Goal: Information Seeking & Learning: Learn about a topic

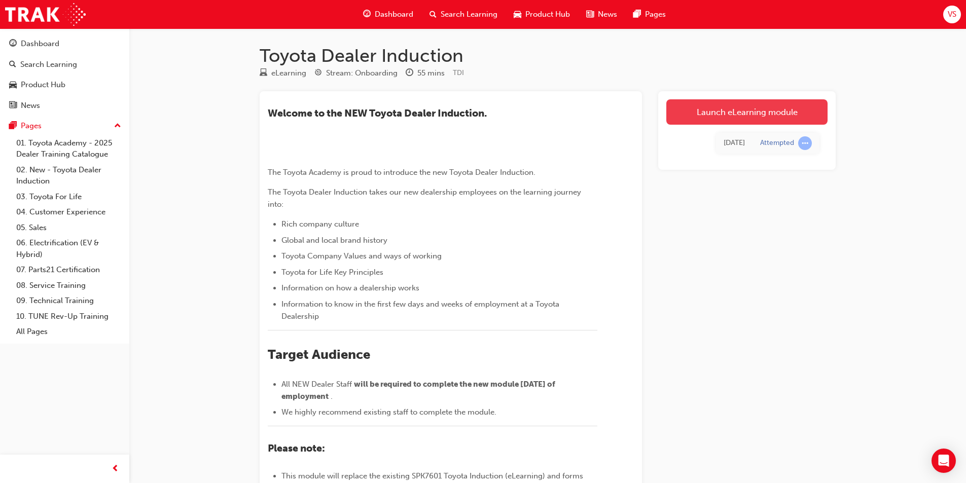
click at [740, 112] on link "Launch eLearning module" at bounding box center [747, 111] width 161 height 25
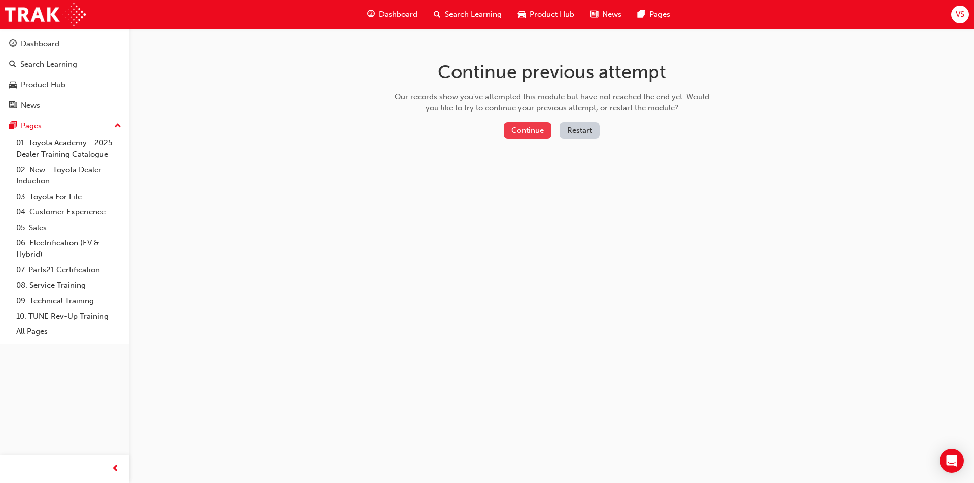
click at [521, 127] on button "Continue" at bounding box center [528, 130] width 48 height 17
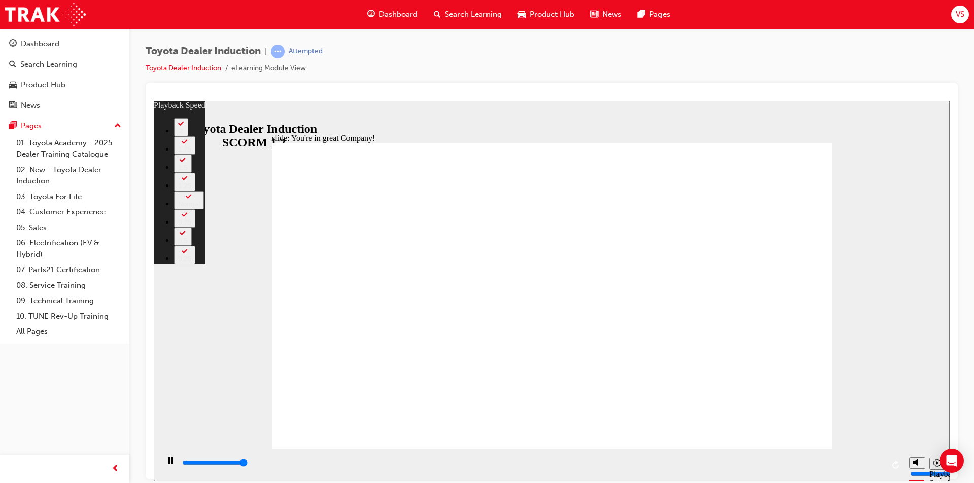
type input "7500"
type input "2"
click at [167, 464] on icon "Play (Ctrl+Alt+P)" at bounding box center [170, 461] width 7 height 8
type input "7500"
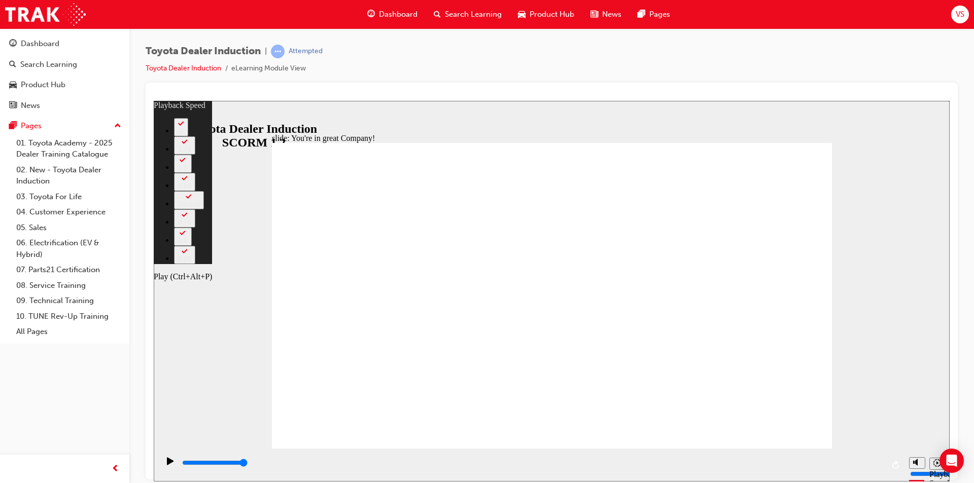
type input "5"
click at [168, 463] on icon "Play (Ctrl+Alt+P)" at bounding box center [170, 461] width 7 height 8
type input "7500"
type input "8"
click at [168, 463] on icon "Play (Ctrl+Alt+P)" at bounding box center [170, 461] width 7 height 8
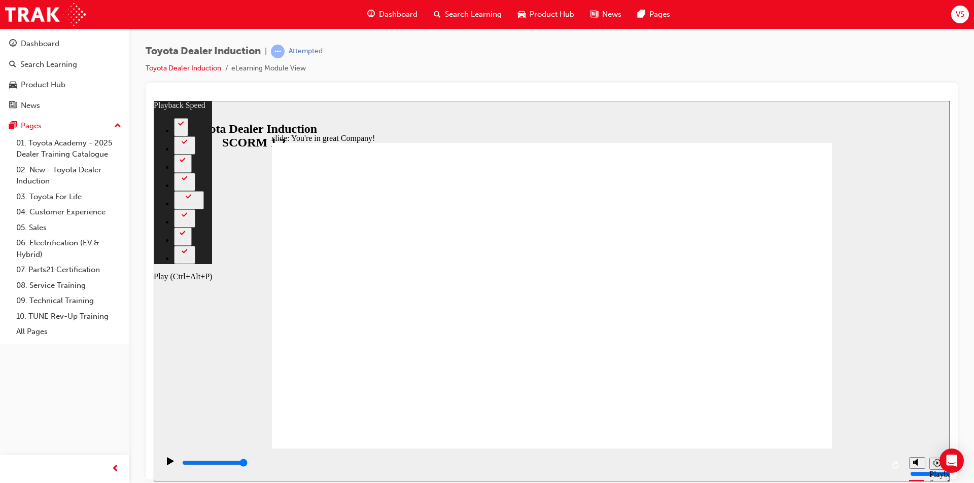
type input "7500"
type input "9"
click at [168, 463] on icon "Play (Ctrl+Alt+P)" at bounding box center [170, 461] width 7 height 8
type input "7500"
type input "9"
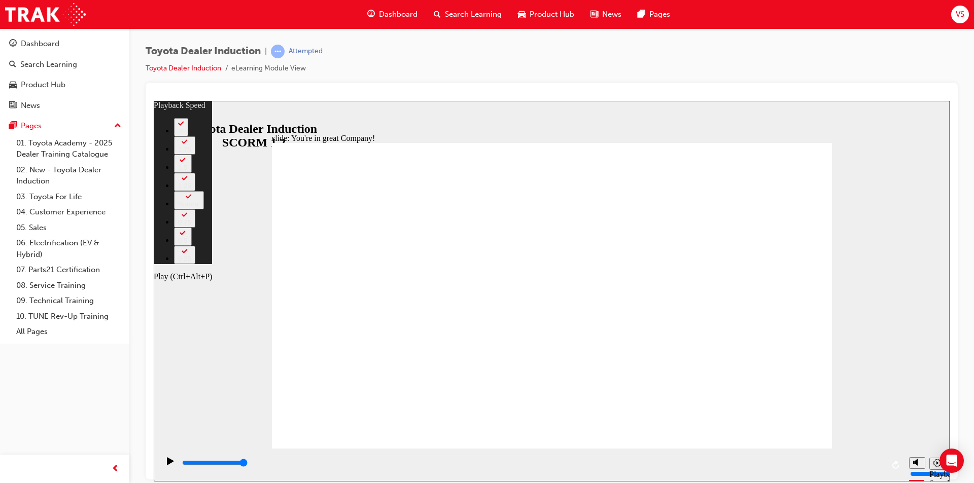
click at [168, 463] on icon "Play (Ctrl+Alt+P)" at bounding box center [170, 461] width 7 height 8
type input "7500"
type input "10"
click at [168, 463] on icon "Play (Ctrl+Alt+P)" at bounding box center [170, 461] width 7 height 8
type input "7500"
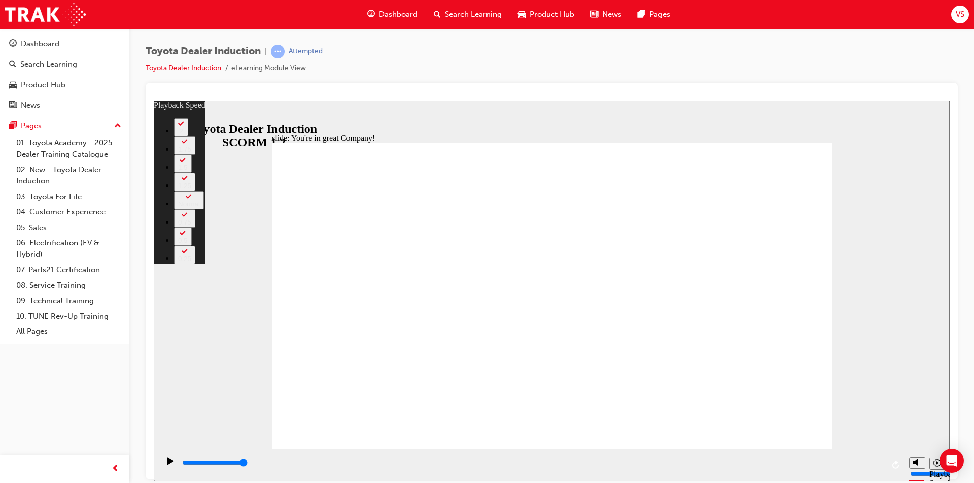
drag, startPoint x: 320, startPoint y: 426, endPoint x: 790, endPoint y: 437, distance: 469.9
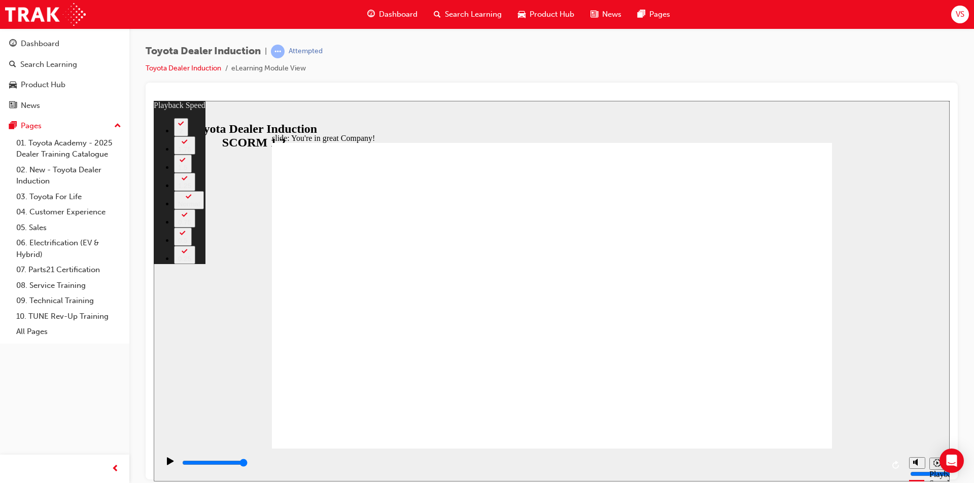
type input "156"
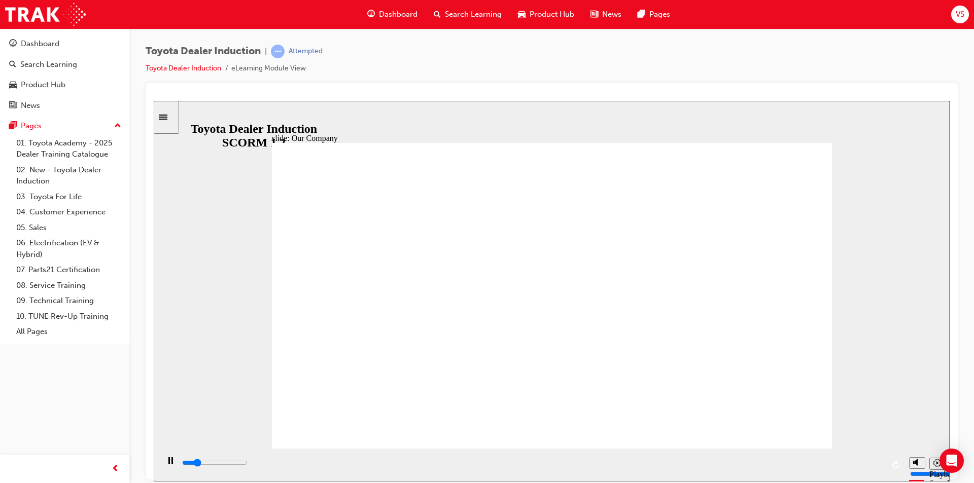
drag, startPoint x: 524, startPoint y: 162, endPoint x: 774, endPoint y: 351, distance: 314.0
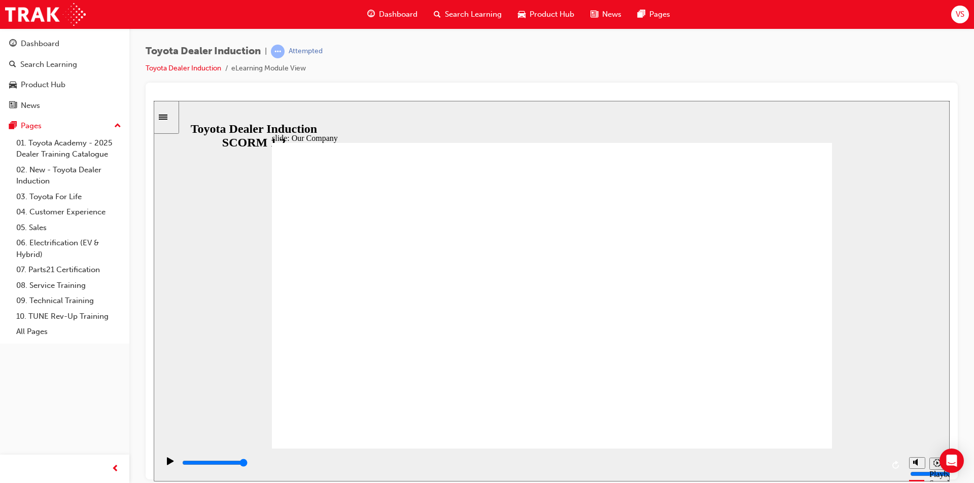
click at [162, 468] on div "Play (Ctrl+Alt+P)" at bounding box center [170, 465] width 17 height 17
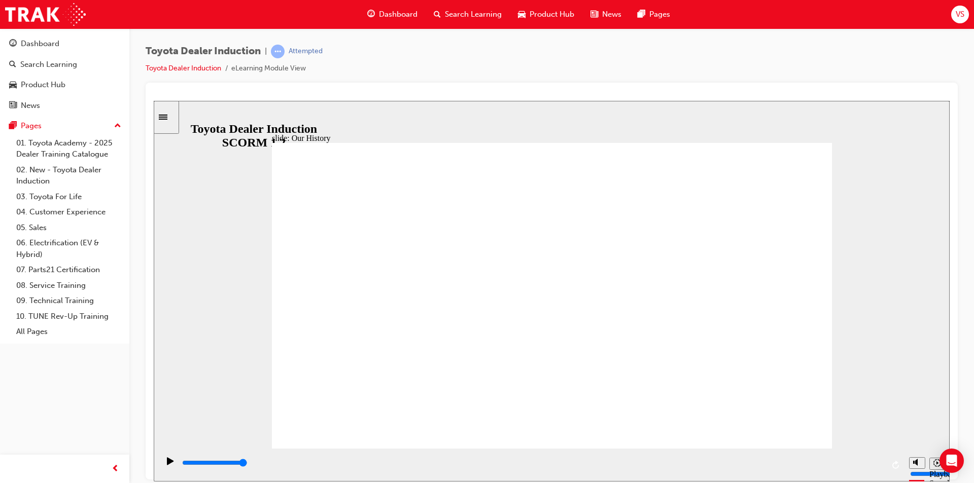
drag, startPoint x: 396, startPoint y: 387, endPoint x: 433, endPoint y: 385, distance: 37.6
drag, startPoint x: 396, startPoint y: 388, endPoint x: 411, endPoint y: 379, distance: 18.2
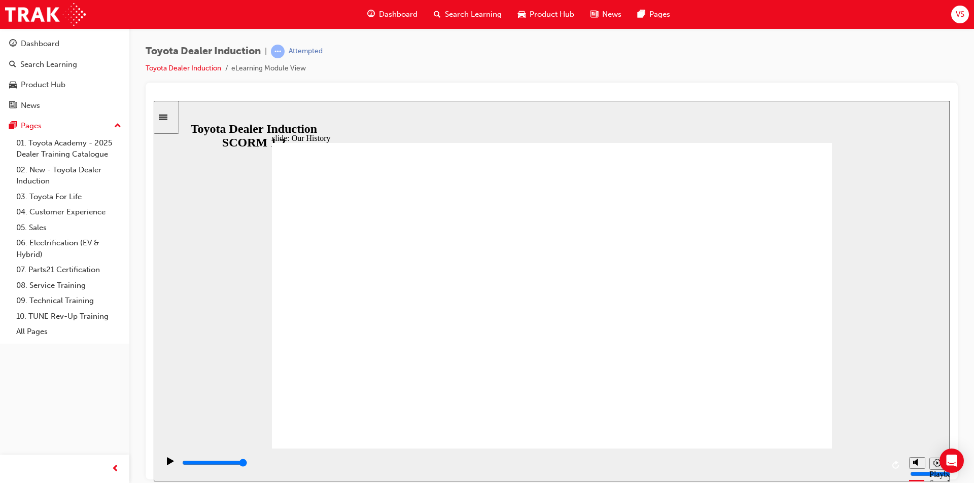
drag, startPoint x: 396, startPoint y: 385, endPoint x: 402, endPoint y: 223, distance: 161.9
drag, startPoint x: 406, startPoint y: 284, endPoint x: 403, endPoint y: 463, distance: 179.1
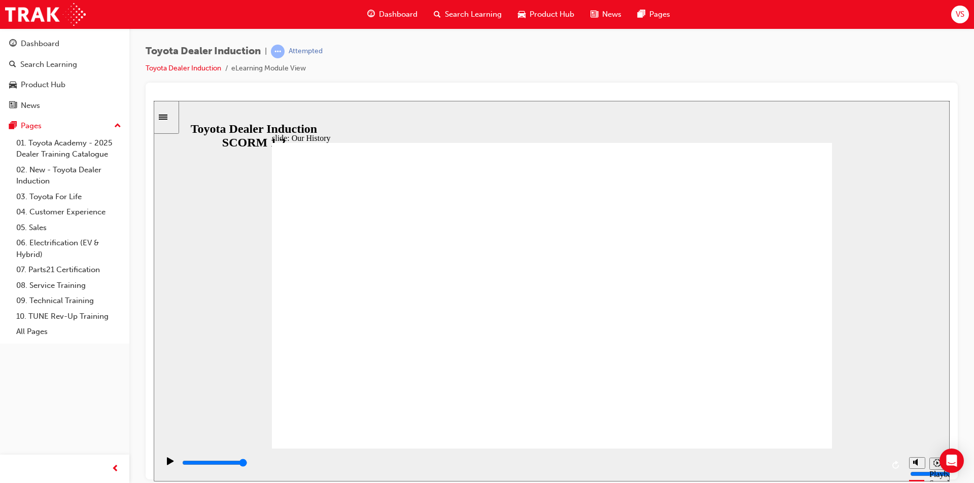
drag, startPoint x: 392, startPoint y: 386, endPoint x: 534, endPoint y: 392, distance: 141.7
drag, startPoint x: 548, startPoint y: 384, endPoint x: 743, endPoint y: 384, distance: 194.3
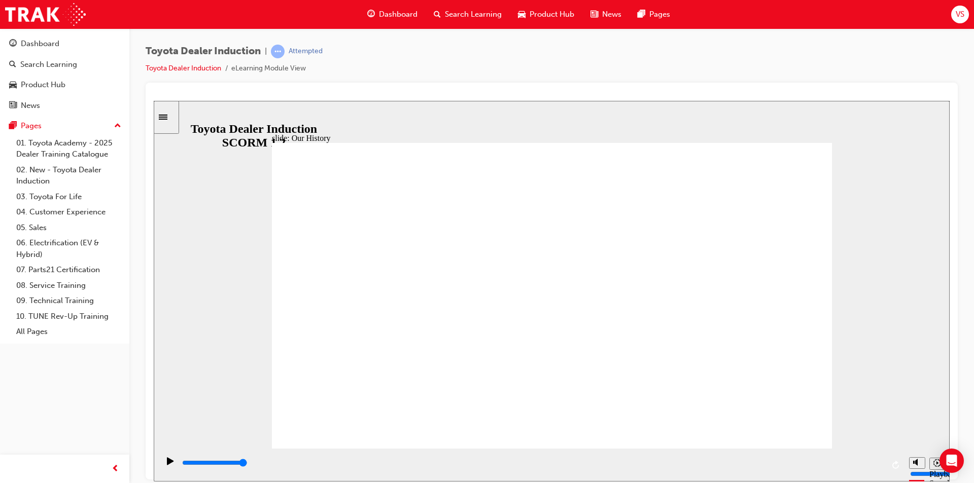
drag, startPoint x: 780, startPoint y: 162, endPoint x: 780, endPoint y: 157, distance: 5.1
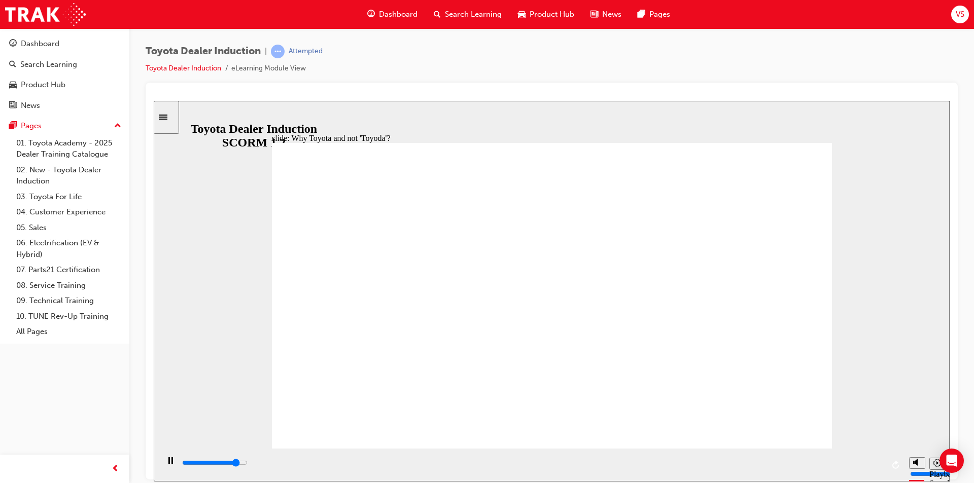
click at [136, 401] on div "Toyota Dealer Induction | Attempted Toyota Dealer Induction eLearning Module Vi…" at bounding box center [551, 243] width 845 height 430
drag, startPoint x: 819, startPoint y: 350, endPoint x: 821, endPoint y: 336, distance: 13.8
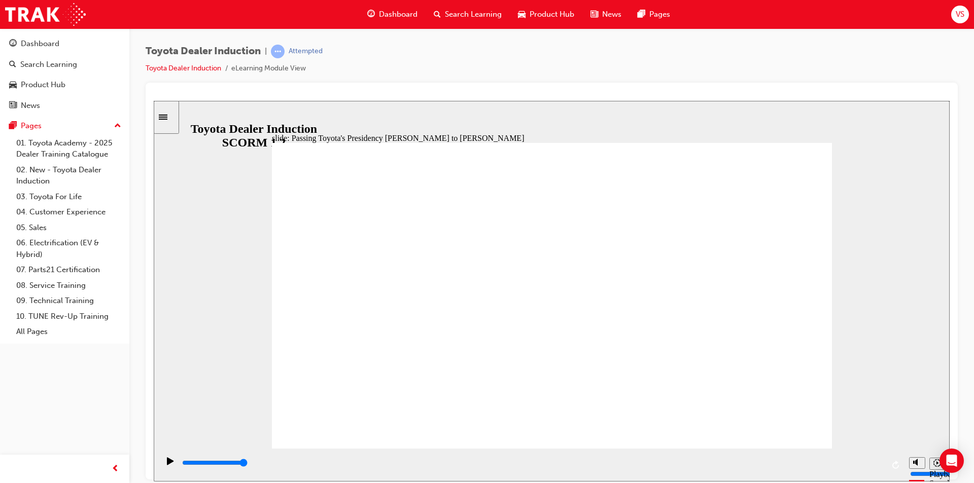
drag, startPoint x: 401, startPoint y: 228, endPoint x: 546, endPoint y: 264, distance: 149.4
type input "4900"
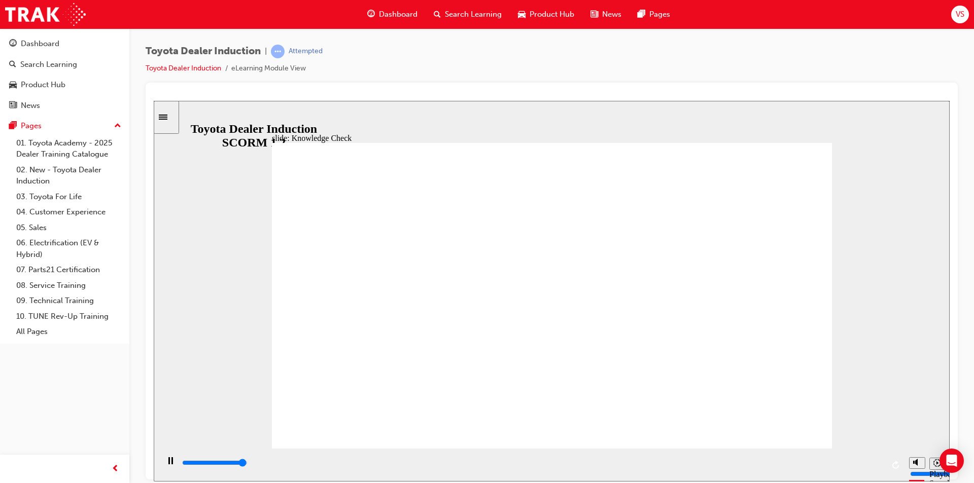
radio input "true"
type input "1400"
radio input "true"
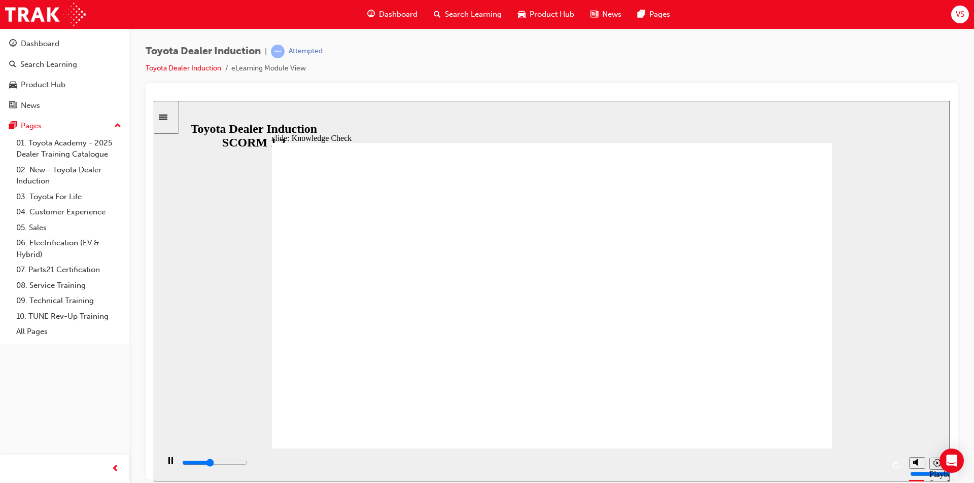
type input "3300"
radio input "true"
drag, startPoint x: 451, startPoint y: 306, endPoint x: 792, endPoint y: 140, distance: 378.7
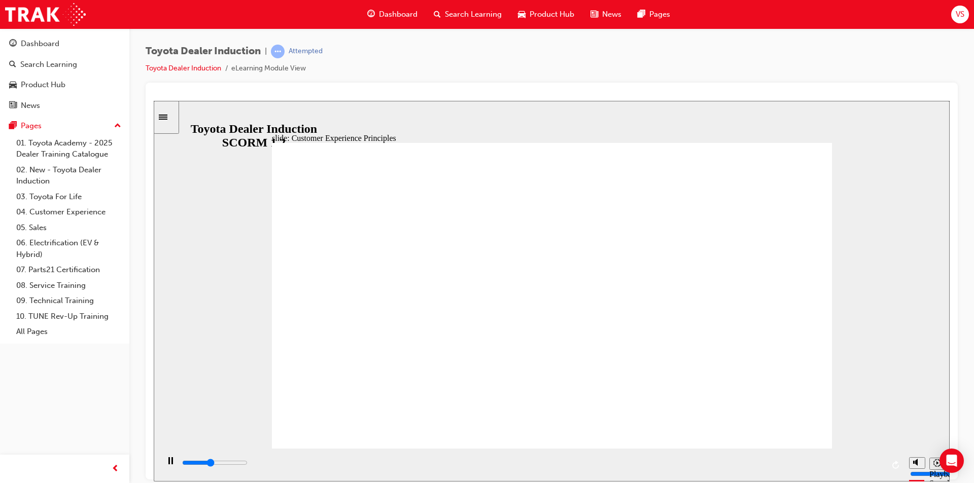
click at [167, 464] on icon "Play (Ctrl+Alt+P)" at bounding box center [170, 461] width 7 height 8
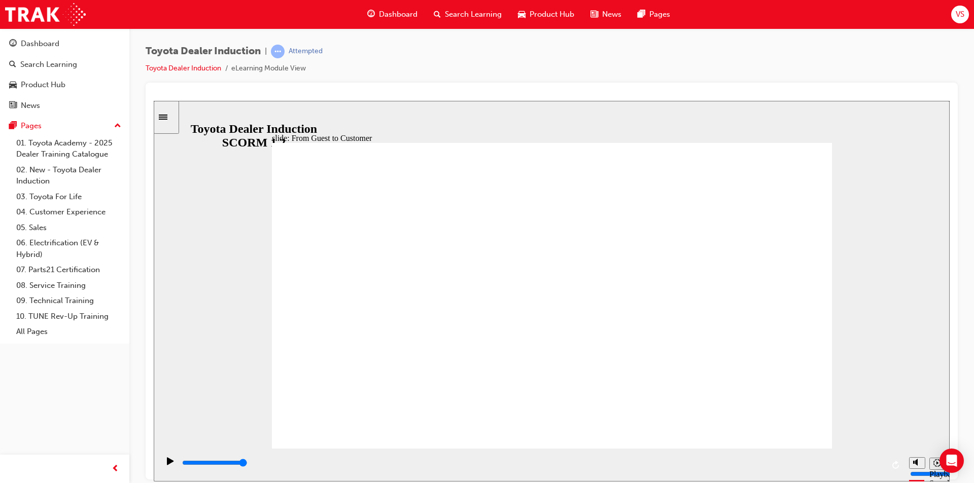
click at [162, 458] on div "Play (Ctrl+Alt+P)" at bounding box center [170, 465] width 17 height 17
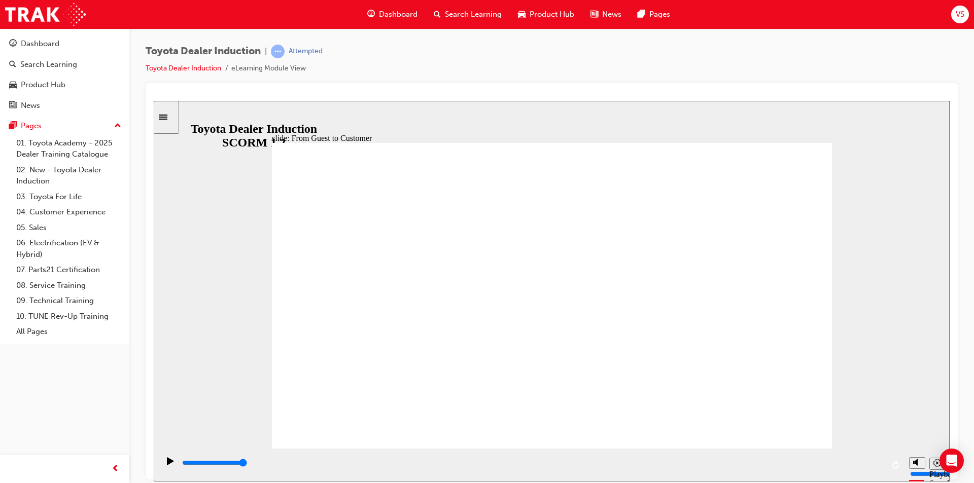
drag, startPoint x: 309, startPoint y: 200, endPoint x: 435, endPoint y: 202, distance: 125.8
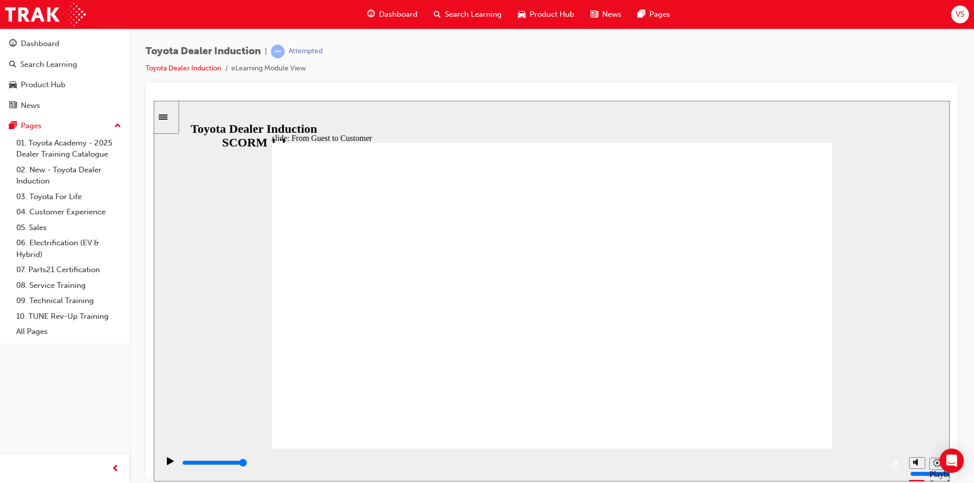
drag, startPoint x: 734, startPoint y: 290, endPoint x: 565, endPoint y: 292, distance: 169.4
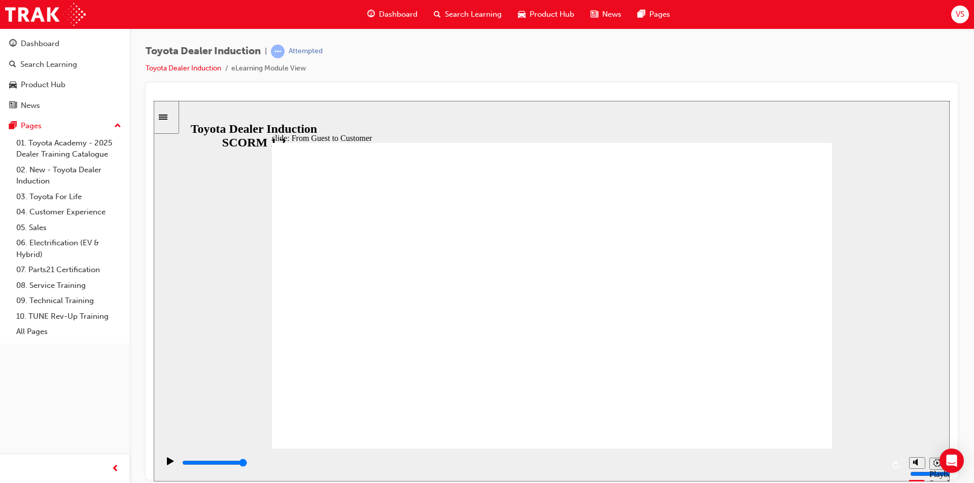
drag, startPoint x: 486, startPoint y: 207, endPoint x: 284, endPoint y: 202, distance: 203.0
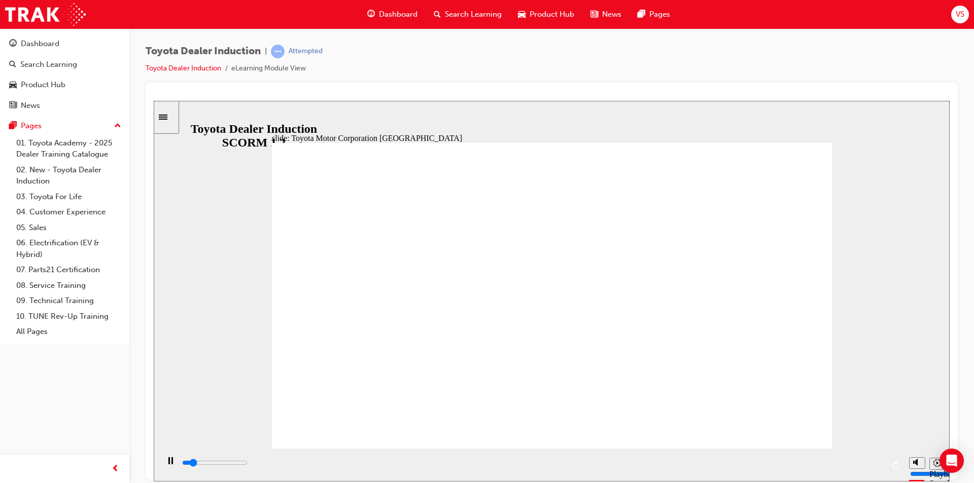
drag, startPoint x: 520, startPoint y: 227, endPoint x: 531, endPoint y: 217, distance: 15.1
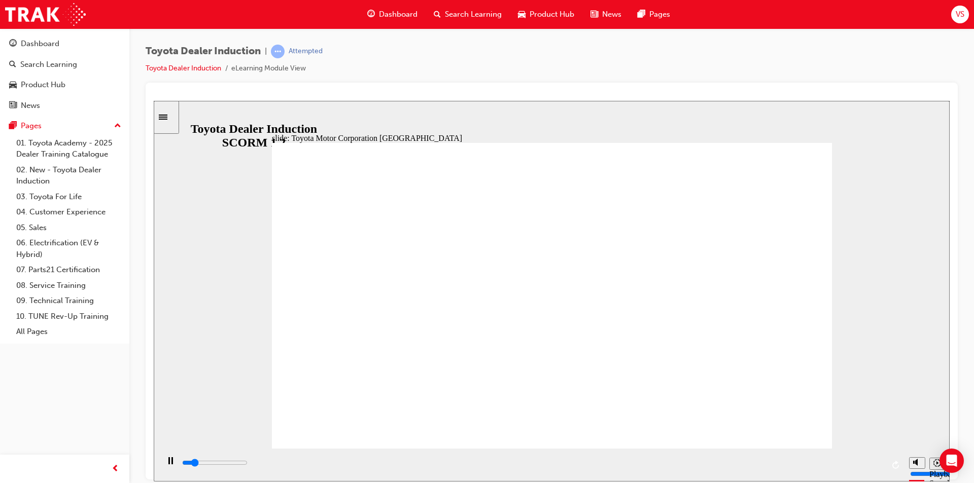
drag, startPoint x: 598, startPoint y: 369, endPoint x: 402, endPoint y: 393, distance: 196.8
drag, startPoint x: 402, startPoint y: 393, endPoint x: 396, endPoint y: 283, distance: 110.8
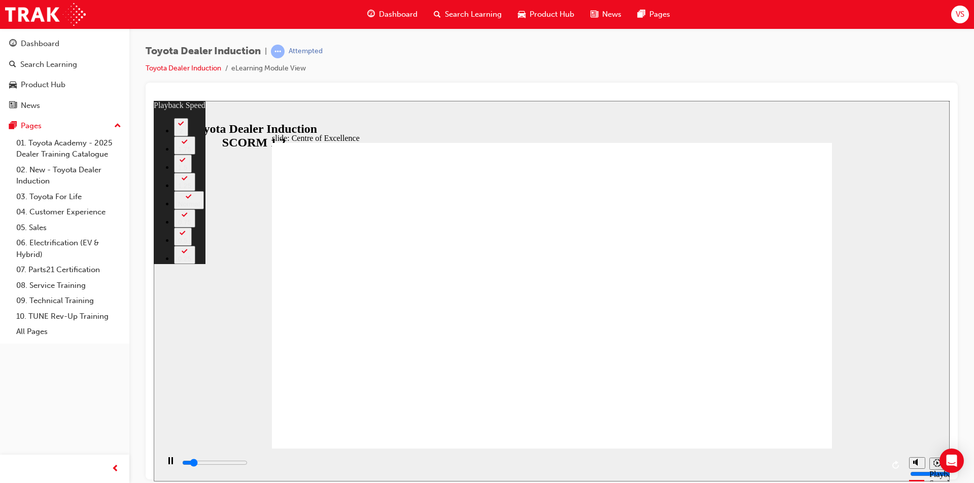
type input "2000"
type input "0"
type input "2200"
type input "1"
type input "2500"
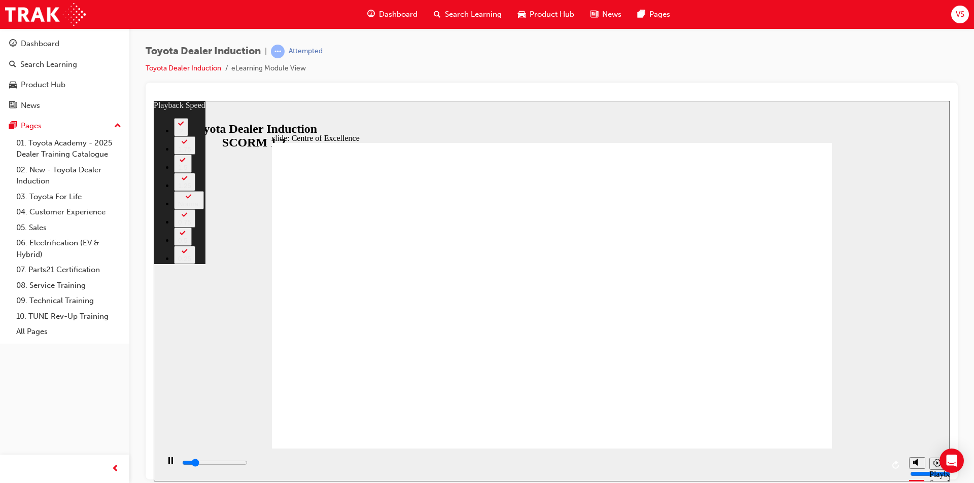
type input "1"
type input "2800"
type input "1"
type input "3000"
type input "1"
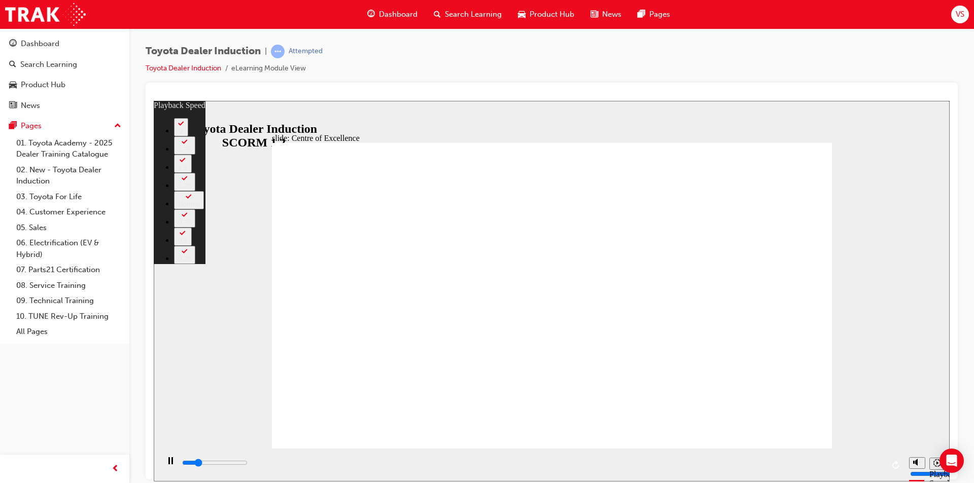
type input "3300"
type input "2"
type input "3600"
type input "2"
type input "3900"
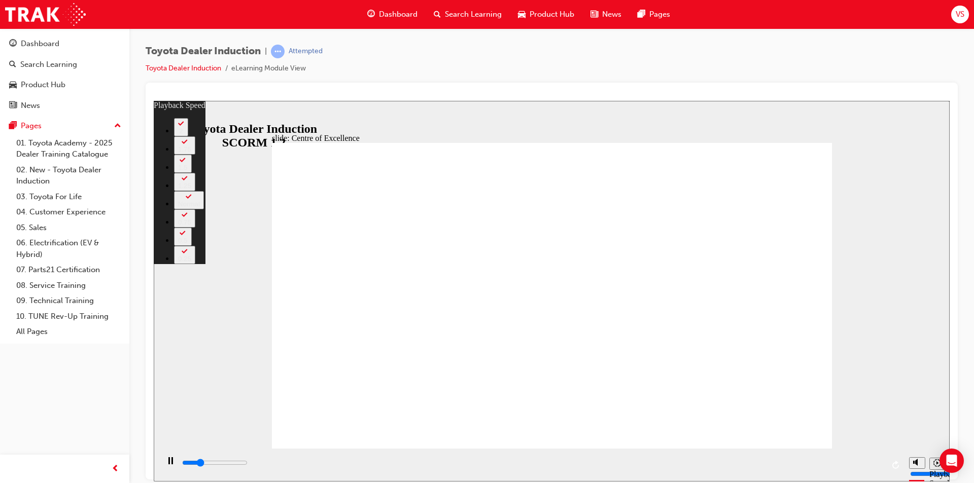
type input "2"
type input "4100"
type input "2"
type input "4400"
type input "3"
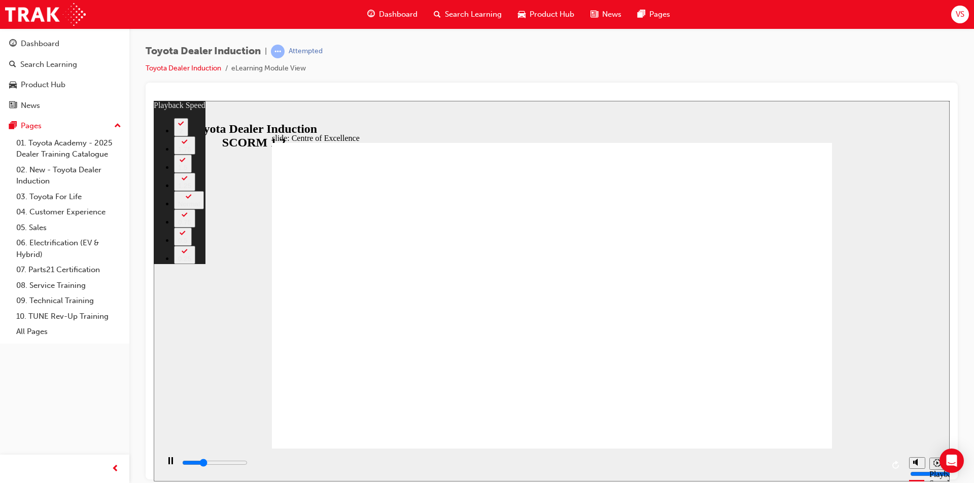
type input "4600"
type input "3"
type input "4800"
type input "243"
type input "4800"
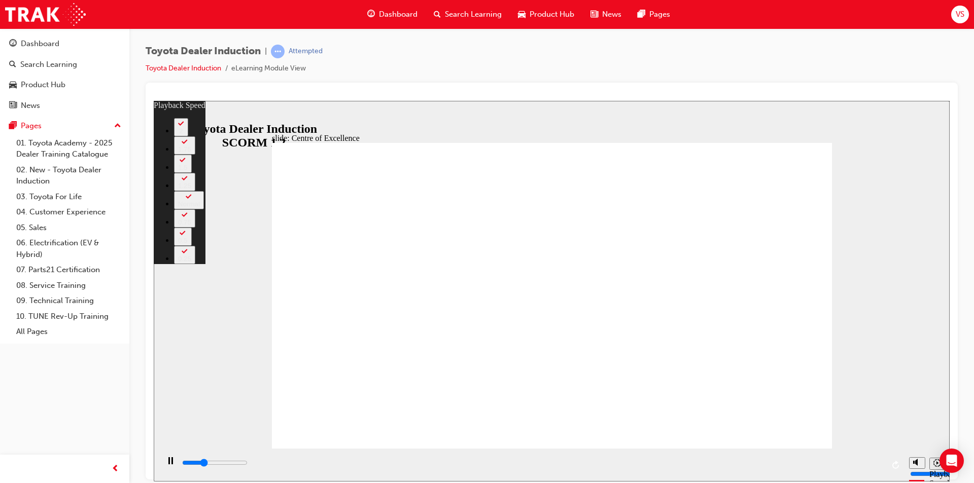
type input "243"
type input "4900"
type input "243"
type input "4900"
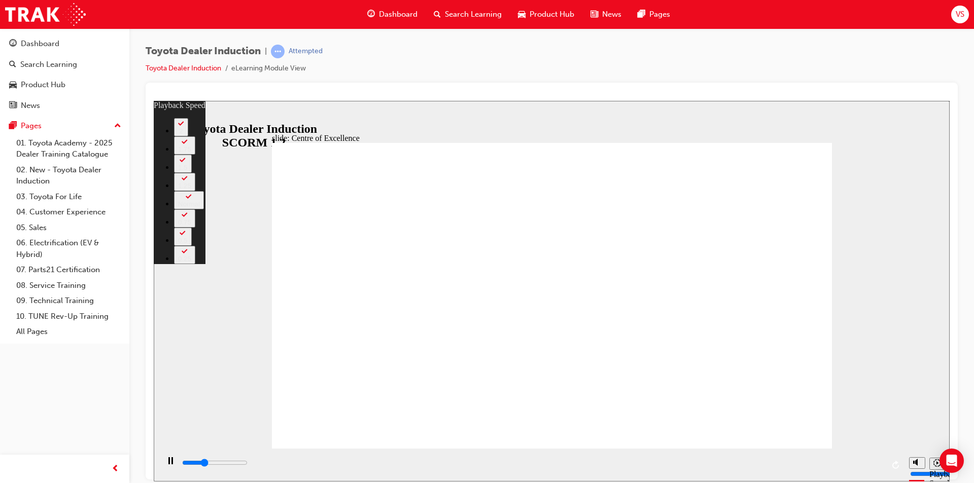
type input "243"
type input "5100"
type input "243"
type input "5200"
type input "243"
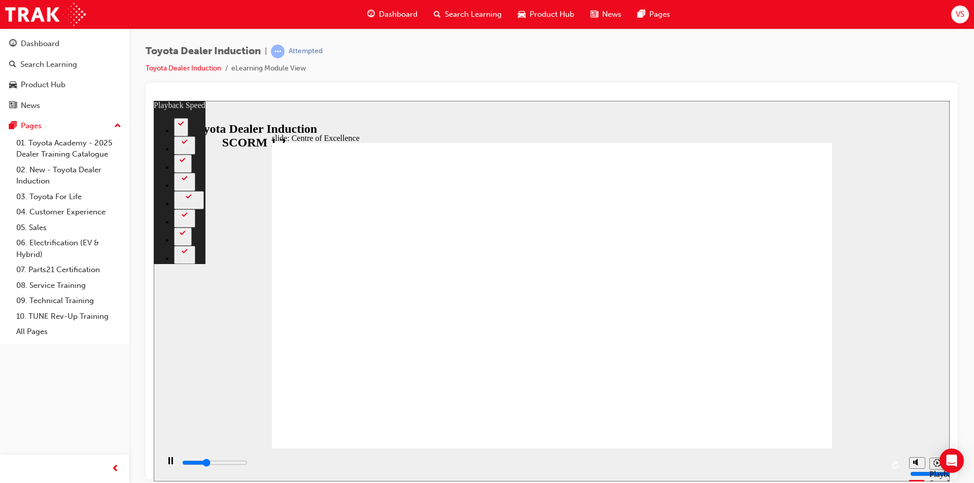
type input "5400"
type input "243"
type input "5700"
type input "244"
type input "5700"
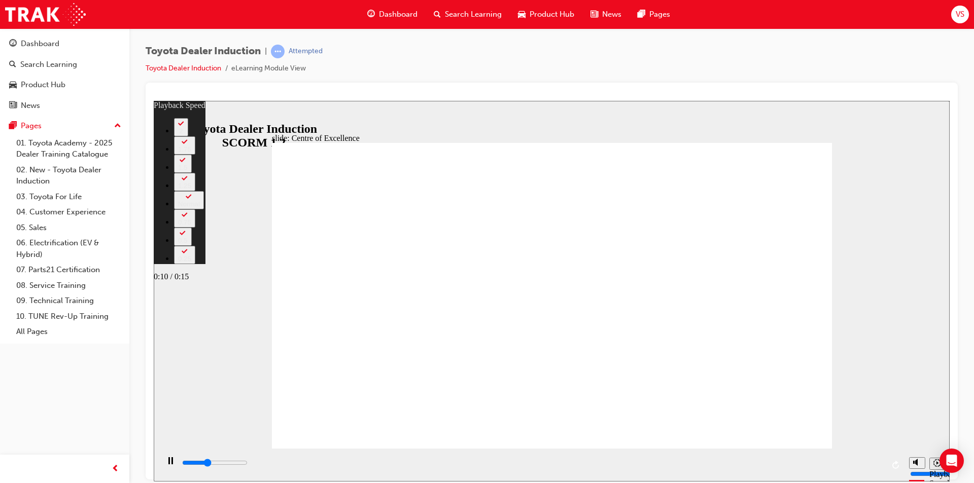
type input "244"
type input "5900"
type input "244"
type input "6200"
type input "244"
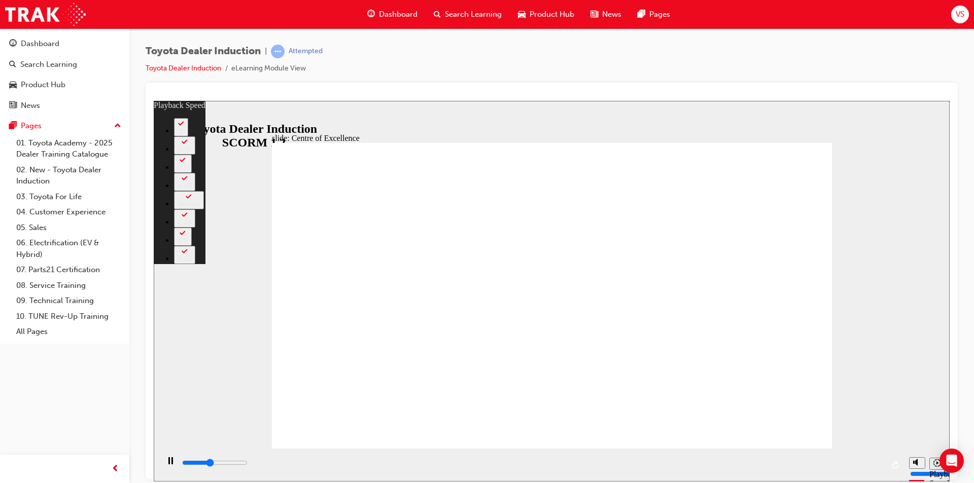
type input "6400"
type input "244"
type input "6700"
type input "245"
type input "7000"
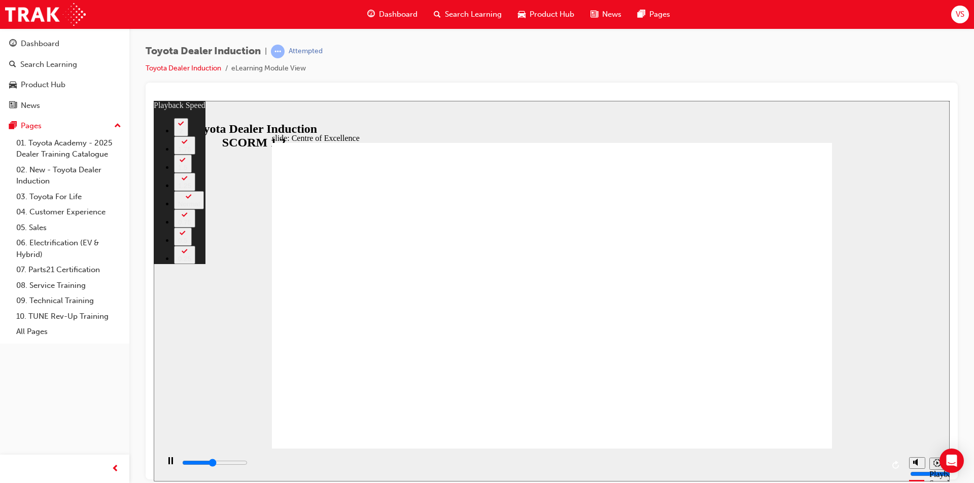
type input "245"
type input "7200"
type input "245"
type input "7500"
type input "245"
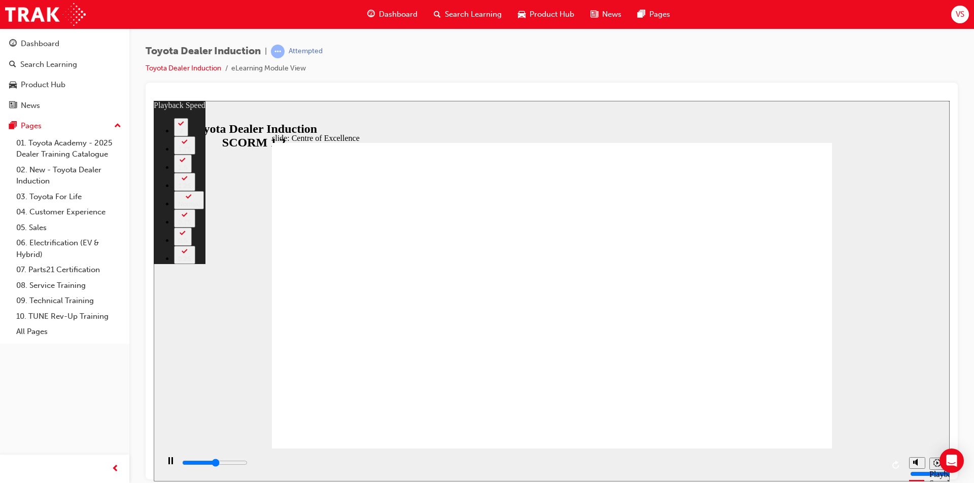
type input "7800"
type input "246"
type input "8000"
type input "246"
type input "8300"
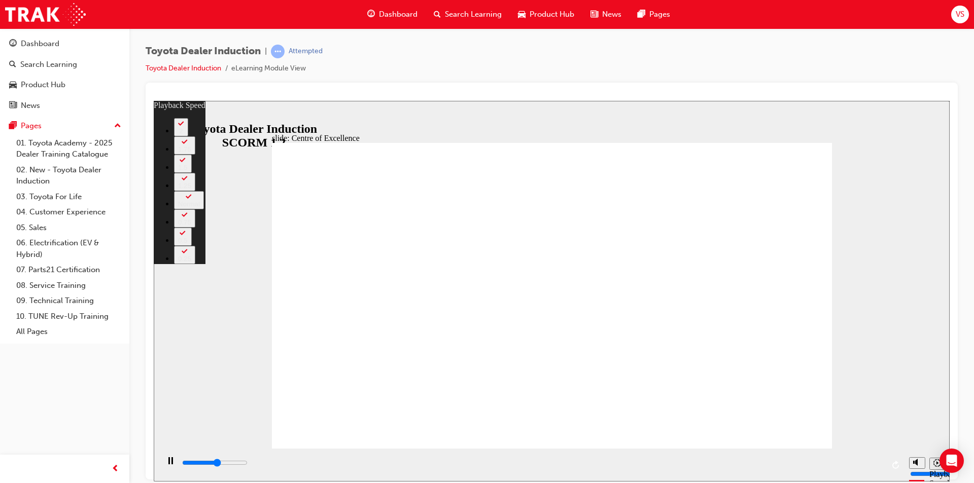
type input "246"
type input "8600"
type input "247"
type input "8800"
type input "247"
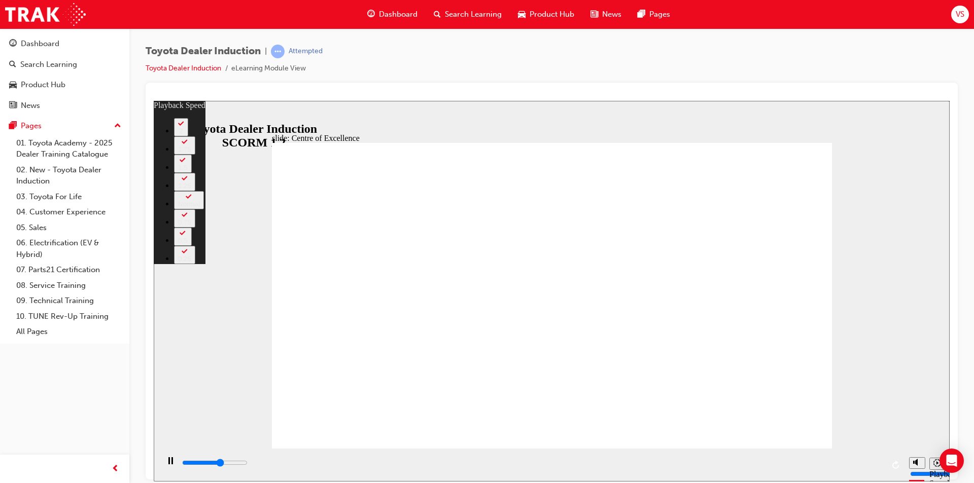
type input "9100"
type input "247"
type input "9400"
type input "247"
type input "9600"
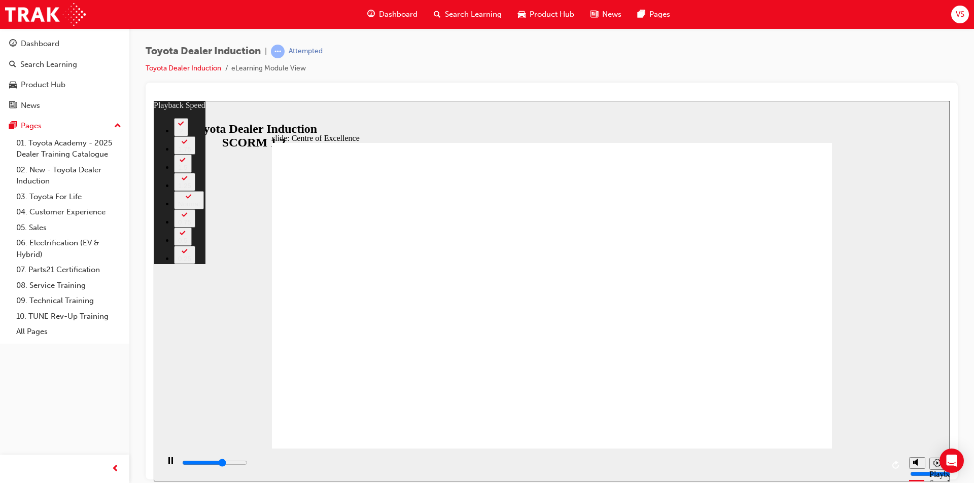
type input "248"
type input "9700"
type input "248"
type input "12800"
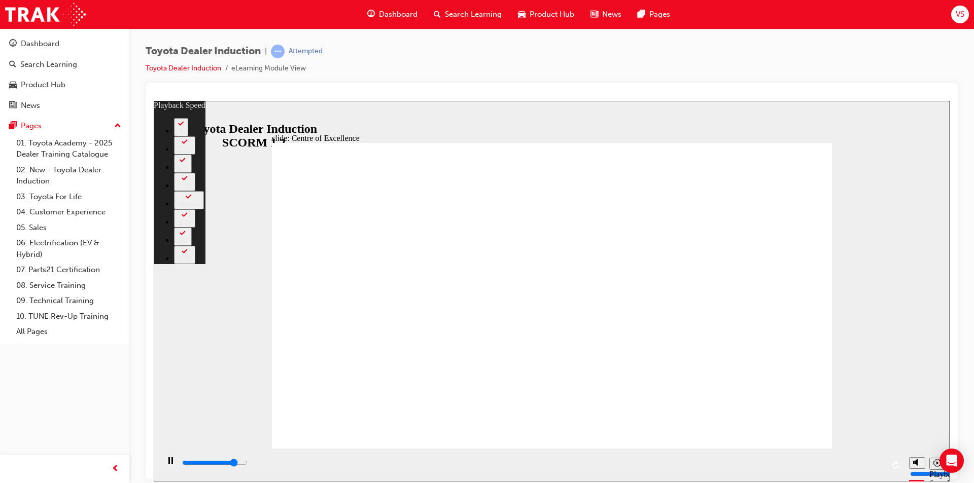
type input "0"
type input "12800"
type input "0"
type input "13100"
type input "0"
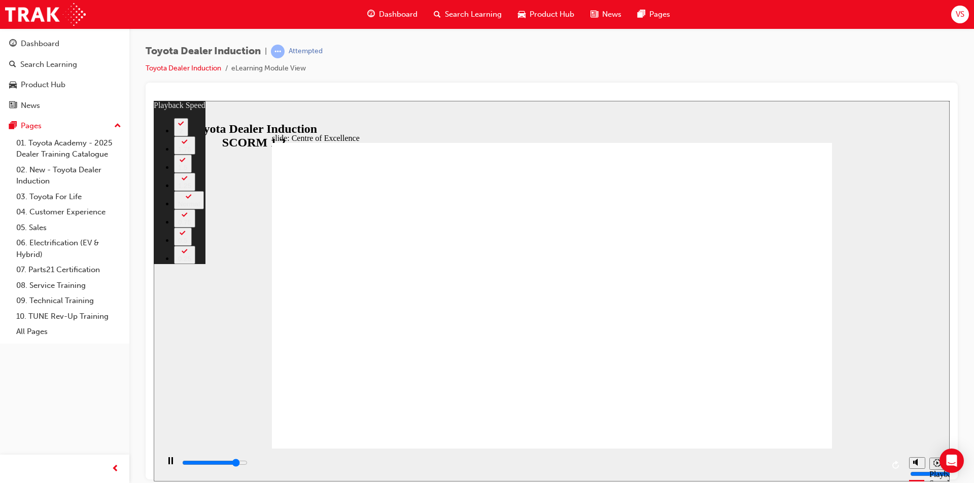
type input "13300"
type input "1"
type input "13600"
type input "1"
type input "13800"
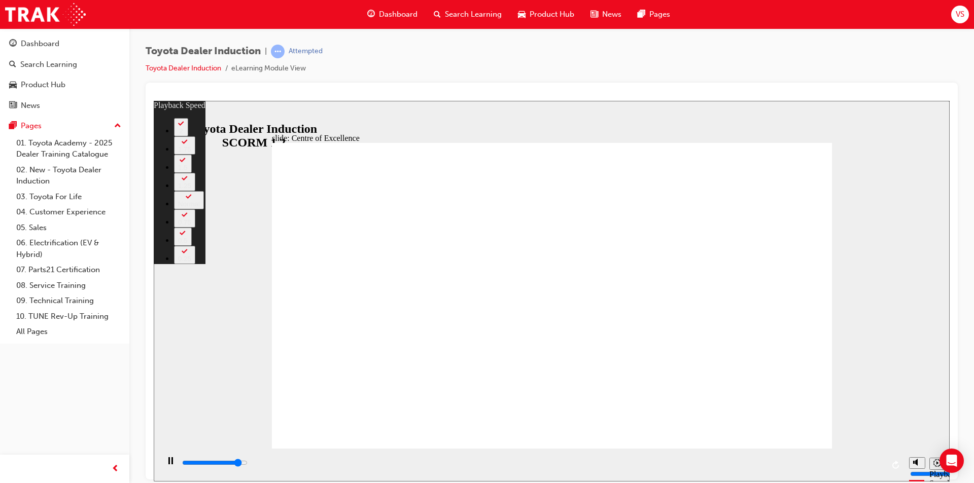
type input "1"
type input "14100"
type input "1"
type input "14400"
type input "2"
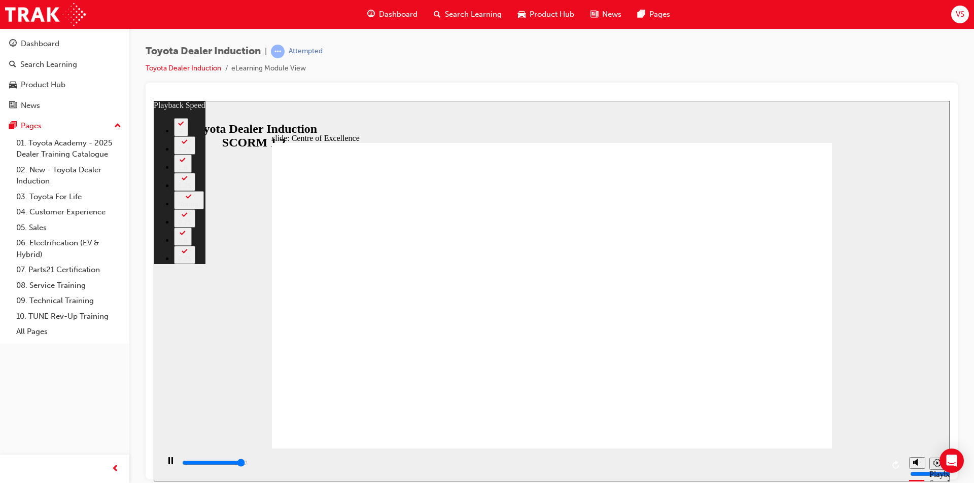
type input "14600"
type input "2"
type input "14900"
type input "2"
type input "15200"
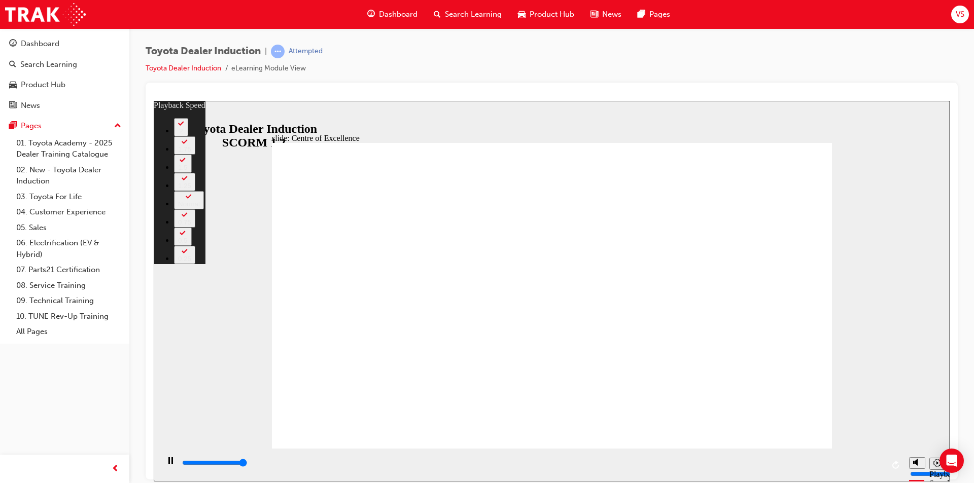
type input "2"
type input "15300"
type input "248"
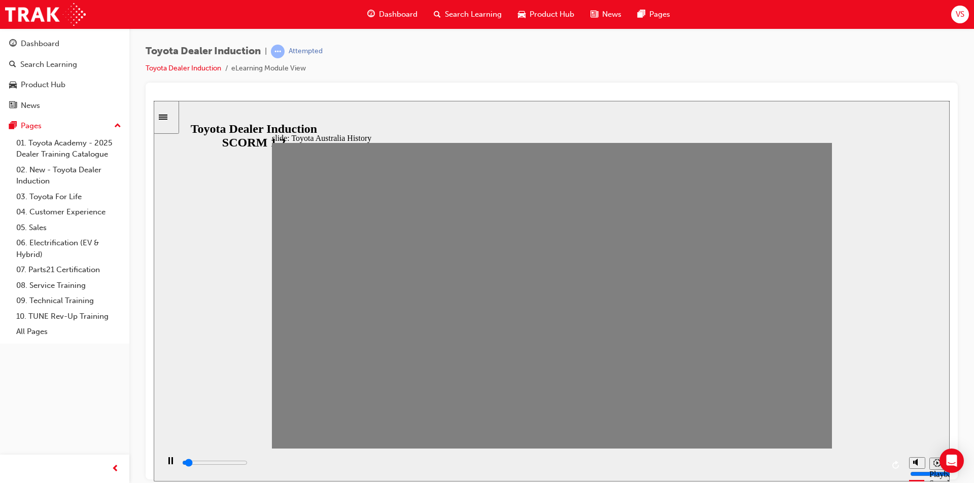
drag, startPoint x: 296, startPoint y: 301, endPoint x: 798, endPoint y: 300, distance: 502.2
drag, startPoint x: 782, startPoint y: 306, endPoint x: 830, endPoint y: 297, distance: 48.6
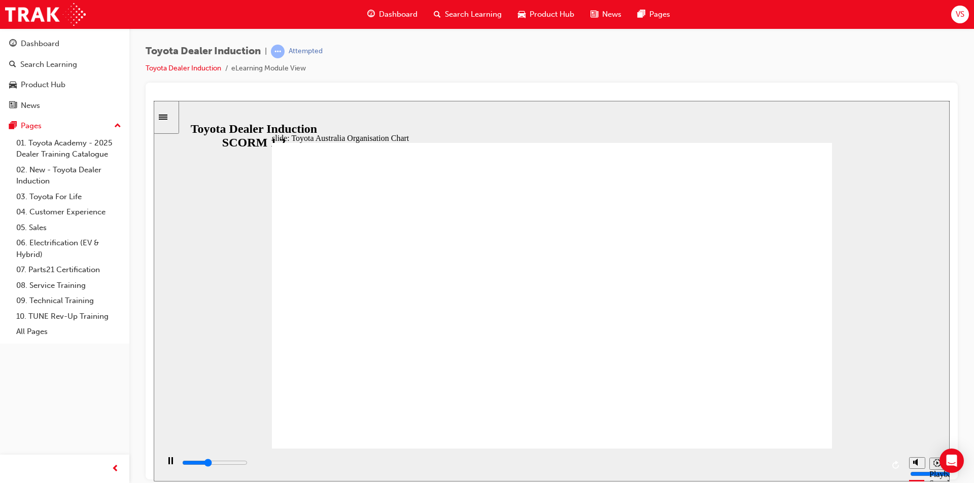
type input "4900"
radio input "true"
type input "5000"
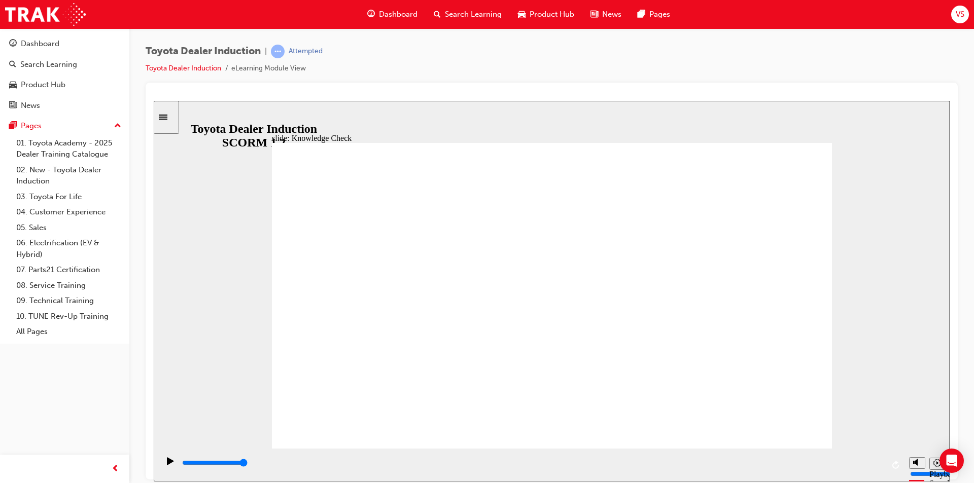
drag, startPoint x: 432, startPoint y: 289, endPoint x: 471, endPoint y: 305, distance: 42.5
radio input "true"
type input "1500"
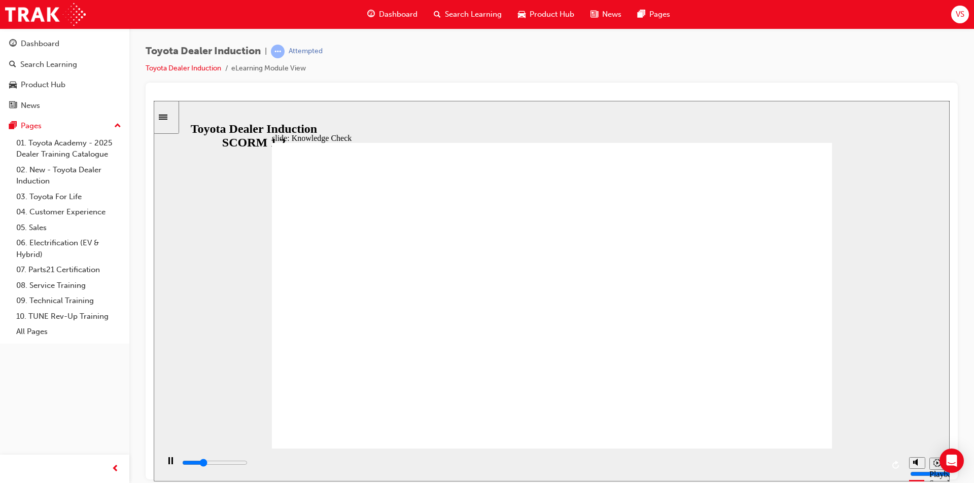
radio input "true"
drag, startPoint x: 792, startPoint y: 169, endPoint x: 795, endPoint y: 163, distance: 6.8
type input "3200"
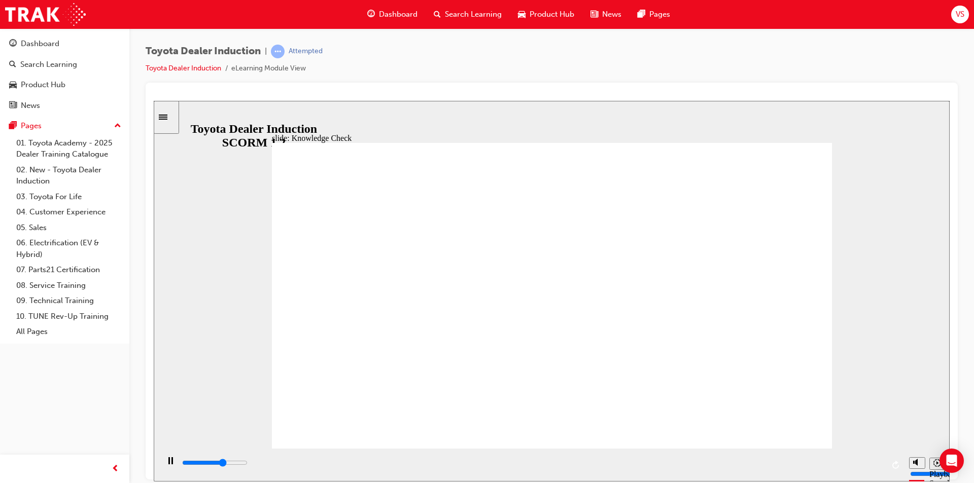
radio input "true"
type input "1000"
radio input "true"
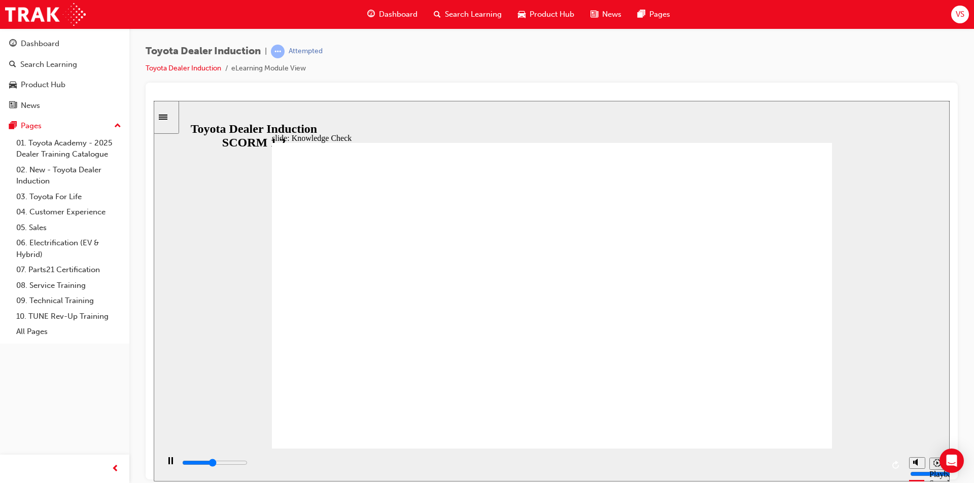
type input "3900"
radio input "true"
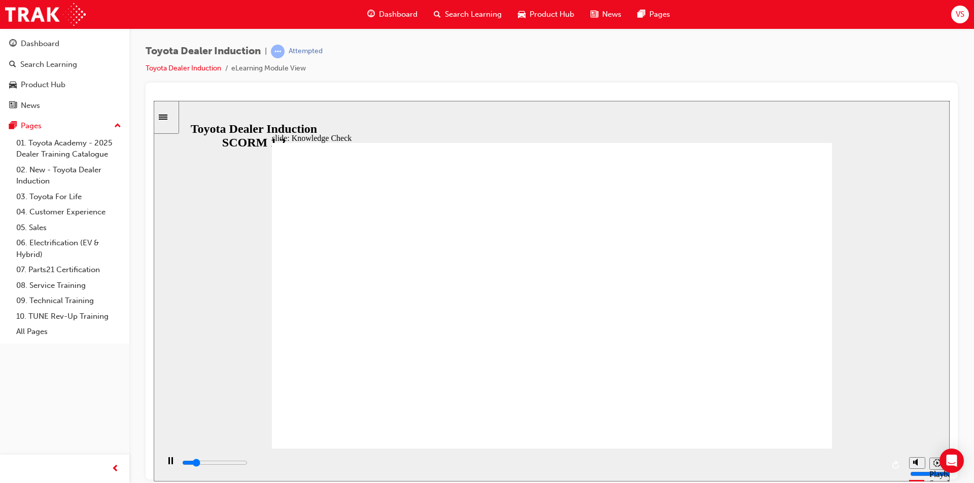
type input "1000"
radio input "true"
type input "9200"
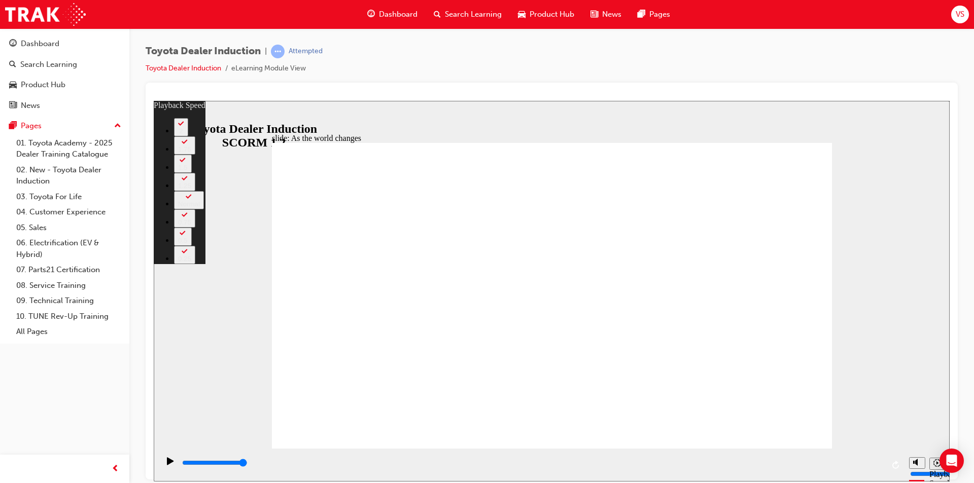
type input "128"
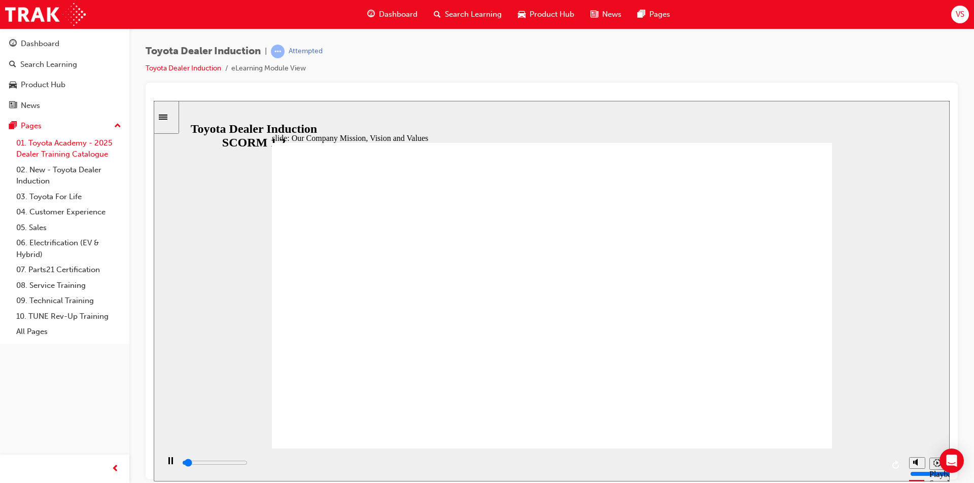
click at [108, 148] on link "01. Toyota Academy - 2025 Dealer Training Catalogue" at bounding box center [68, 148] width 113 height 27
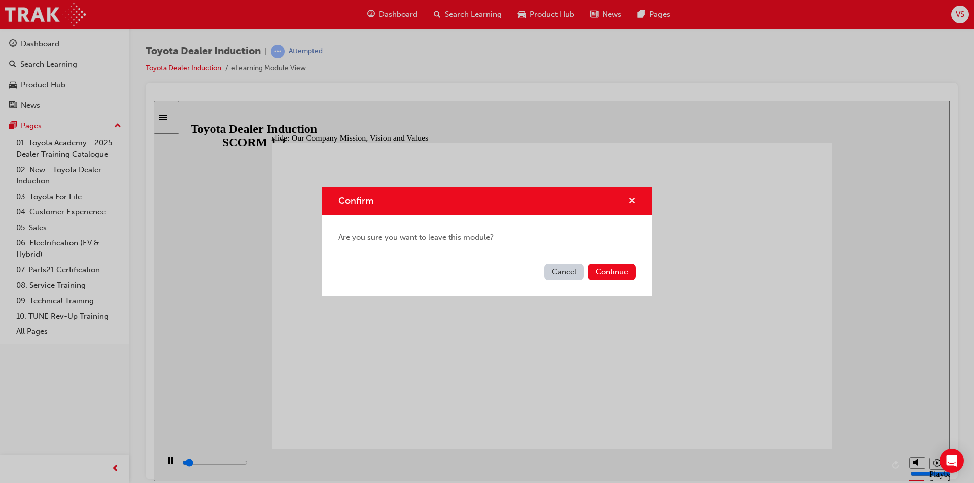
click at [632, 200] on span "cross-icon" at bounding box center [632, 201] width 8 height 9
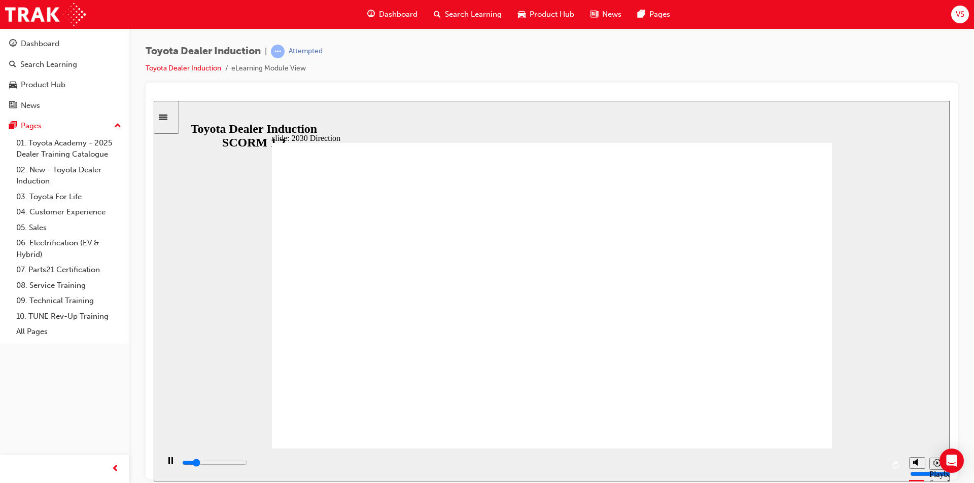
click at [377, 121] on div "slide: 2030 Direction Rectangle 1 Rectangle 2 Rectangle 3 2030 Direction Mobili…" at bounding box center [552, 290] width 796 height 381
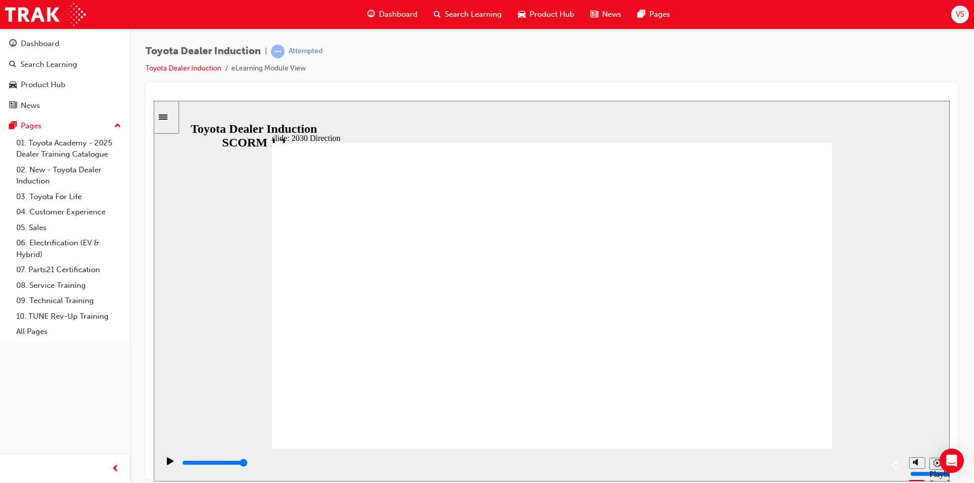
type input "5000"
type input "c"
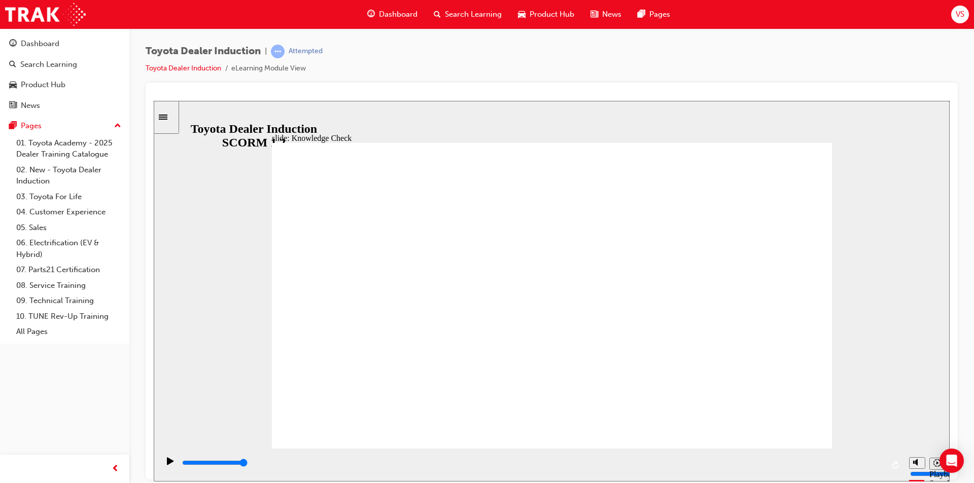
type input "c"
type input "ca"
type input "car"
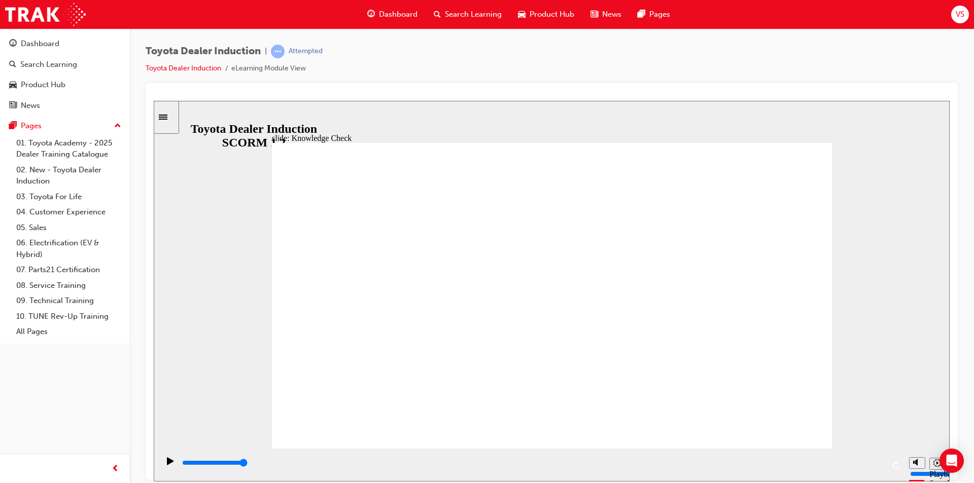
type input "cars"
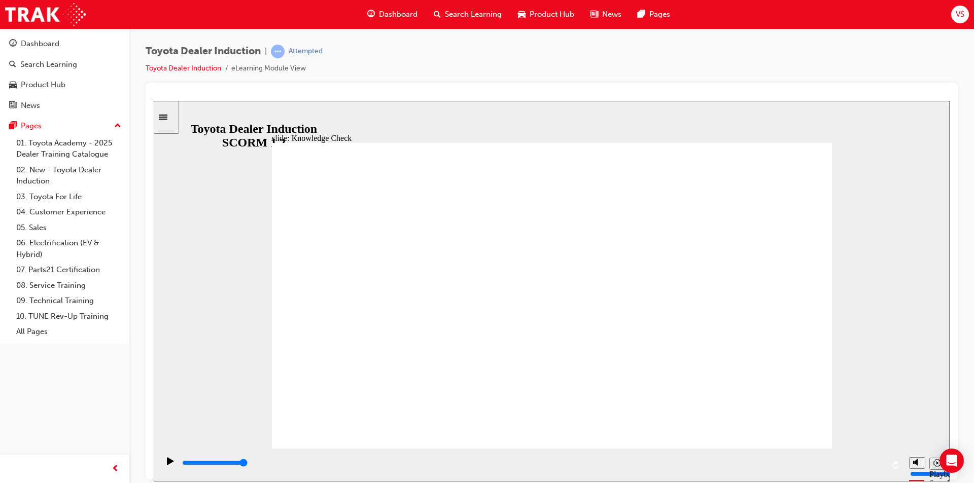
type input "cars"
type input "800"
type input "cars"
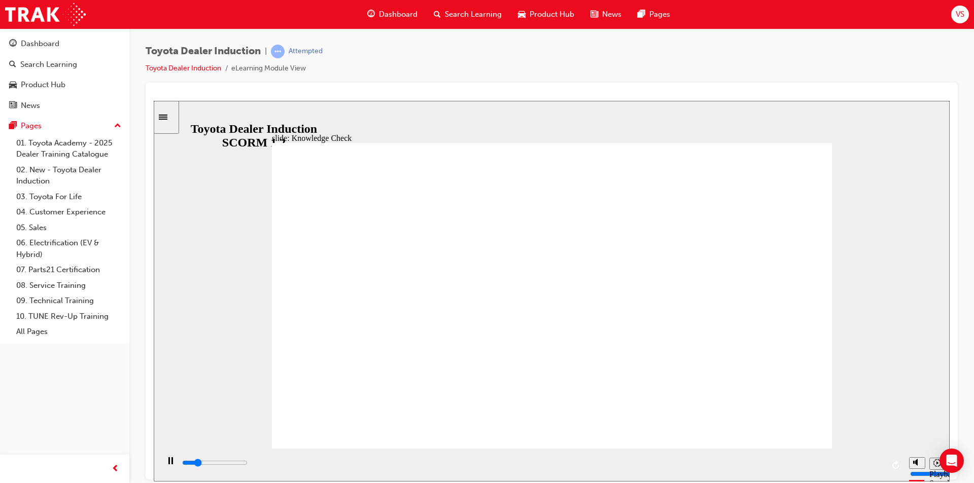
type input "1700"
type input "h"
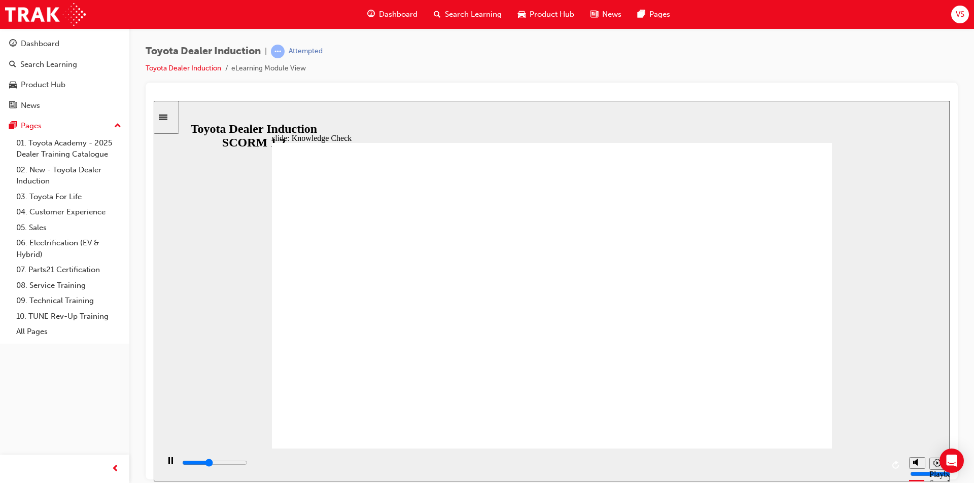
type input "2000"
type input "ha"
type input "2200"
type input "hap"
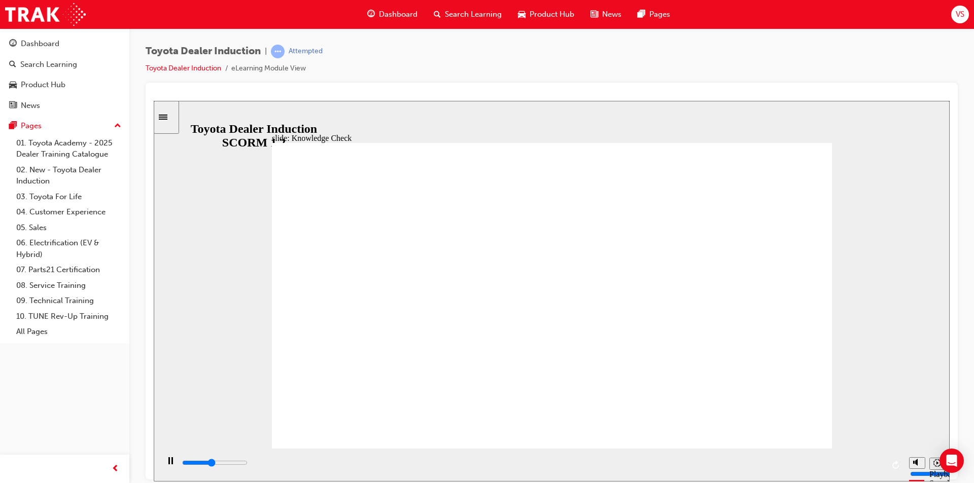
type input "hap"
type input "2400"
type input "happ"
type input "2500"
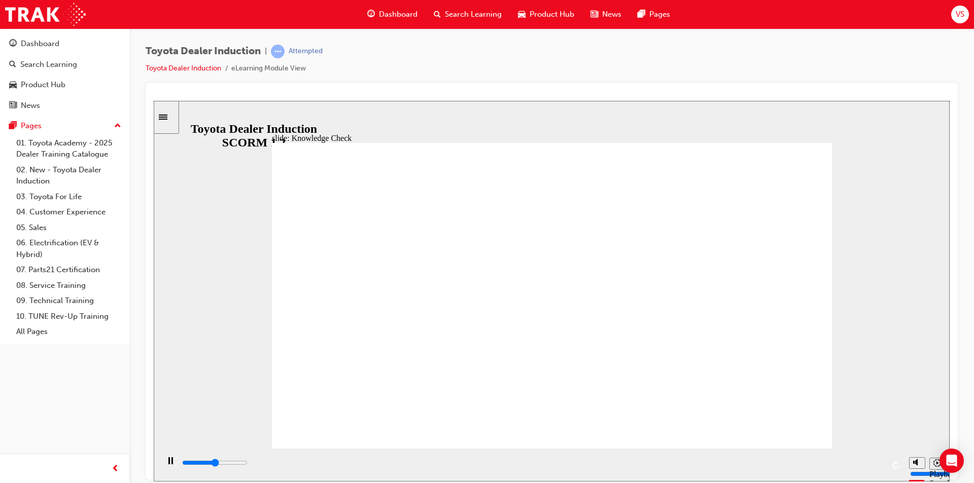
type input "happe"
type input "2700"
type input "happen"
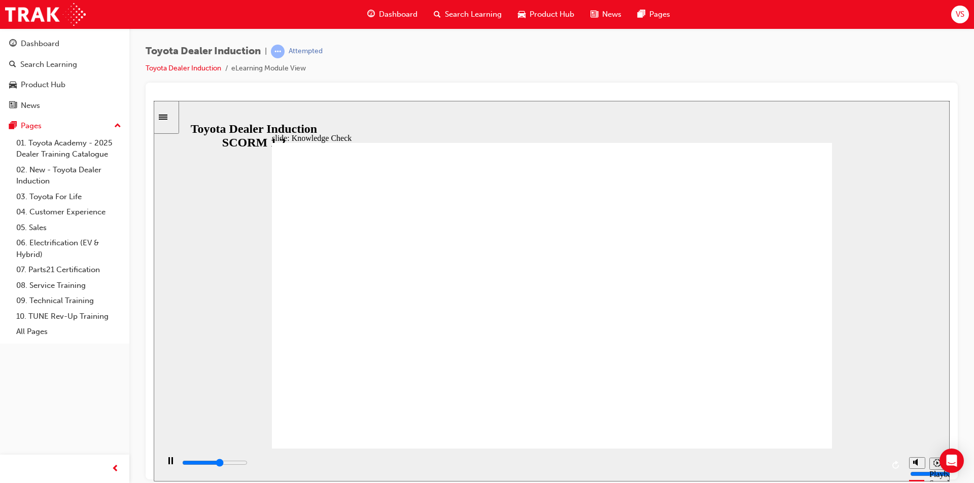
type input "3000"
type input "happeni"
type input "3400"
type input "happenie"
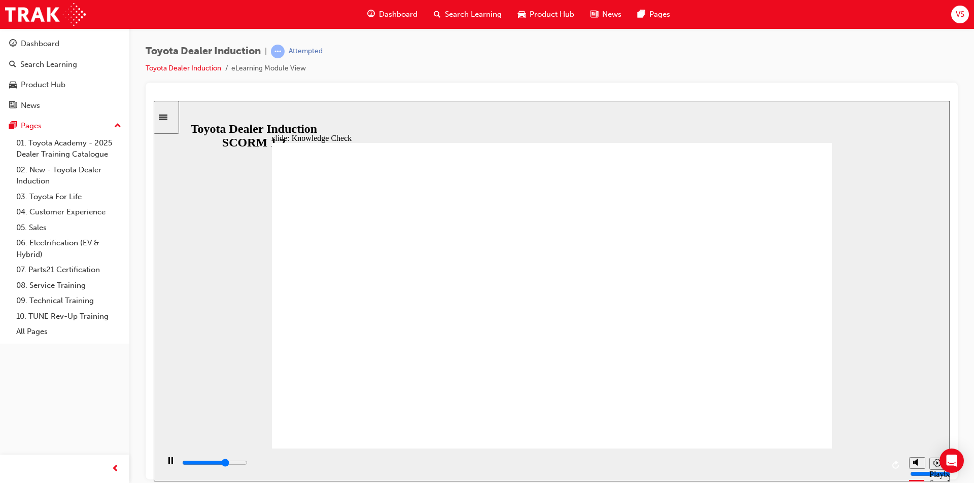
type input "happenie"
type input "3500"
type input "happenies"
type input "3800"
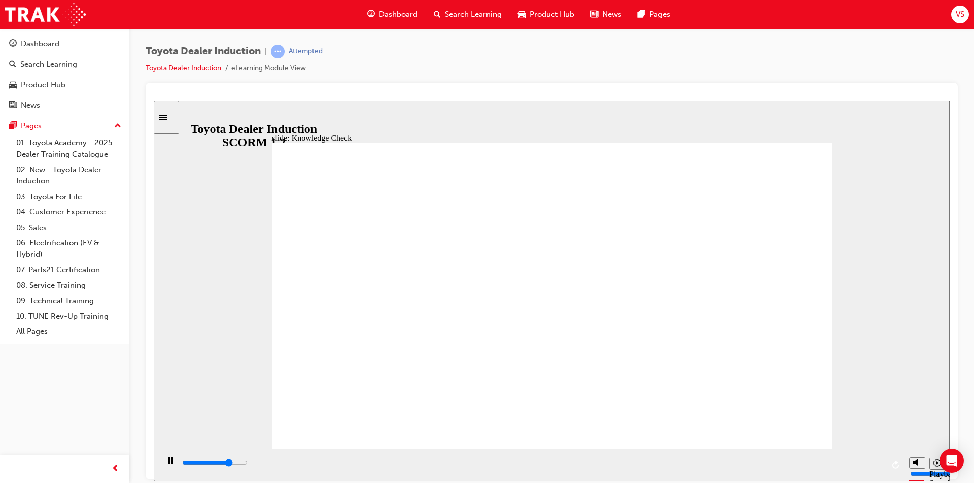
type input "happenies"
type input "5000"
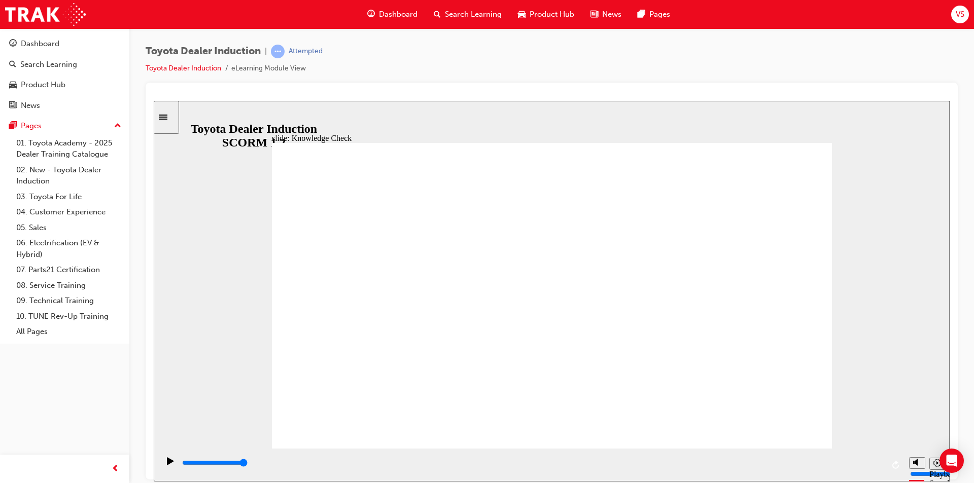
paste input "iness"
type input "happiness"
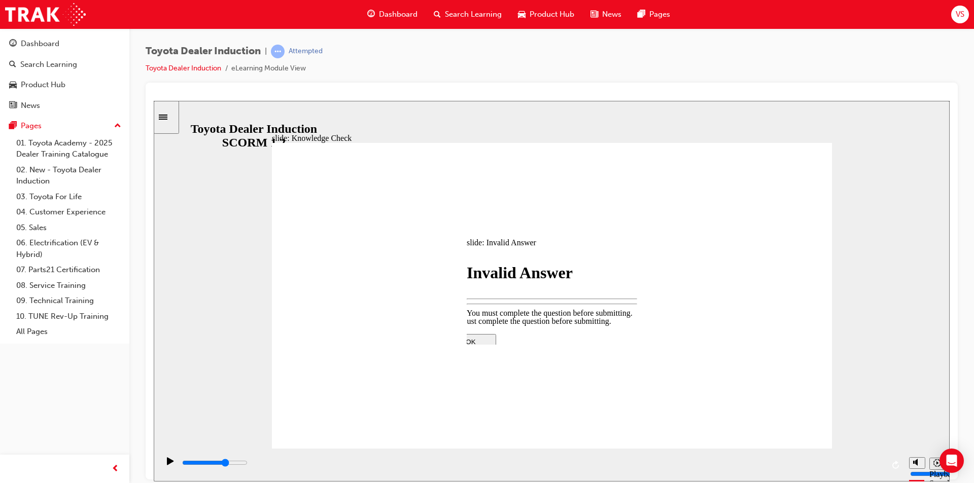
type input "3400"
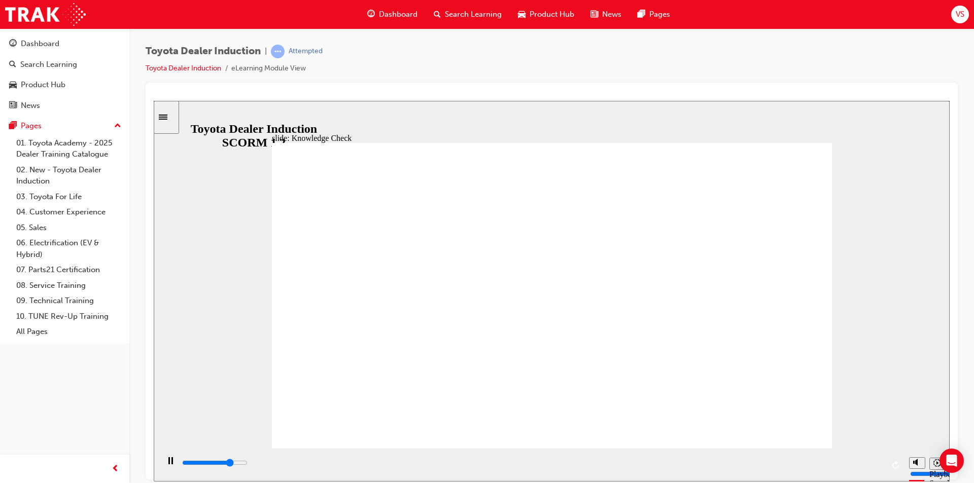
type input "5000"
type input "."
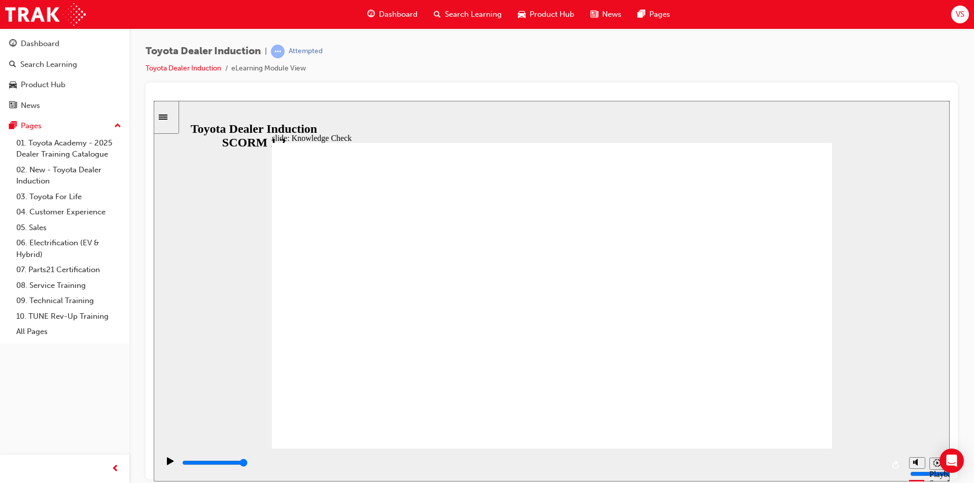
type input "."
type input "800"
type input "."
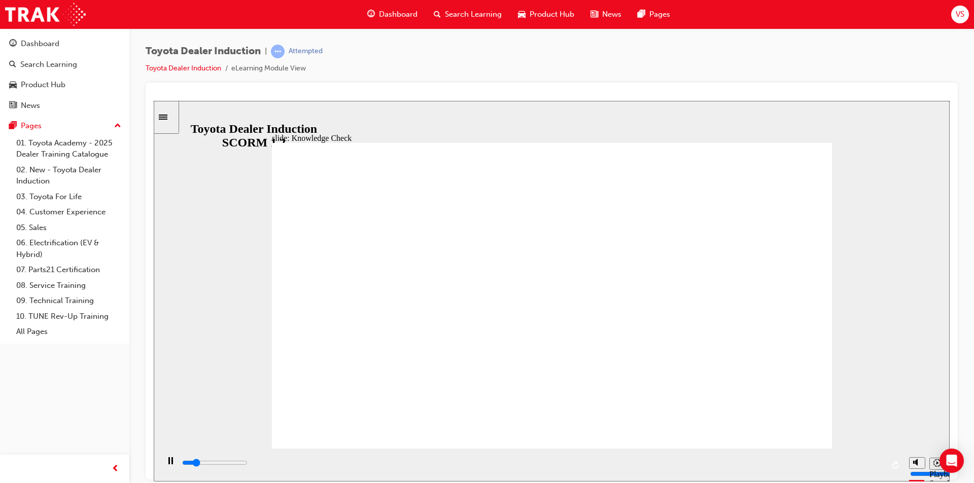
type input "1700"
type input "m"
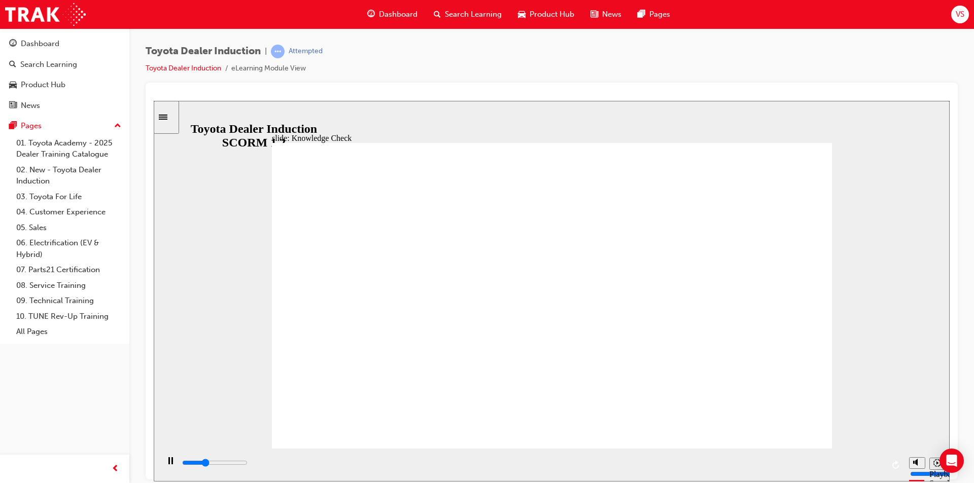
type input "m"
type input "2100"
type input "mo"
type input "2800"
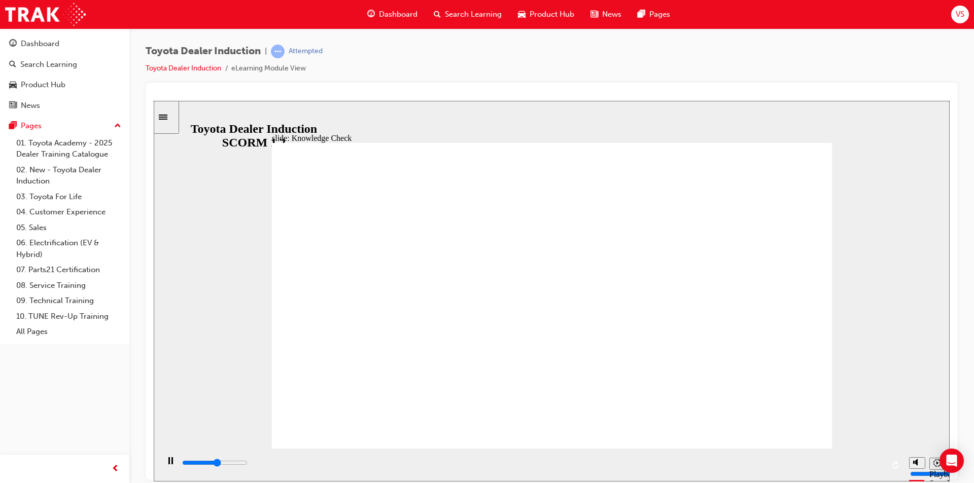
type input "mov"
type input "2900"
type input "move"
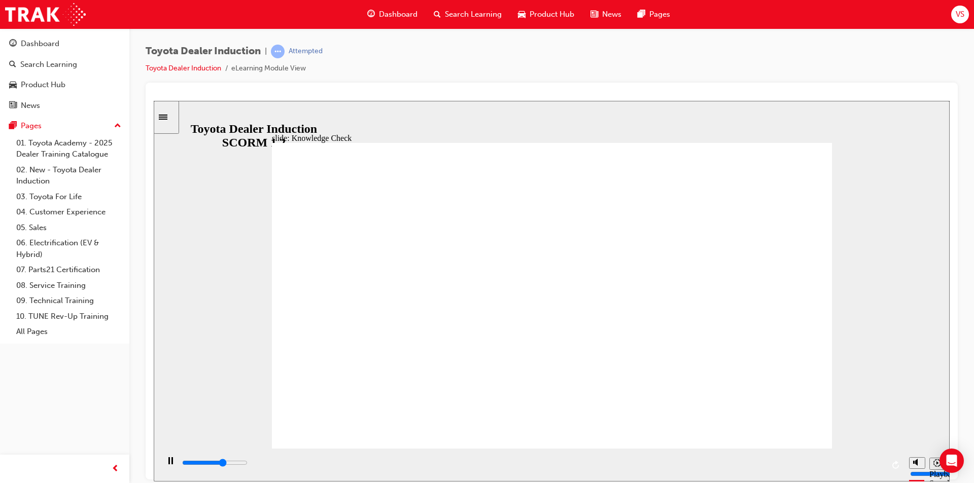
type input "3200"
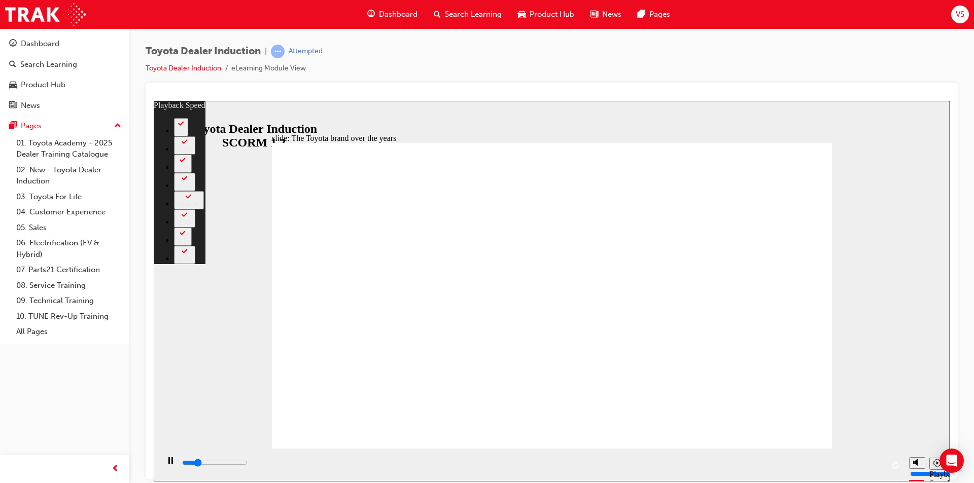
type input "1700"
type input "0"
type input "2000"
type input "1"
type input "2300"
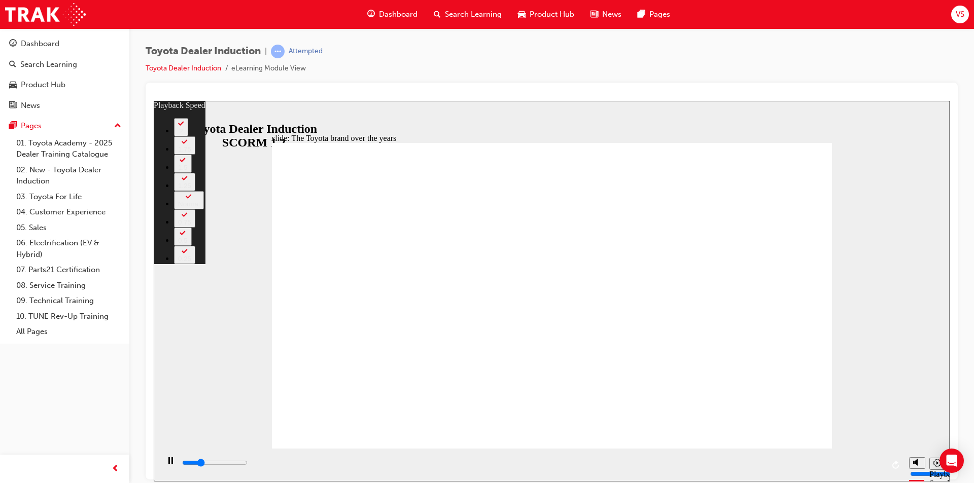
type input "1"
type input "2500"
type input "1"
type input "2800"
type input "1"
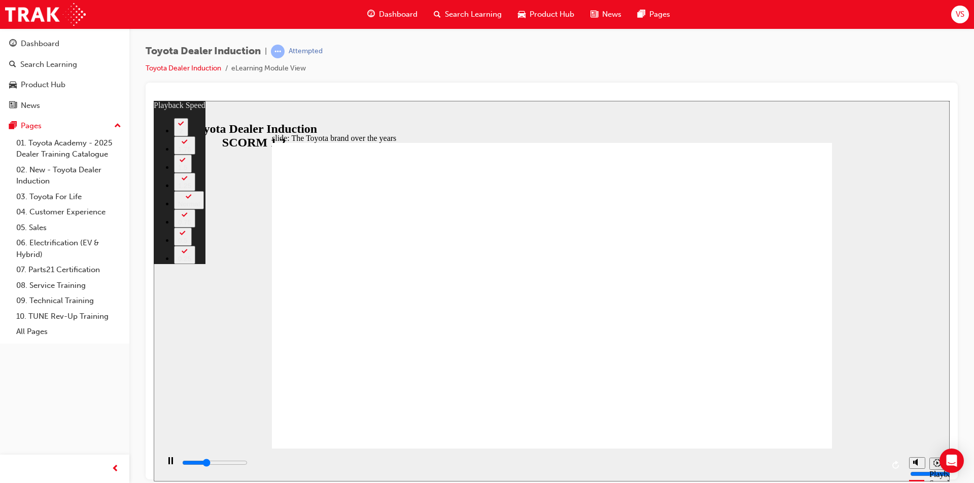
type input "3100"
type input "2"
type input "3300"
type input "2"
type input "3600"
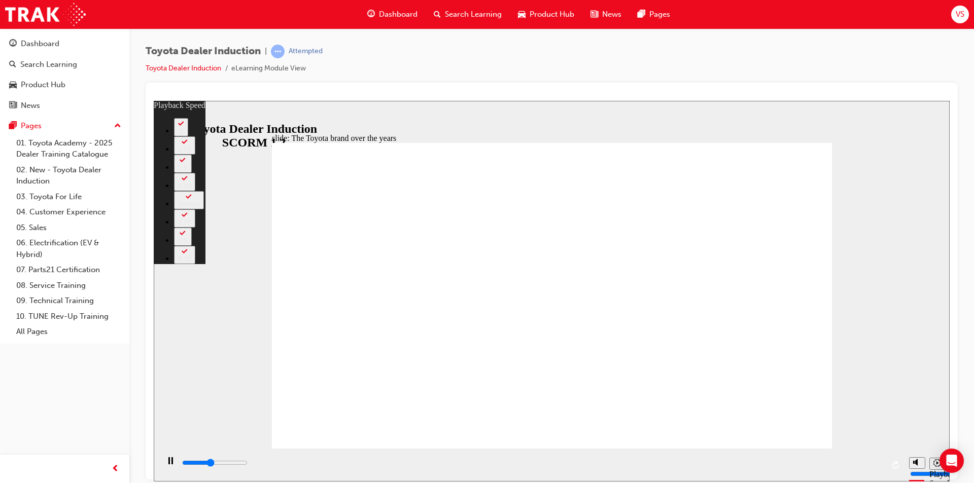
type input "2"
type input "3900"
type input "2"
type input "4100"
type input "3"
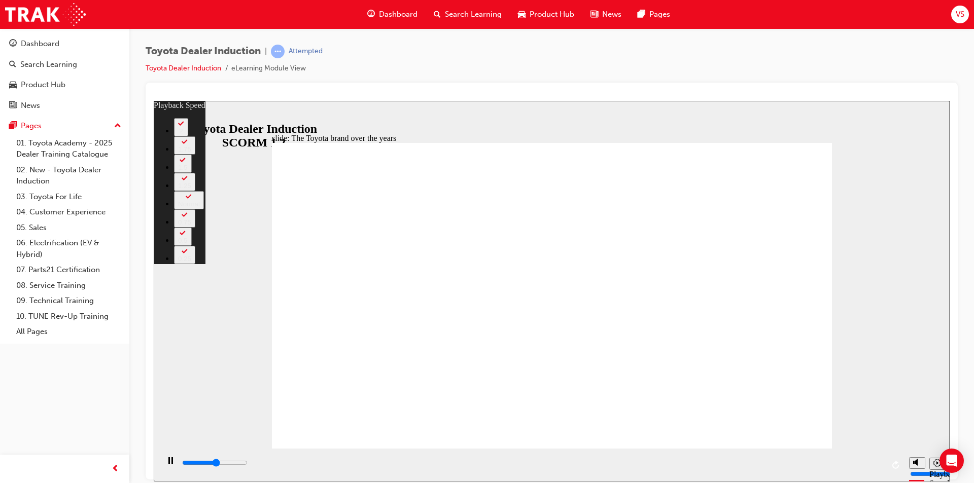
type input "4400"
type input "3"
type input "4700"
type input "3"
type input "4900"
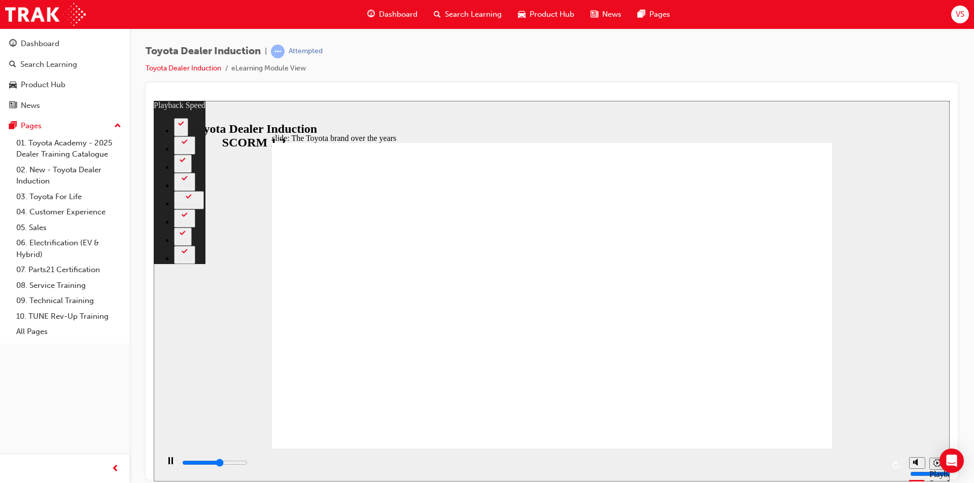
type input "3"
type input "5200"
type input "4"
type input "5500"
type input "4"
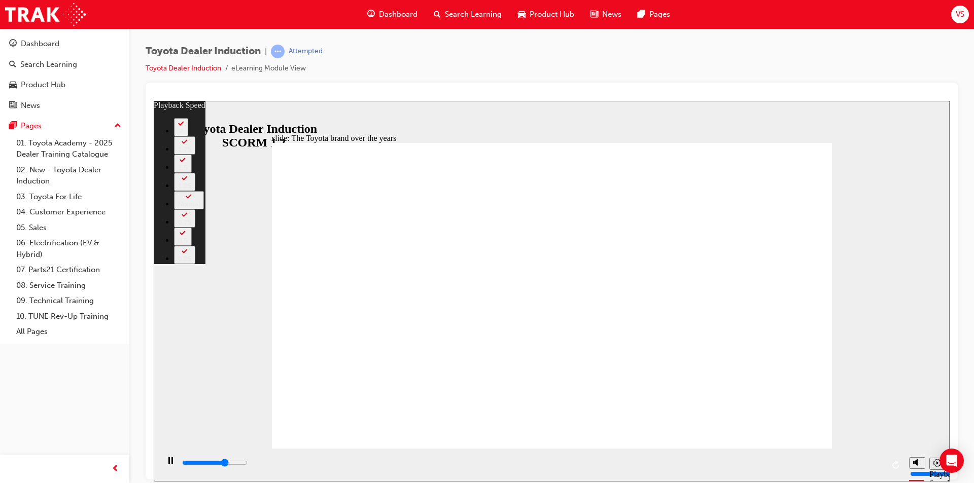
type input "5700"
type input "4"
type input "6000"
type input "5"
type input "6300"
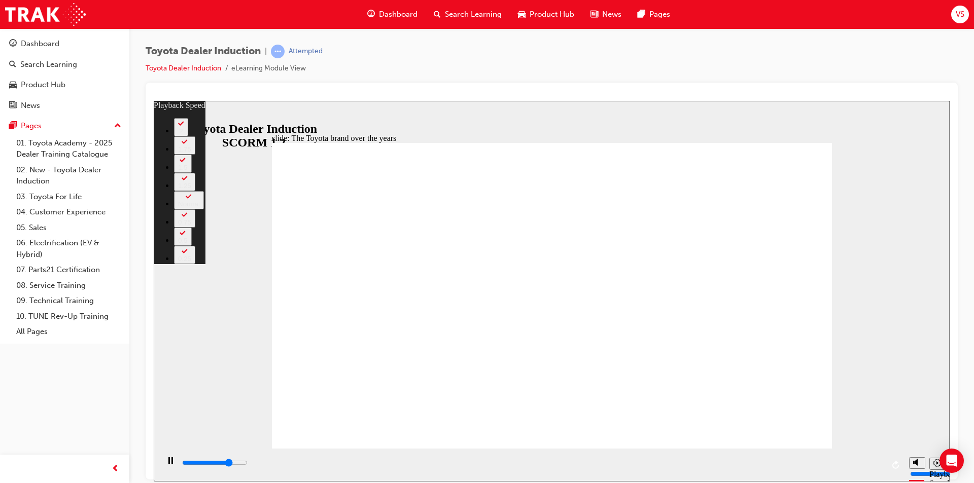
type input "5"
type input "6500"
type input "5"
type input "6800"
type input "5"
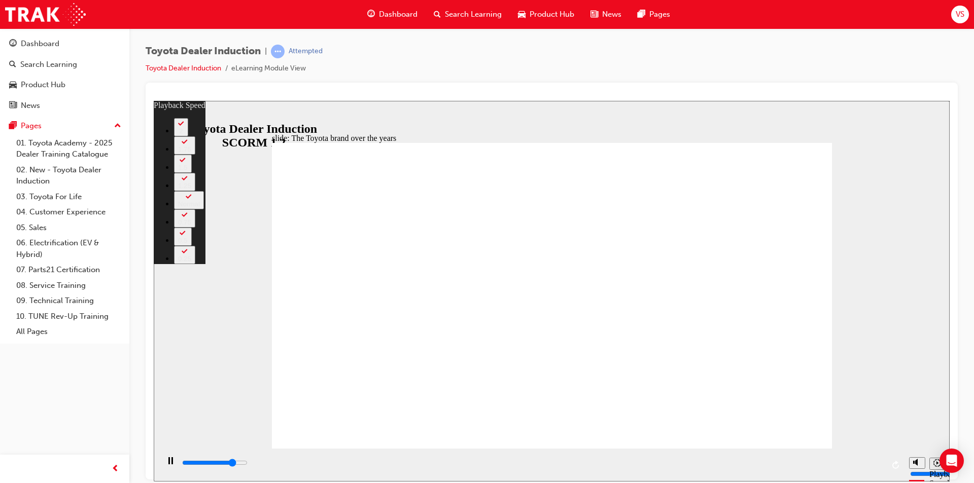
type input "6800"
type input "5"
type input "7100"
type input "6"
type input "7400"
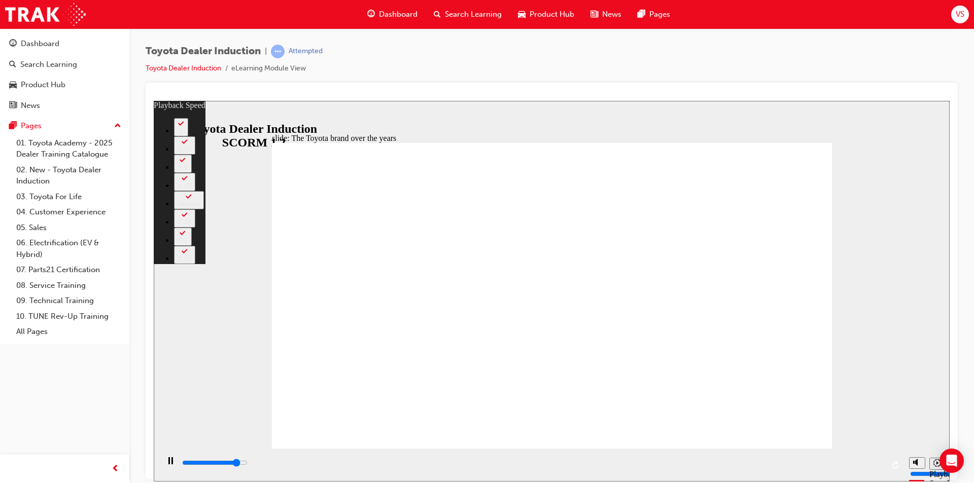
type input "6"
type input "7600"
type input "6"
type input "7900"
type input "6"
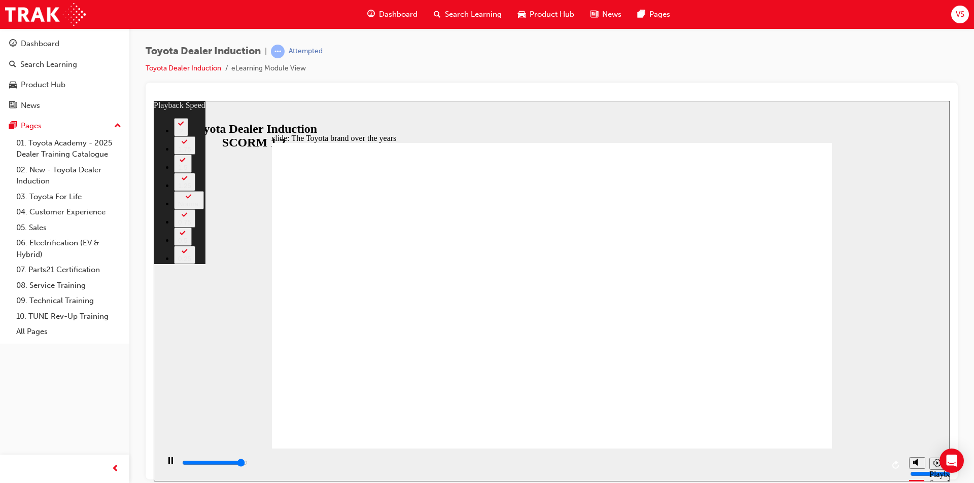
type input "8200"
type input "7"
type input "8400"
type input "7"
type input "8400"
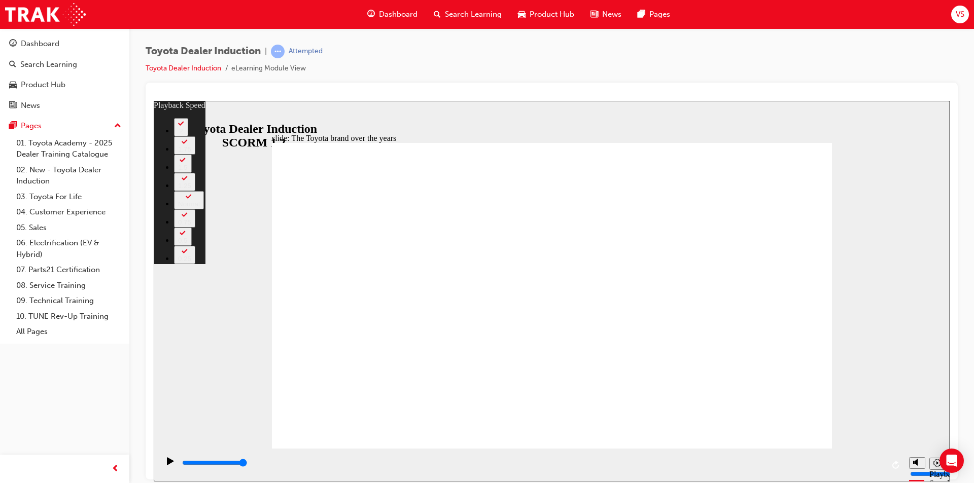
type input "165"
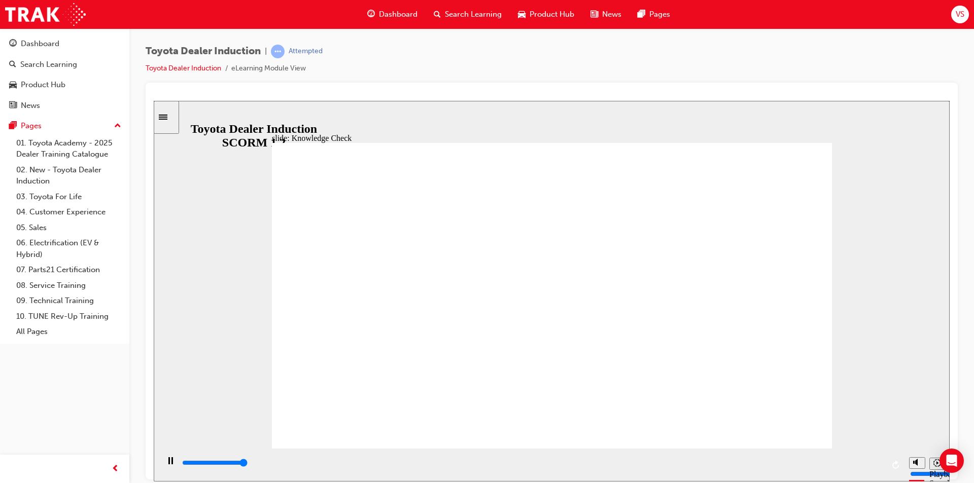
type input "5000"
radio input "true"
type input "3200"
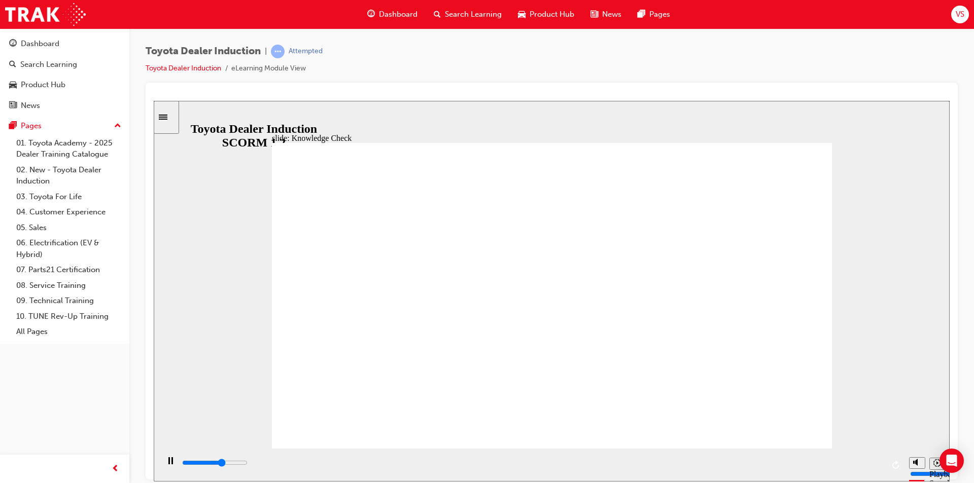
radio input "true"
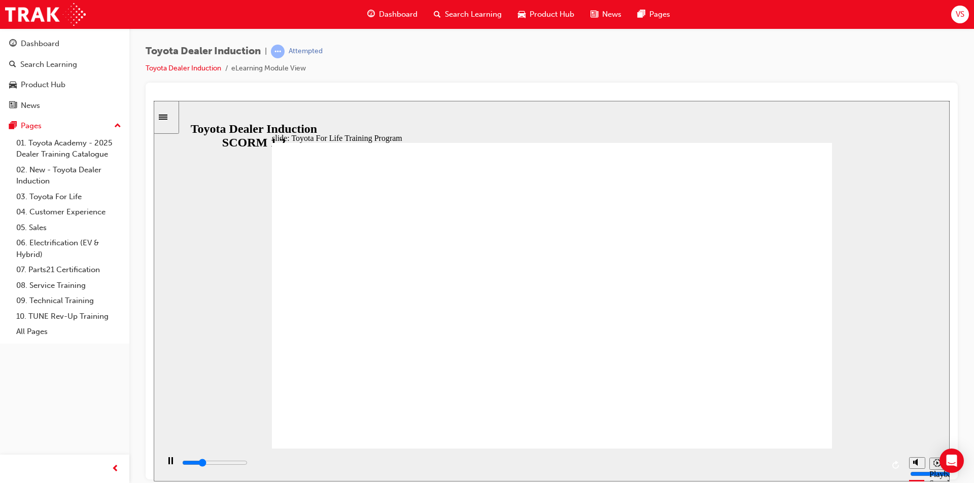
type input "10800"
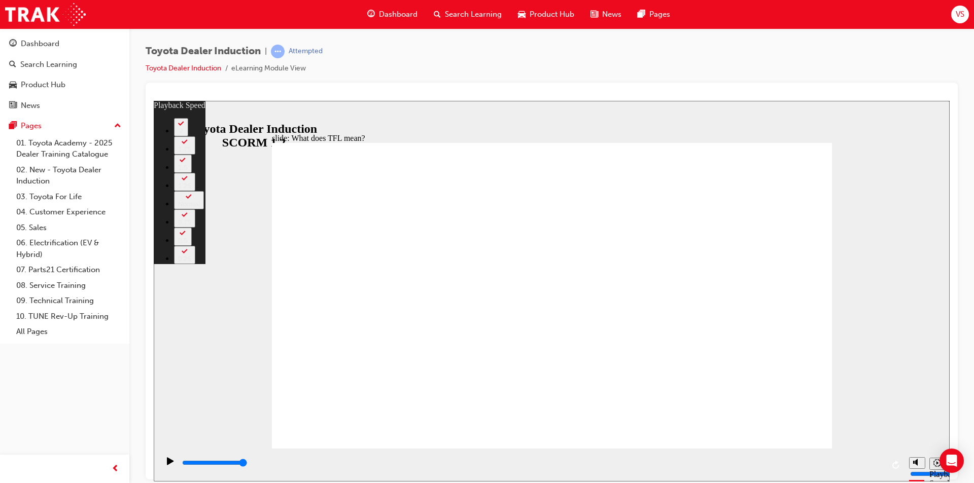
type input "139"
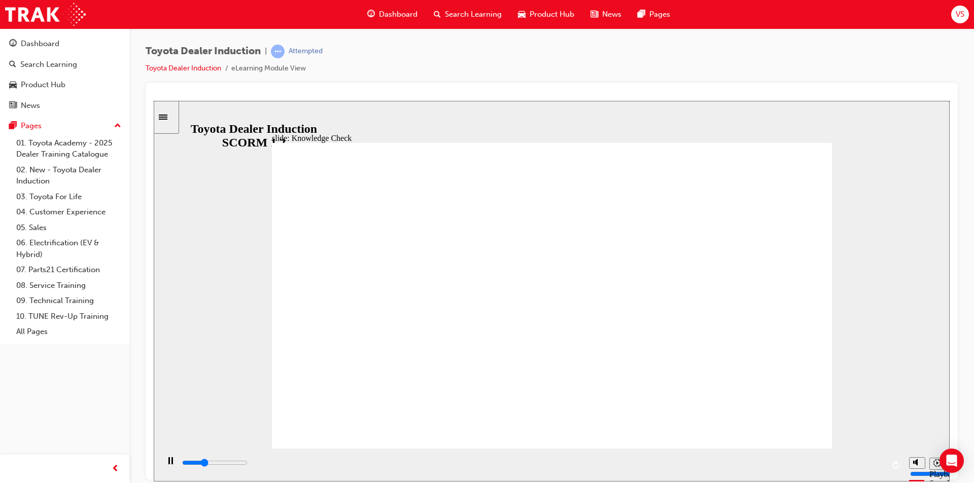
type input "1700"
radio input "true"
type input "3600"
radio input "false"
radio input "true"
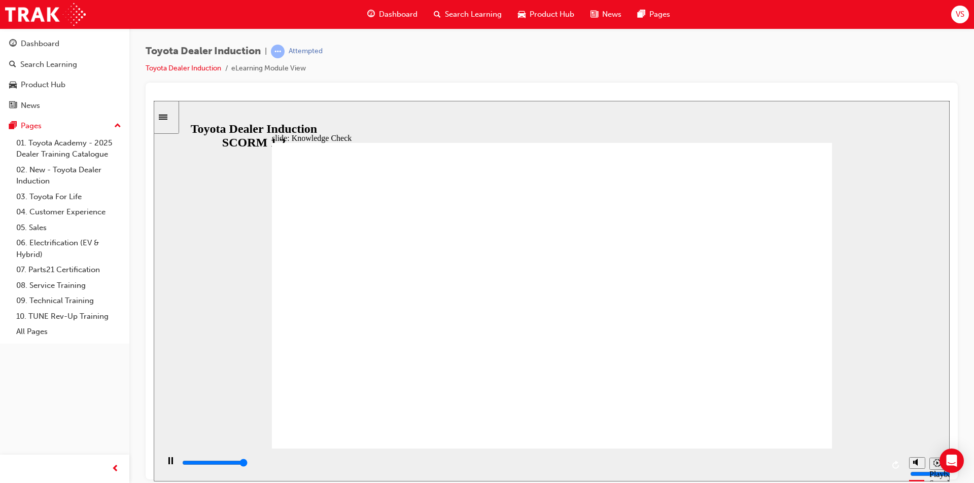
type input "5000"
radio input "true"
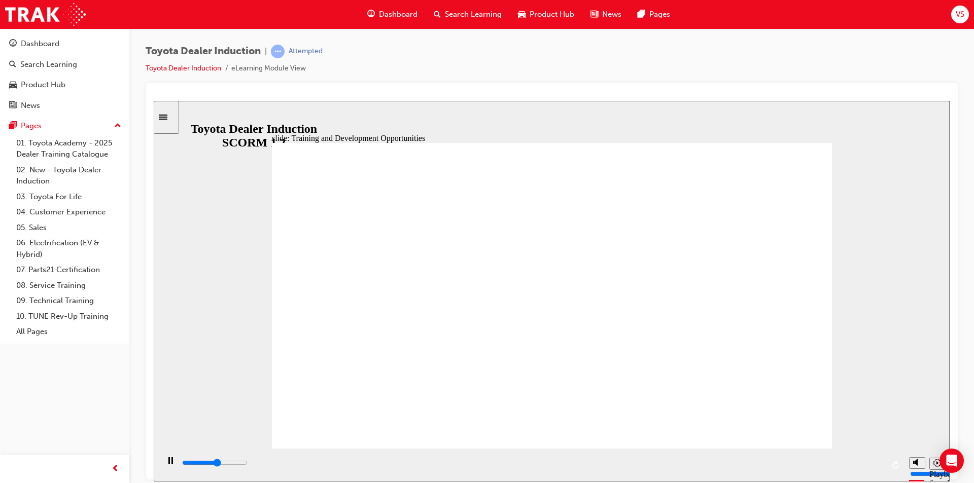
drag, startPoint x: 545, startPoint y: 422, endPoint x: 615, endPoint y: 256, distance: 180.5
drag, startPoint x: 615, startPoint y: 255, endPoint x: 655, endPoint y: 343, distance: 96.7
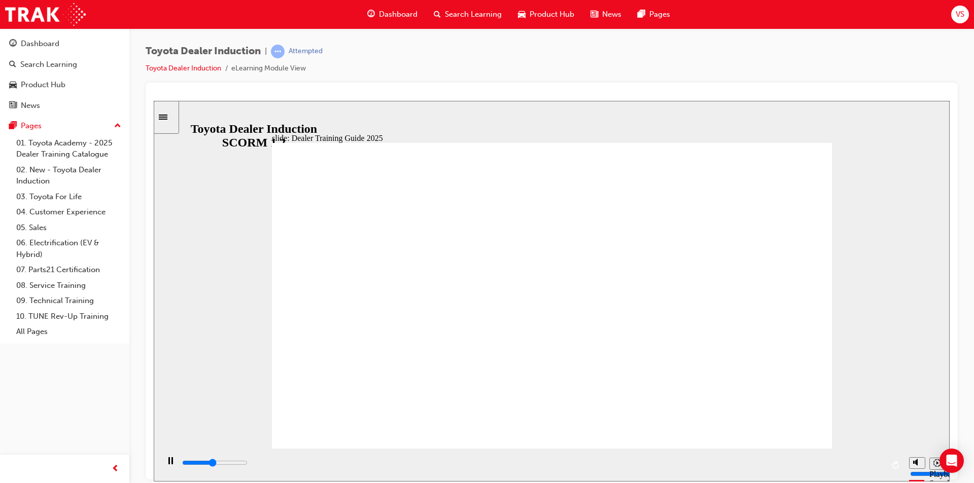
type input "3500"
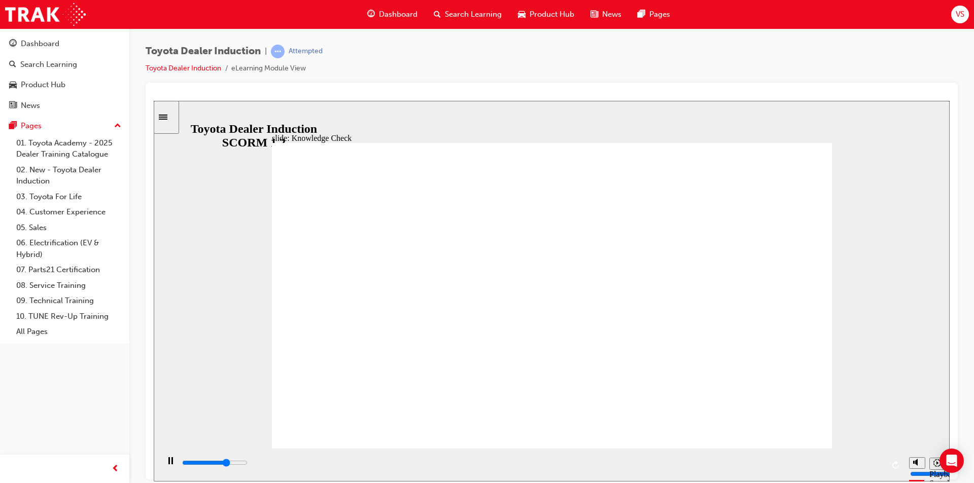
radio input "true"
type input "4300"
radio input "false"
radio input "true"
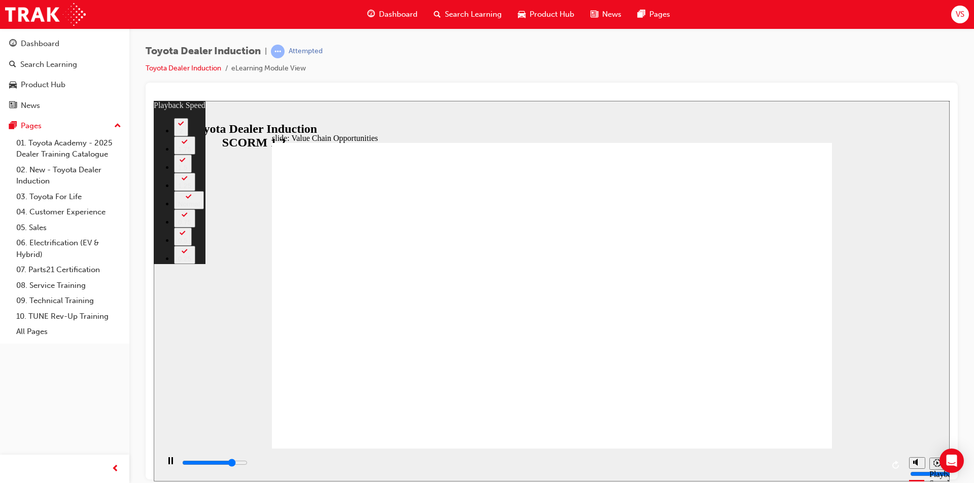
type input "9000"
type input "0"
type input "9600"
type input "0"
type input "10000"
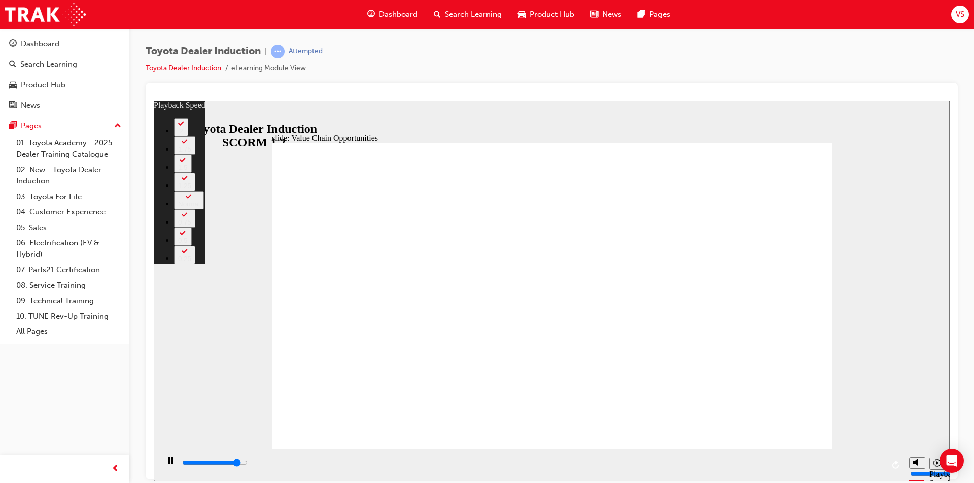
type input "1"
type input "10300"
type input "1"
type input "10600"
type input "2"
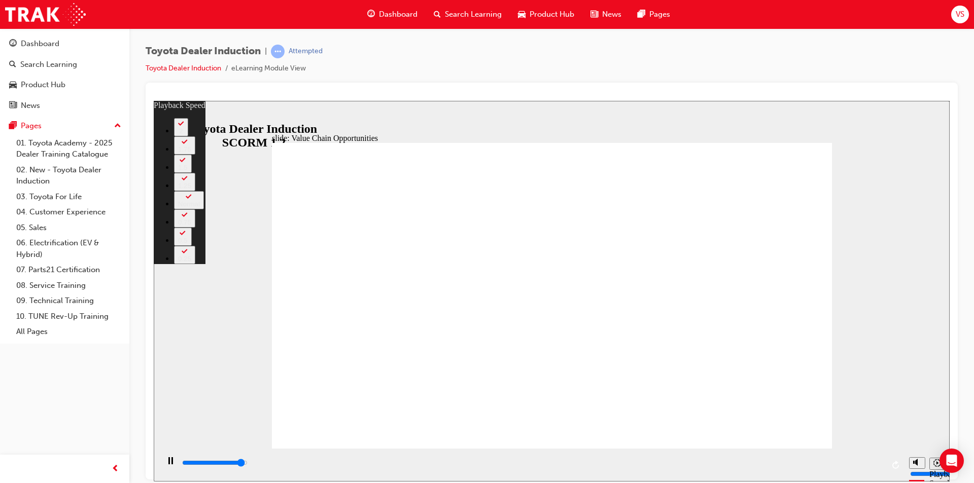
type input "10900"
type input "2"
type input "11200"
type input "2"
type input "11300"
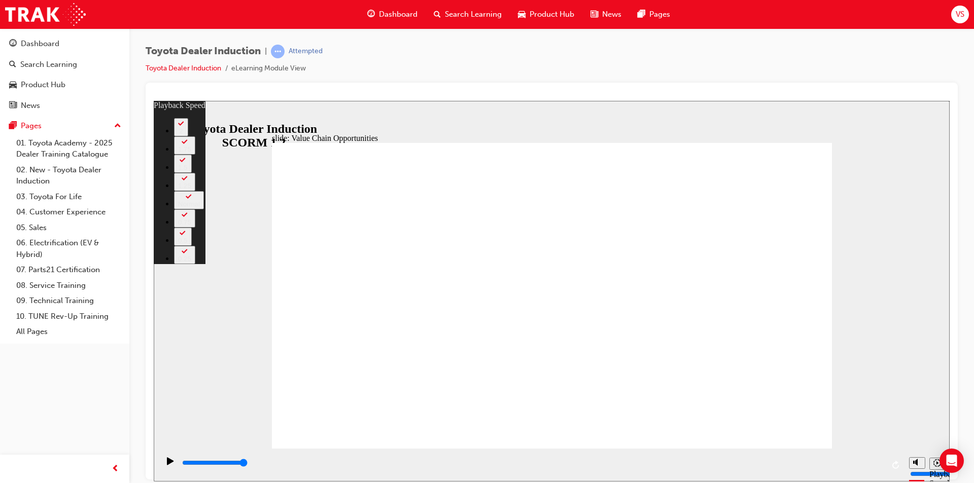
type input "12"
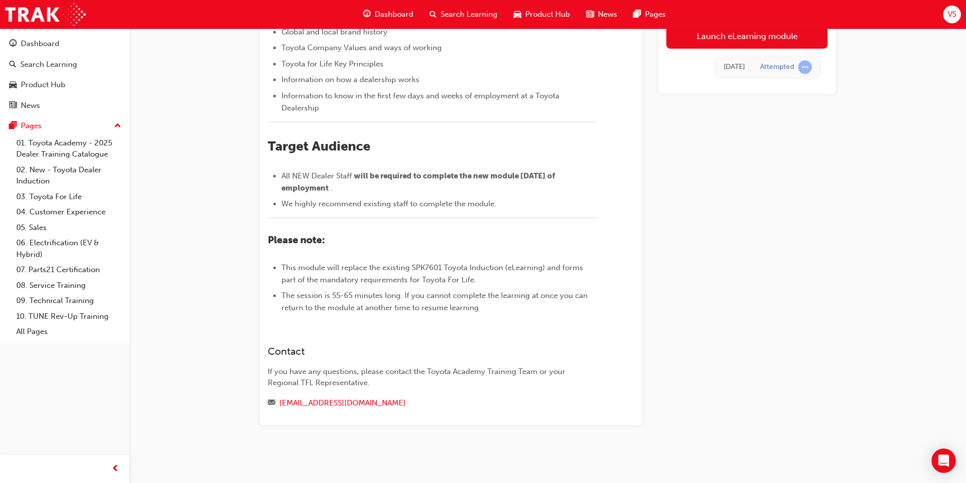
scroll to position [24, 0]
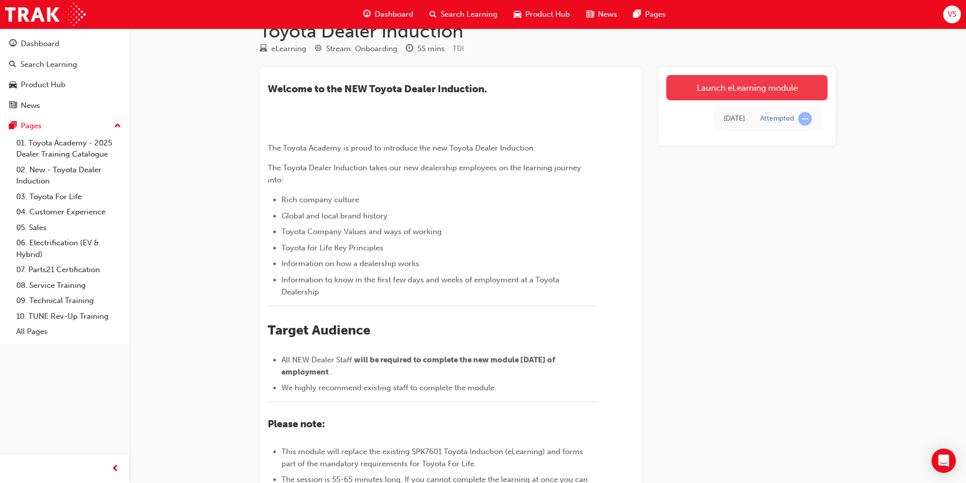
click at [723, 76] on link "Launch eLearning module" at bounding box center [747, 87] width 161 height 25
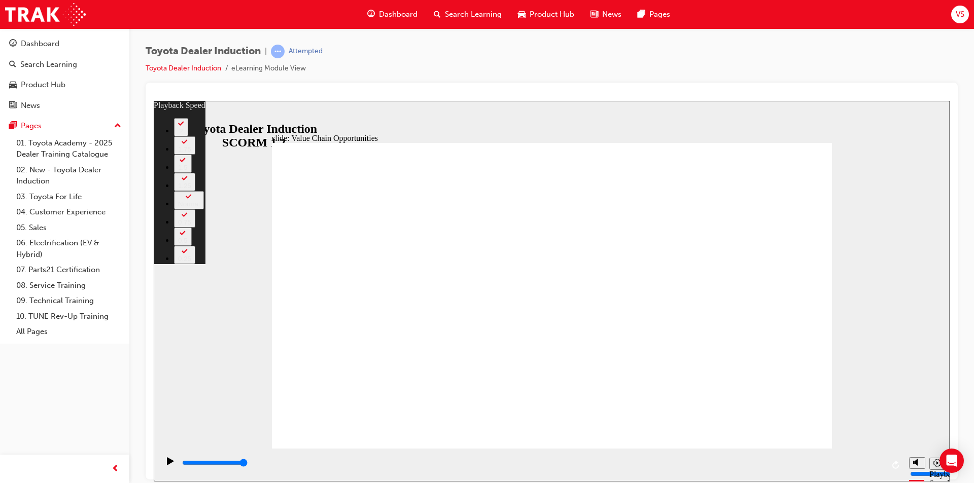
type input "64"
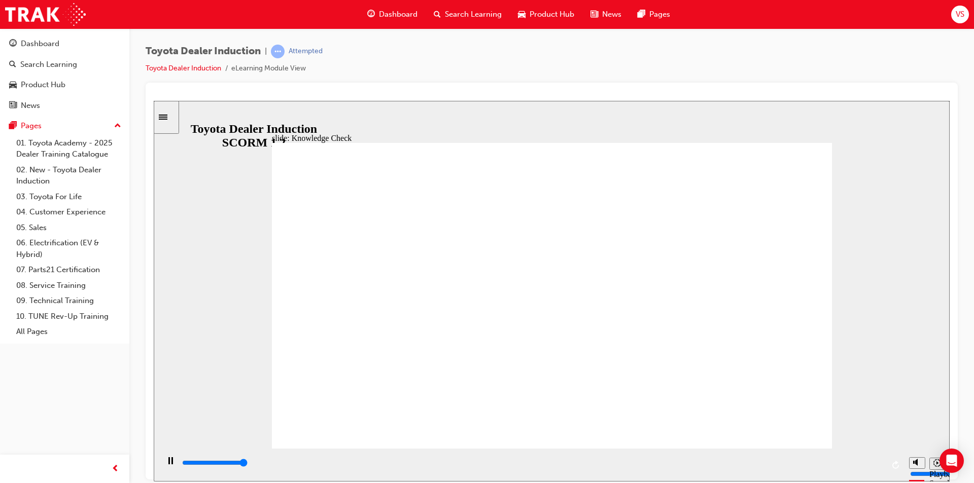
type input "5000"
radio input "true"
type input "900"
radio input "true"
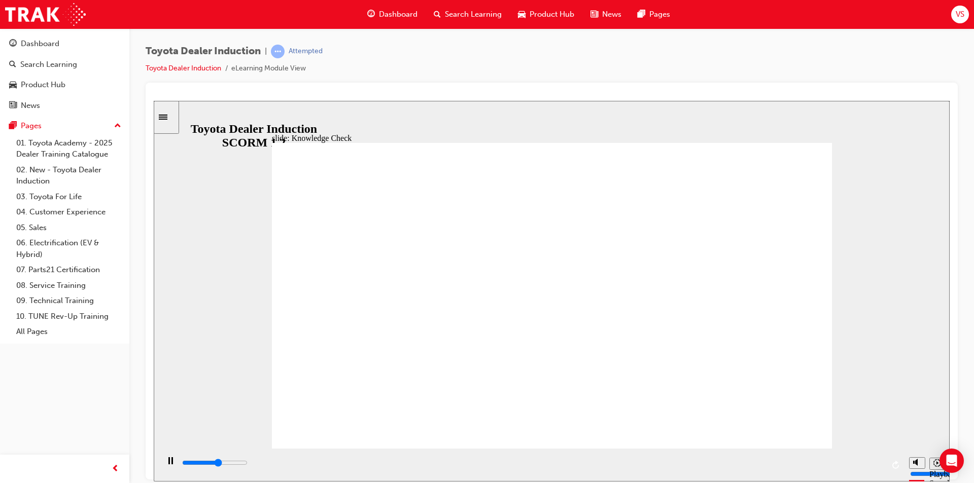
drag, startPoint x: 436, startPoint y: 303, endPoint x: 579, endPoint y: 340, distance: 147.6
type input "5000"
radio input "true"
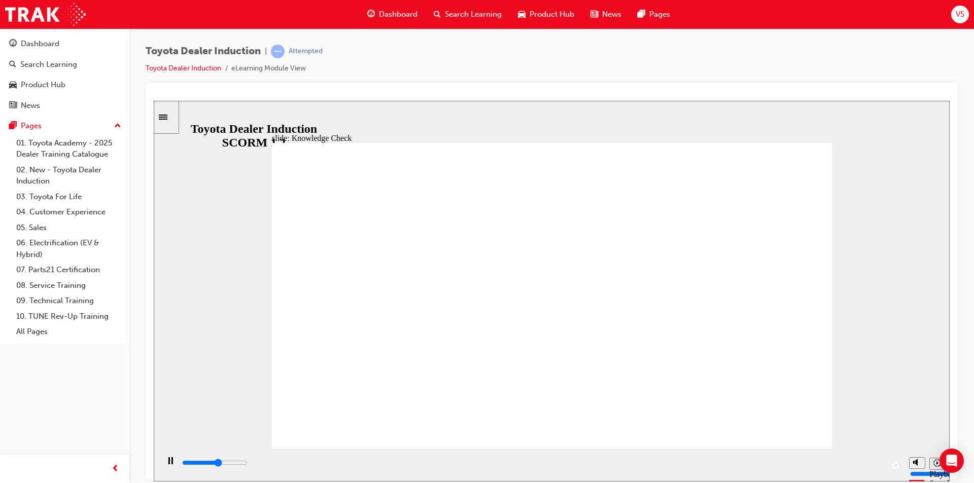
type input "4700"
type input "t"
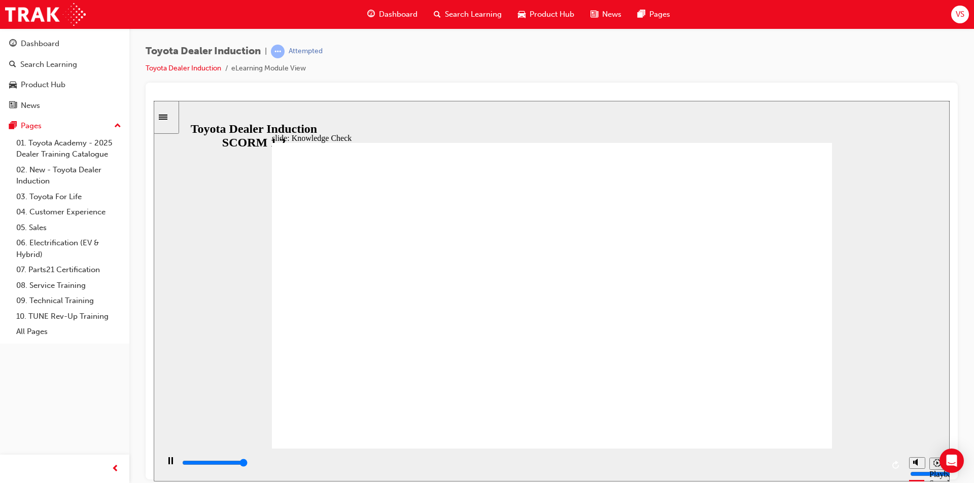
type input "5000"
type input "toyo"
type input "toyot"
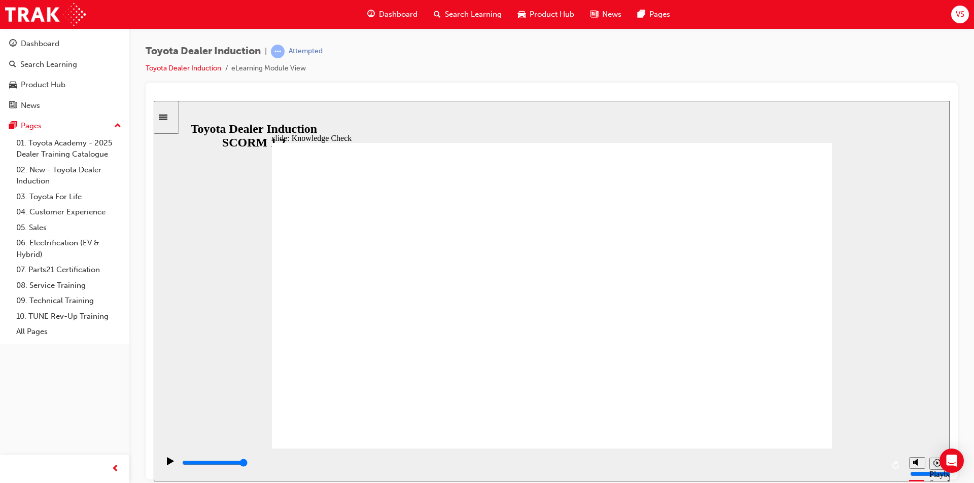
type input "toyota"
type input "toyota c"
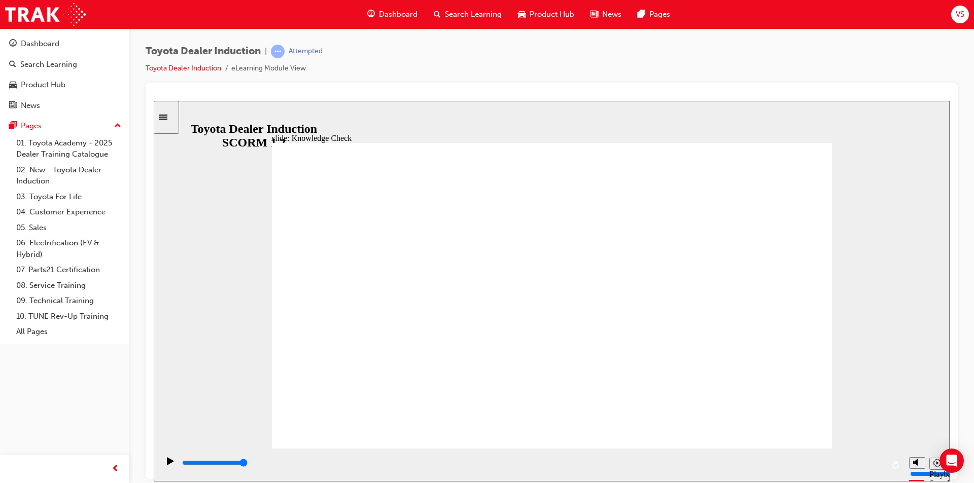
type input "toyota c"
type input "toyota ce"
type input "toyota cen"
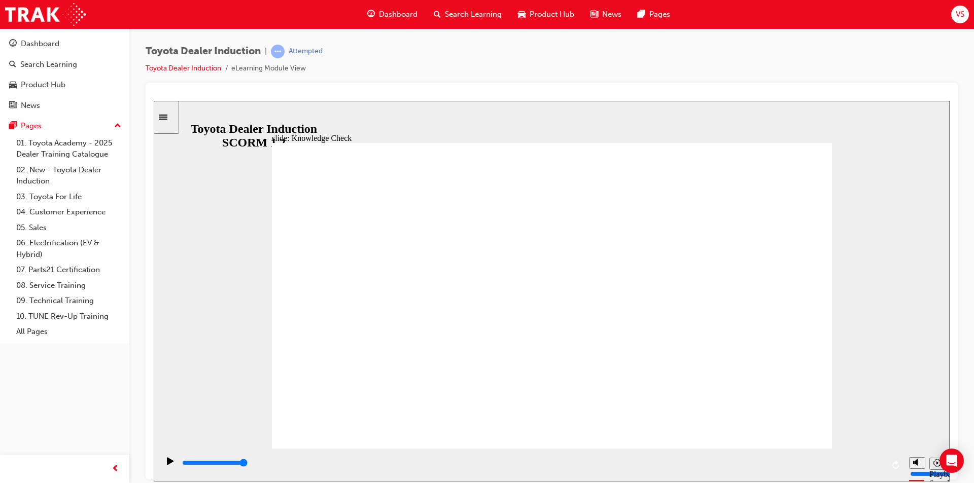
type input "toyota centra"
type input "toyota central"
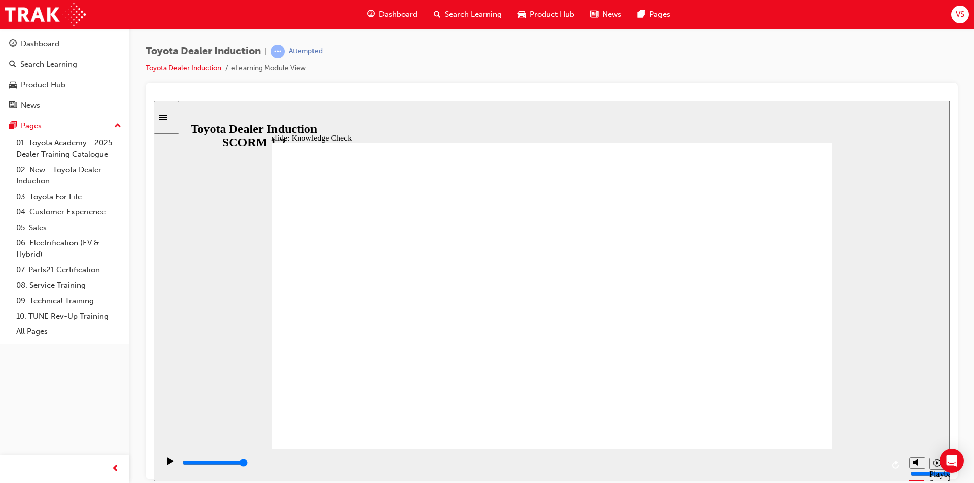
drag, startPoint x: 584, startPoint y: 307, endPoint x: 609, endPoint y: 310, distance: 24.5
type input "toyota central"
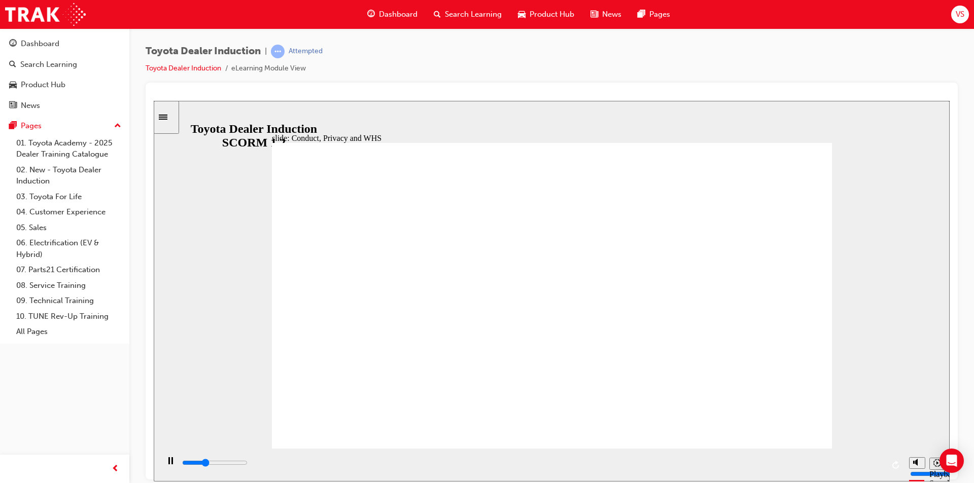
type input "800"
type input "toyota central"
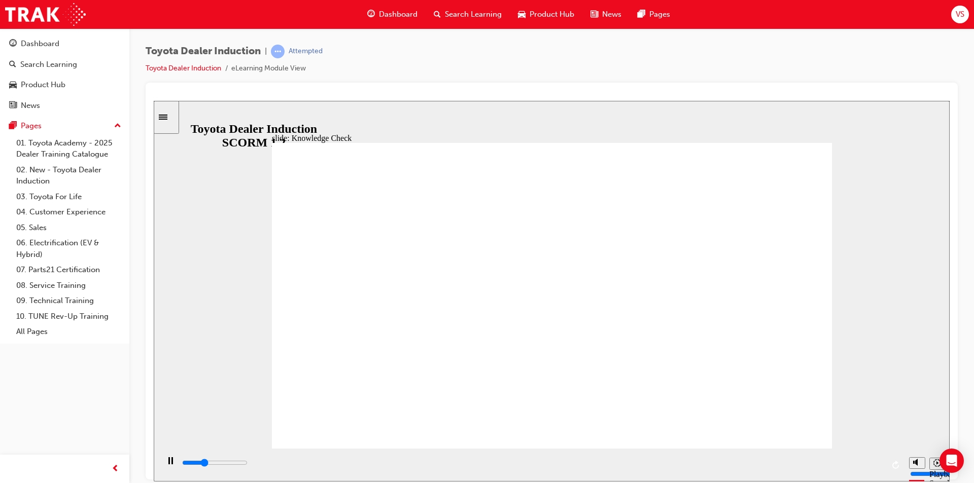
type input "2500"
type input "toyota e"
type input "2700"
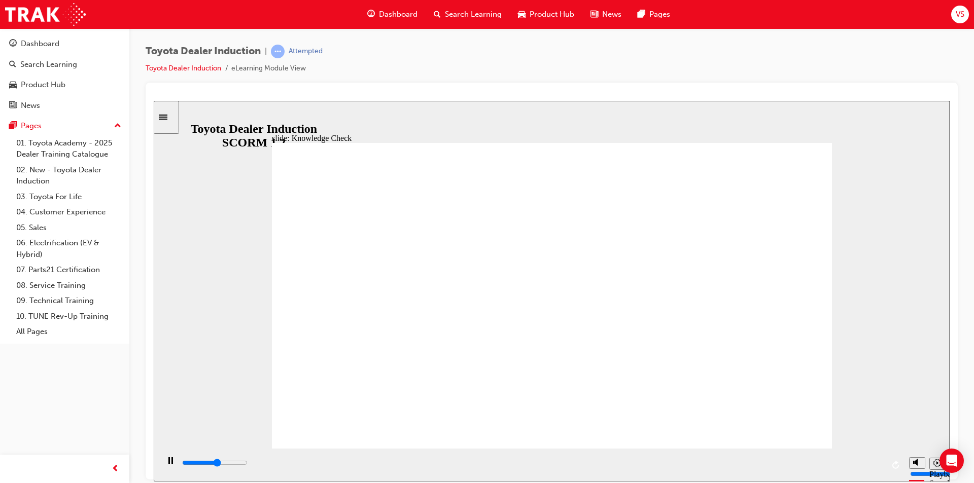
type input "toyota enga"
type input "2800"
type input "toyota enga"
type input "3000"
type input "toyota engag"
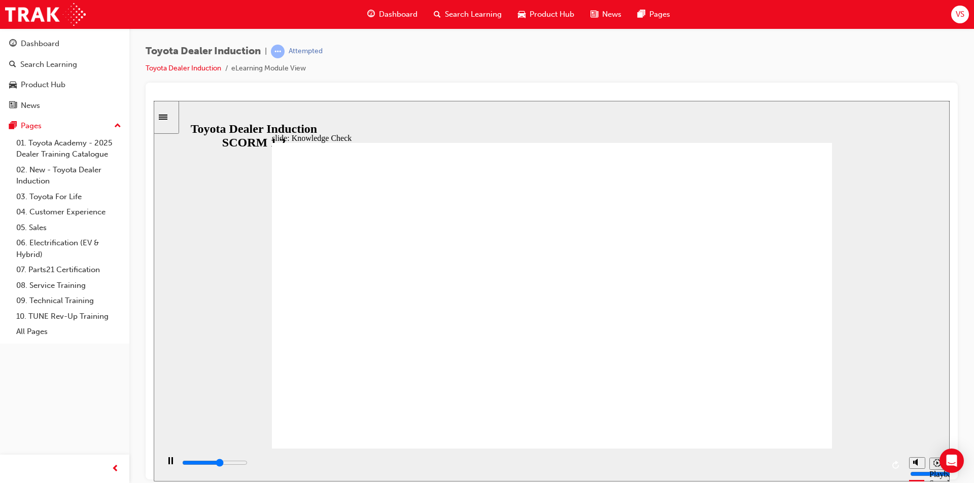
type input "toyota engag"
type input "3000"
type input "toyota engage"
type input "3200"
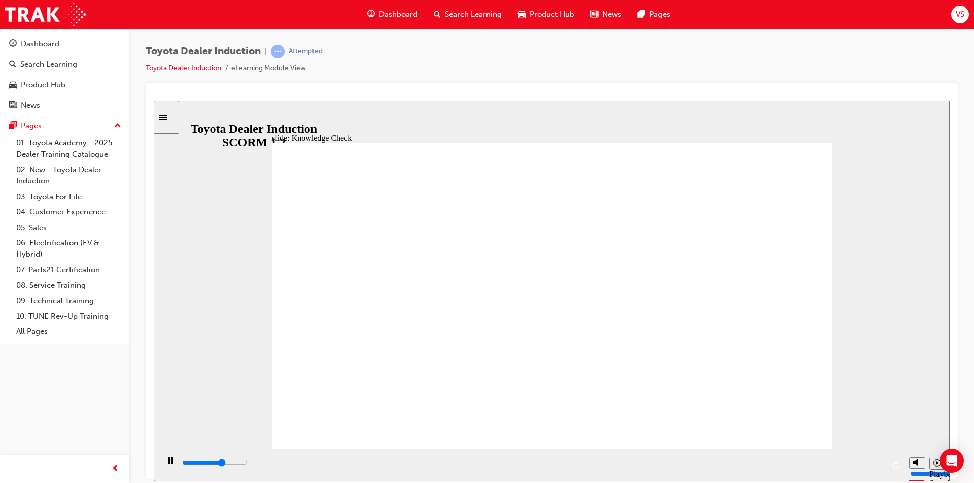
type input "toyota engage"
type input "3300"
type input "toyota engage a"
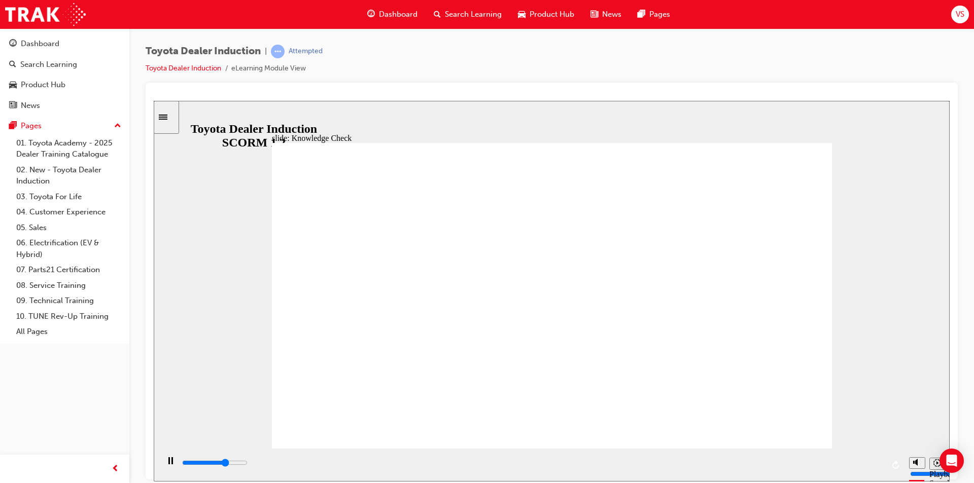
type input "3500"
type input "toyota engage ap"
type input "3700"
type input "toyota engage app"
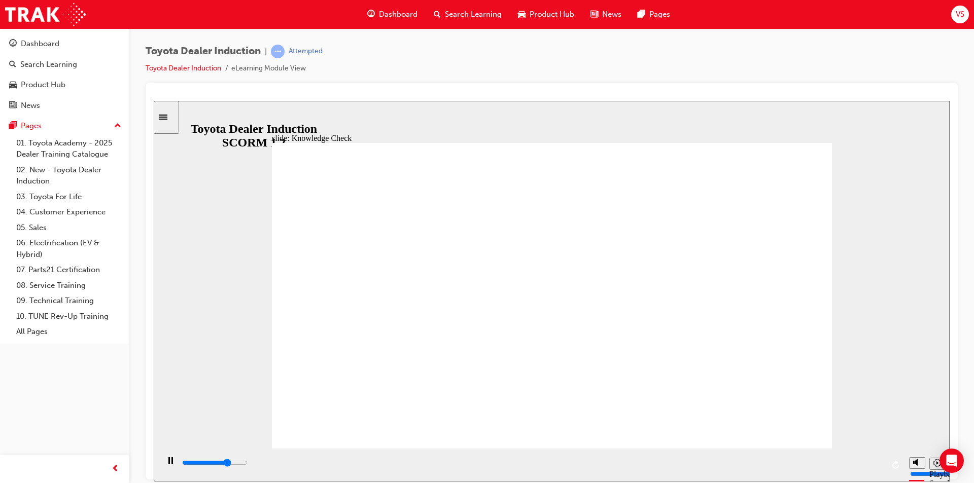
type input "toyota engage app"
type input "5000"
type input "toyota engage app"
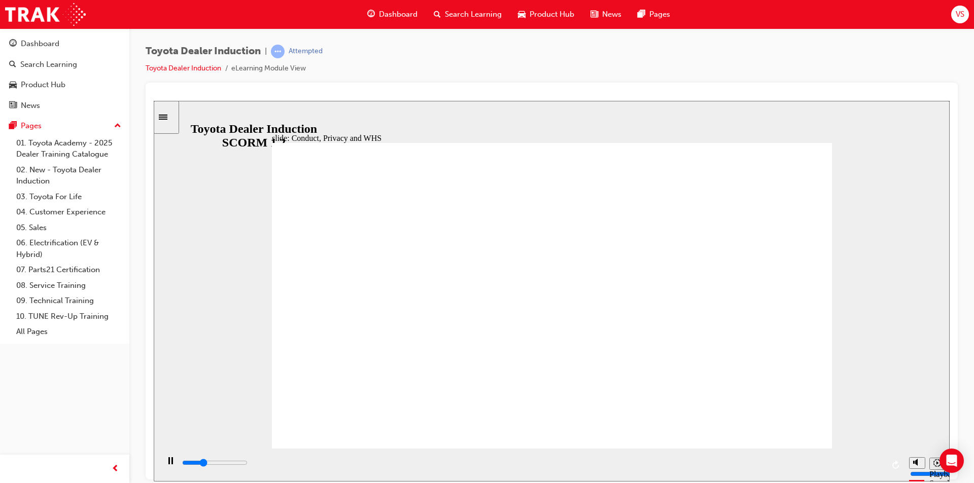
click at [58, 230] on link "05. Sales" at bounding box center [68, 228] width 113 height 16
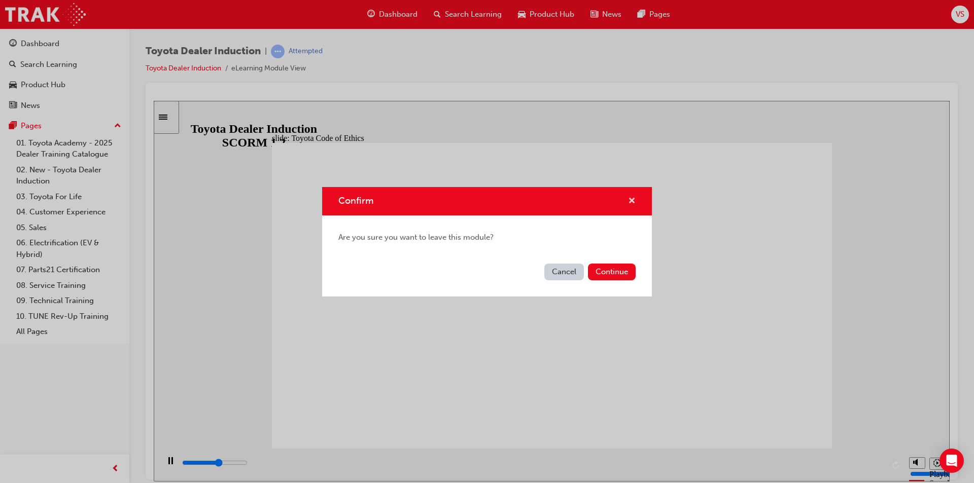
click at [630, 202] on span "cross-icon" at bounding box center [632, 201] width 8 height 9
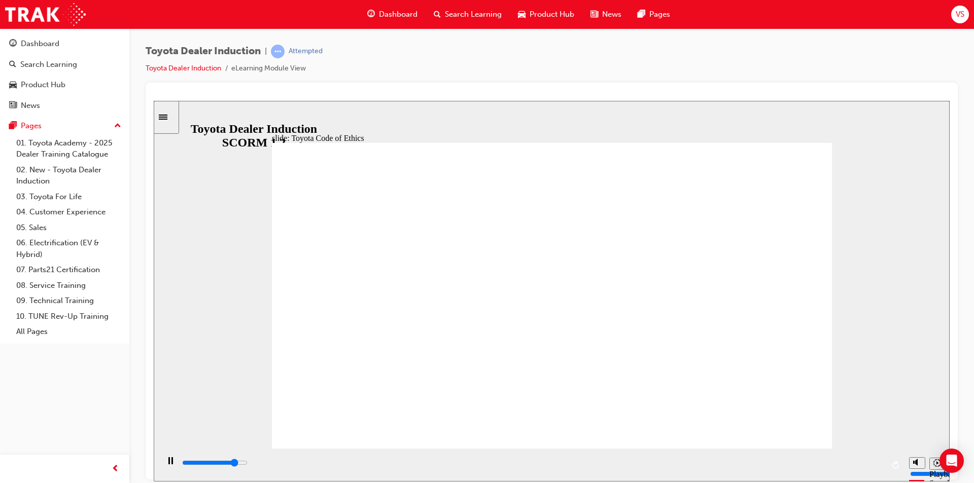
drag, startPoint x: 333, startPoint y: 332, endPoint x: 350, endPoint y: 324, distance: 19.1
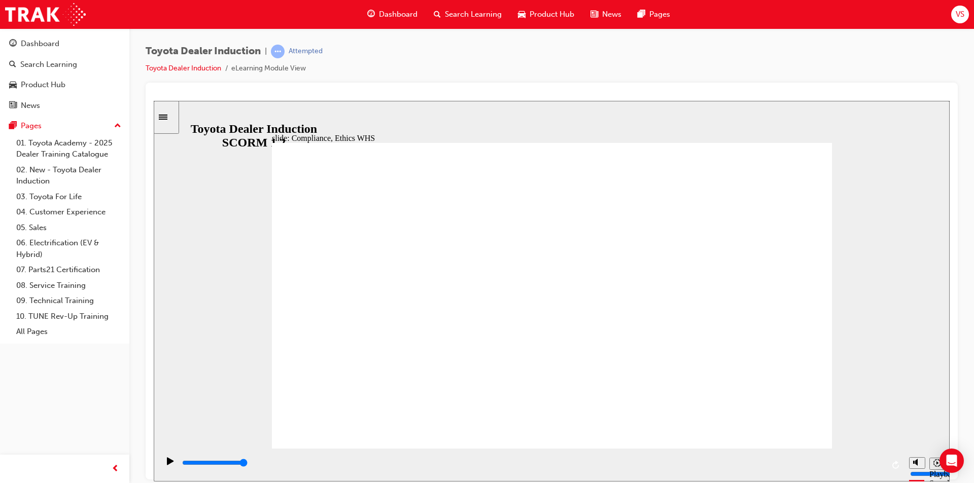
type input "4100"
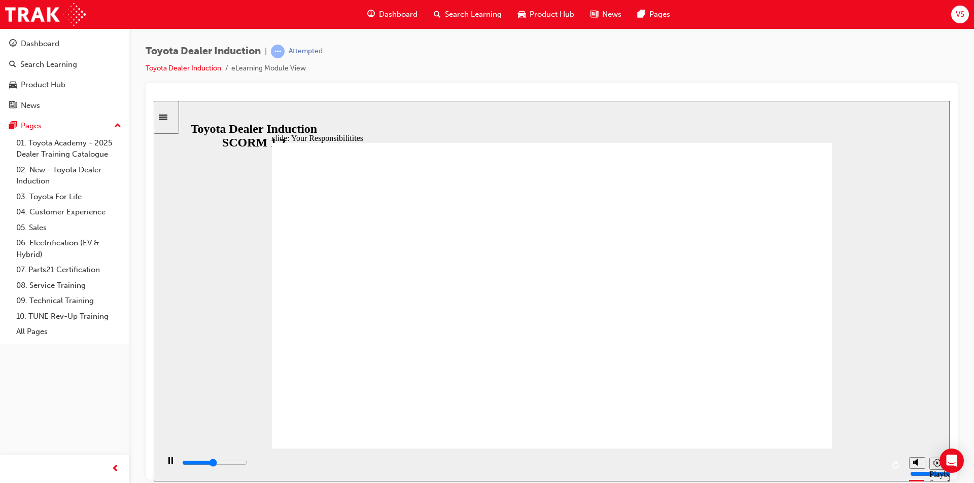
checkbox input "true"
type input "4700"
checkbox input "true"
type input "5300"
checkbox input "true"
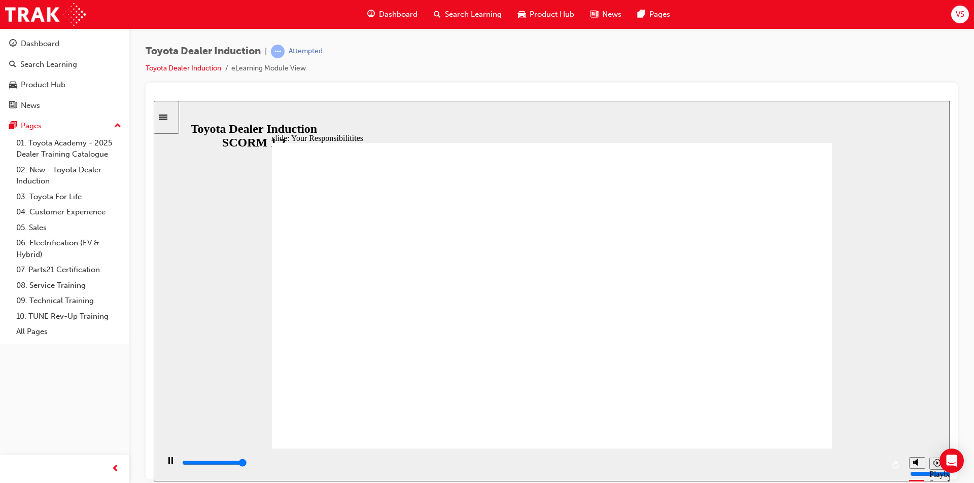
type input "8400"
checkbox input "true"
type input "8400"
checkbox input "false"
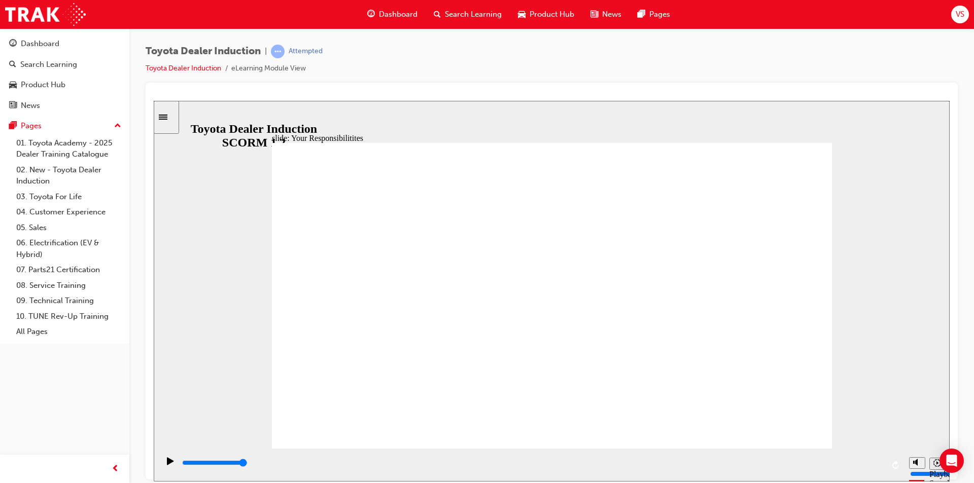
checkbox input "false"
checkbox input "true"
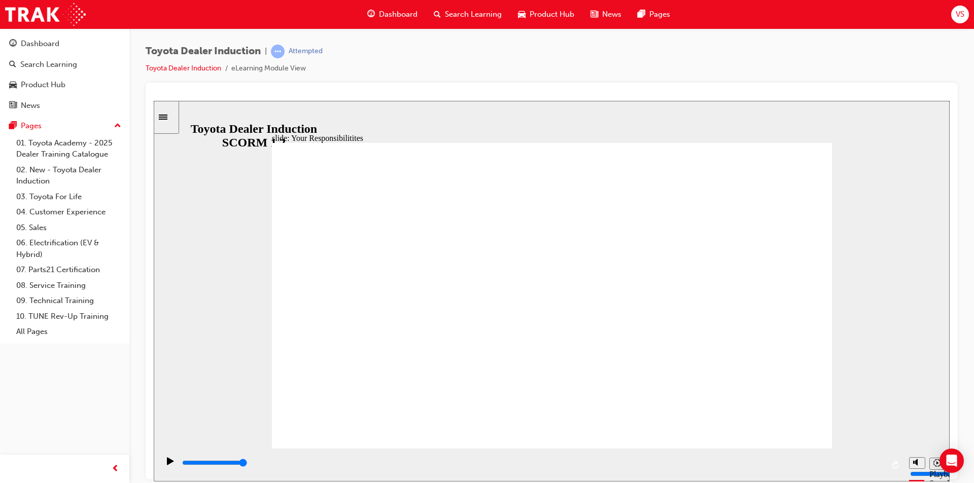
checkbox input "true"
drag, startPoint x: 321, startPoint y: 318, endPoint x: 321, endPoint y: 327, distance: 9.1
checkbox input "true"
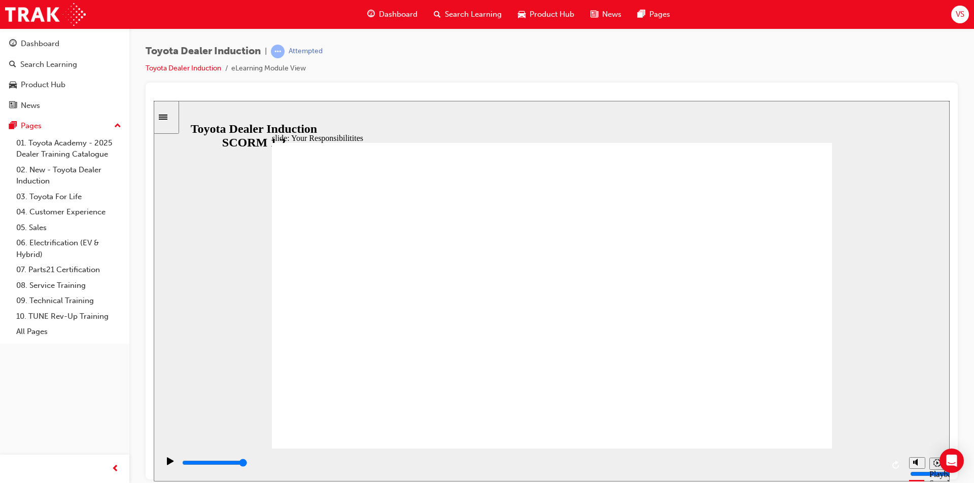
checkbox input "true"
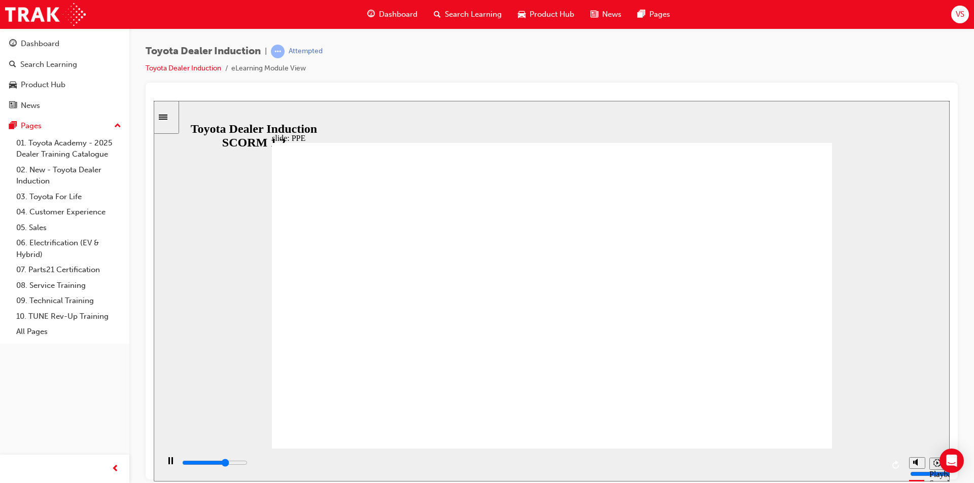
drag, startPoint x: 429, startPoint y: 325, endPoint x: 427, endPoint y: 345, distance: 19.8
drag, startPoint x: 426, startPoint y: 349, endPoint x: 432, endPoint y: 353, distance: 7.6
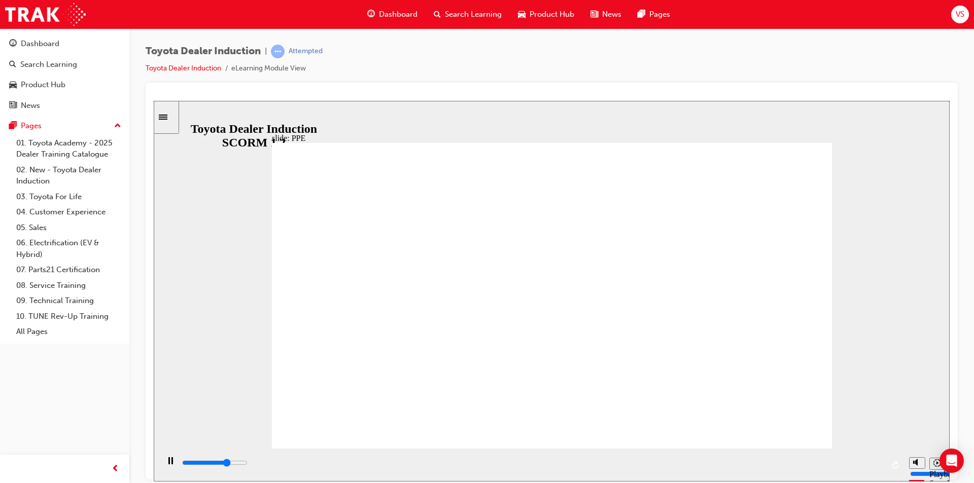
drag, startPoint x: 596, startPoint y: 250, endPoint x: 481, endPoint y: 261, distance: 115.2
drag, startPoint x: 481, startPoint y: 261, endPoint x: 718, endPoint y: 256, distance: 236.5
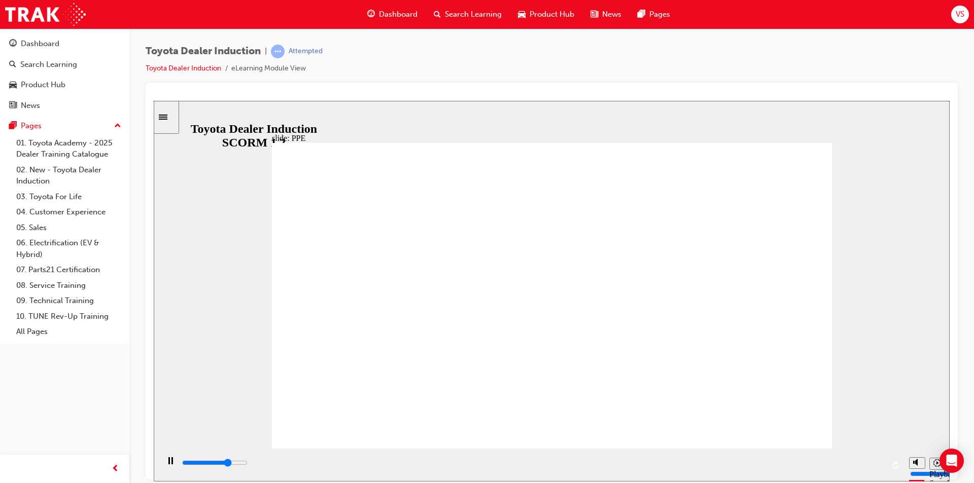
drag, startPoint x: 550, startPoint y: 388, endPoint x: 458, endPoint y: 393, distance: 92.0
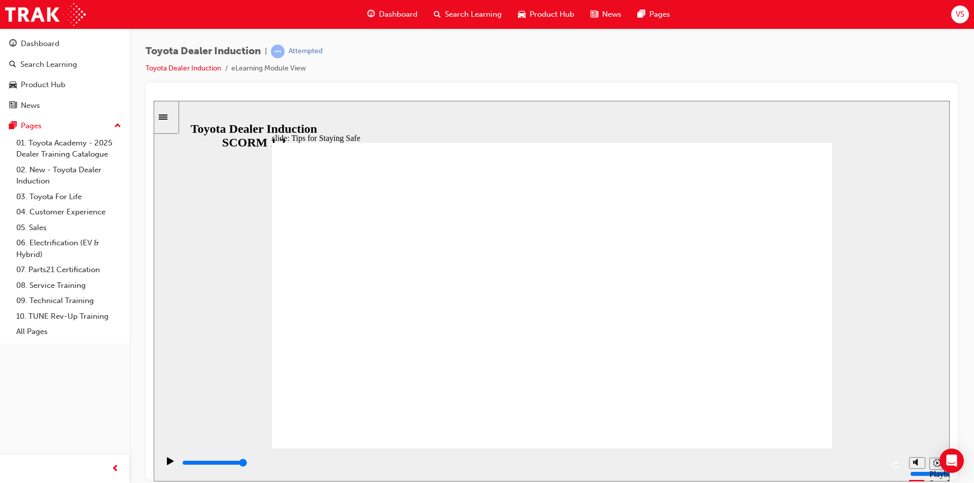
drag, startPoint x: 496, startPoint y: 305, endPoint x: 442, endPoint y: 322, distance: 56.2
drag, startPoint x: 485, startPoint y: 357, endPoint x: 393, endPoint y: 319, distance: 99.9
drag, startPoint x: 510, startPoint y: 388, endPoint x: 639, endPoint y: 375, distance: 129.5
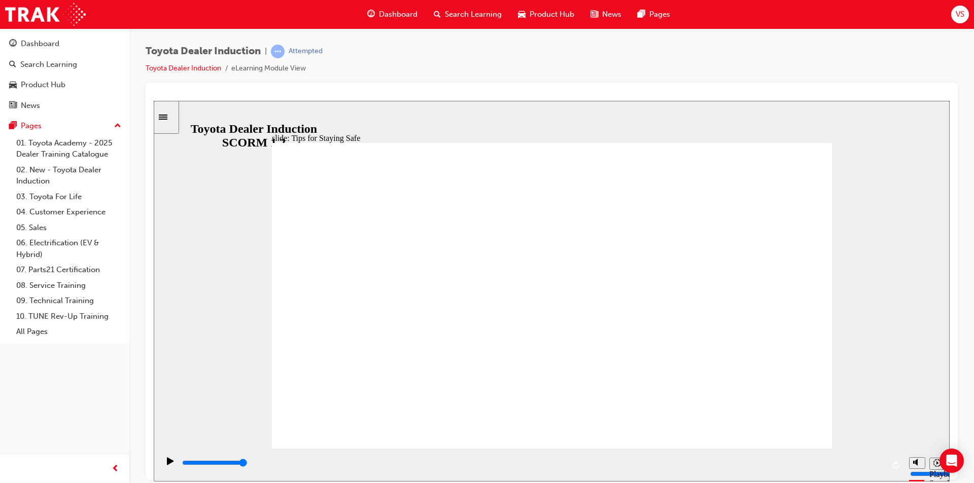
type input "4800"
checkbox input "true"
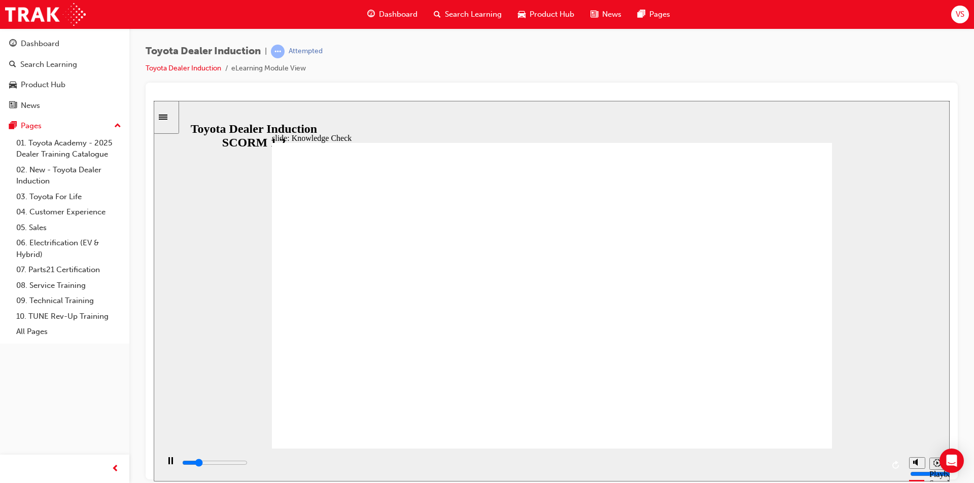
type input "1200"
checkbox input "true"
type input "1800"
checkbox input "true"
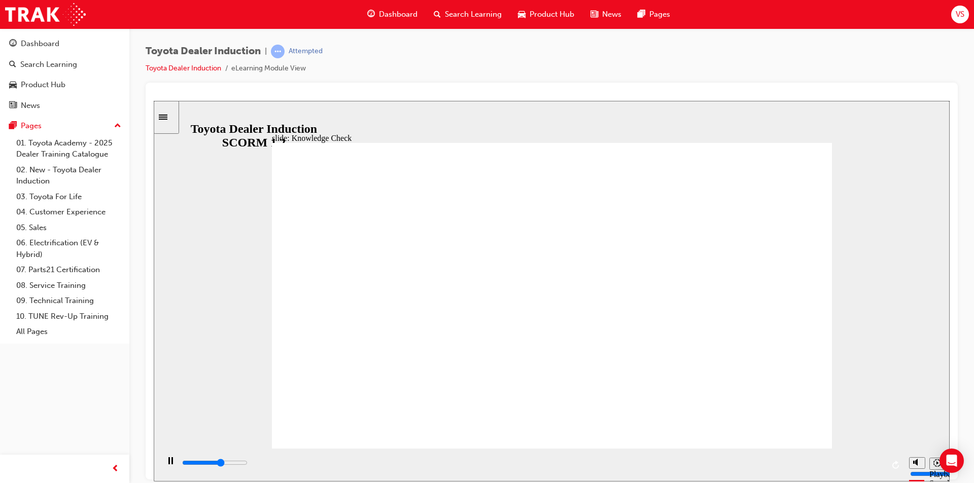
type input "3100"
checkbox input "true"
type input "4000"
checkbox input "true"
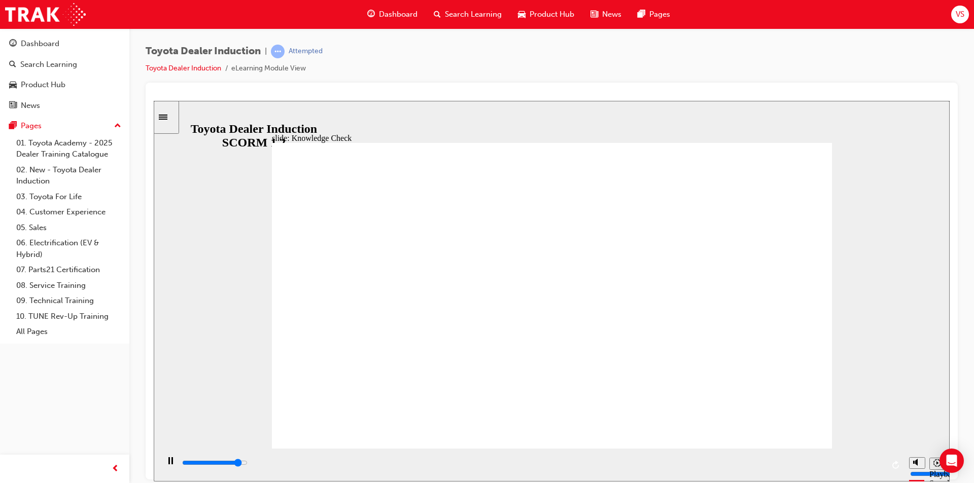
type input "4500"
checkbox input "true"
type input "5000"
checkbox input "true"
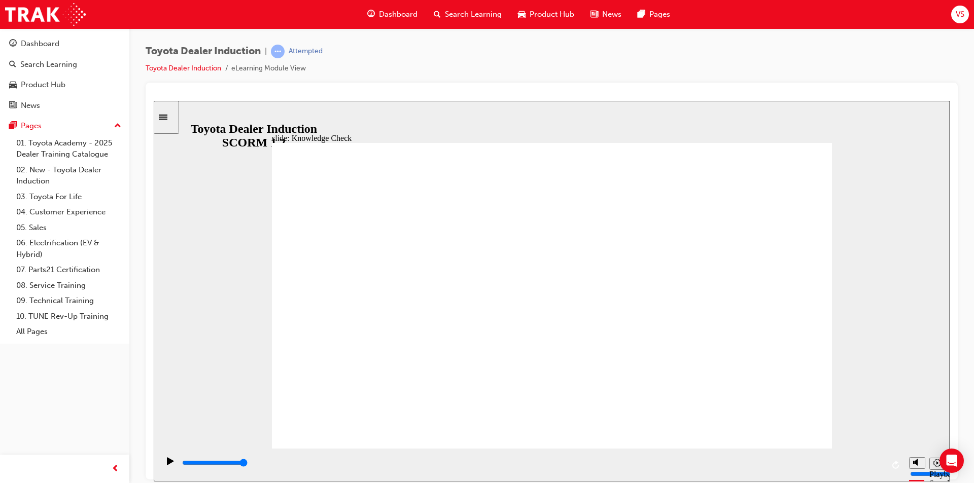
type input "5000"
radio input "true"
type input "1300"
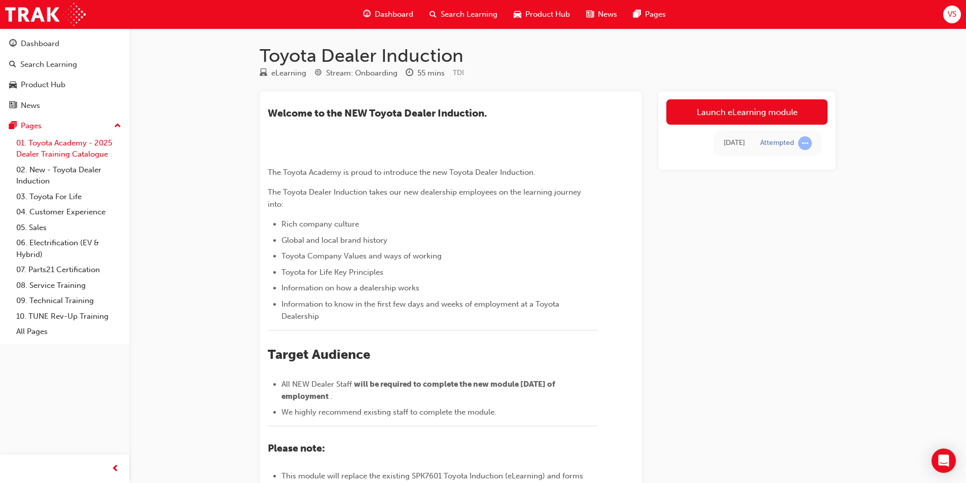
click at [63, 149] on link "01. Toyota Academy - 2025 Dealer Training Catalogue" at bounding box center [68, 148] width 113 height 27
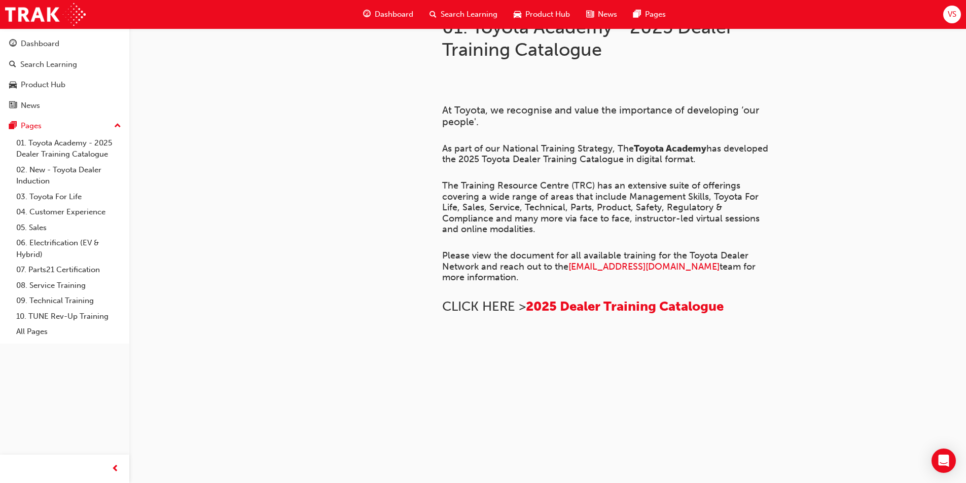
scroll to position [673, 0]
click at [63, 180] on link "02. New - Toyota Dealer Induction" at bounding box center [68, 175] width 113 height 27
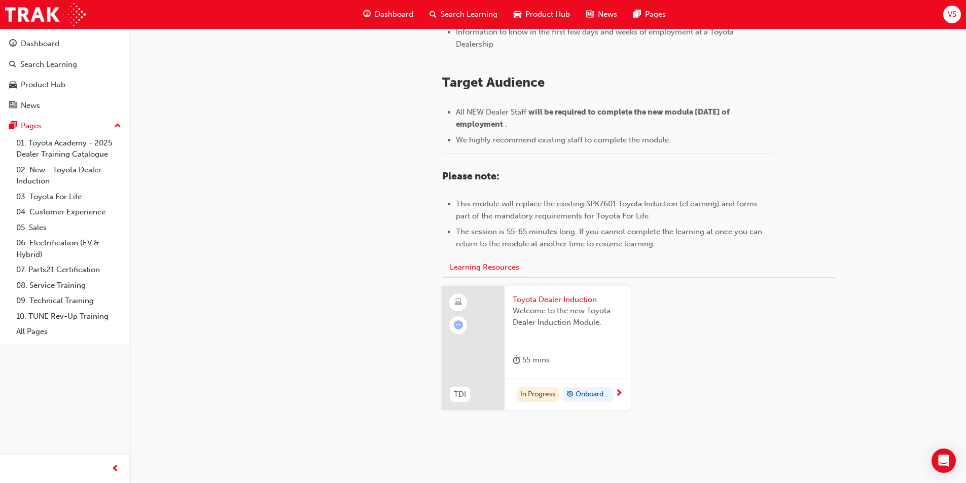
scroll to position [425, 0]
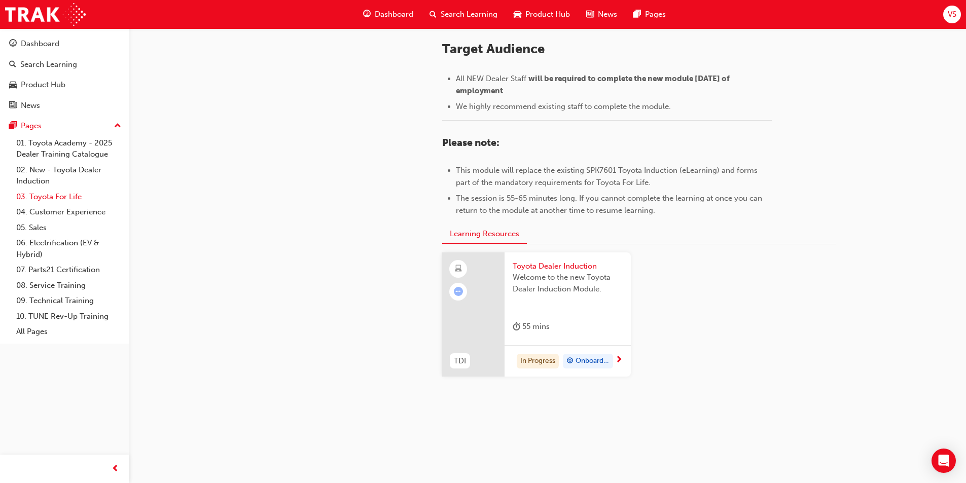
click at [57, 190] on link "03. Toyota For Life" at bounding box center [68, 197] width 113 height 16
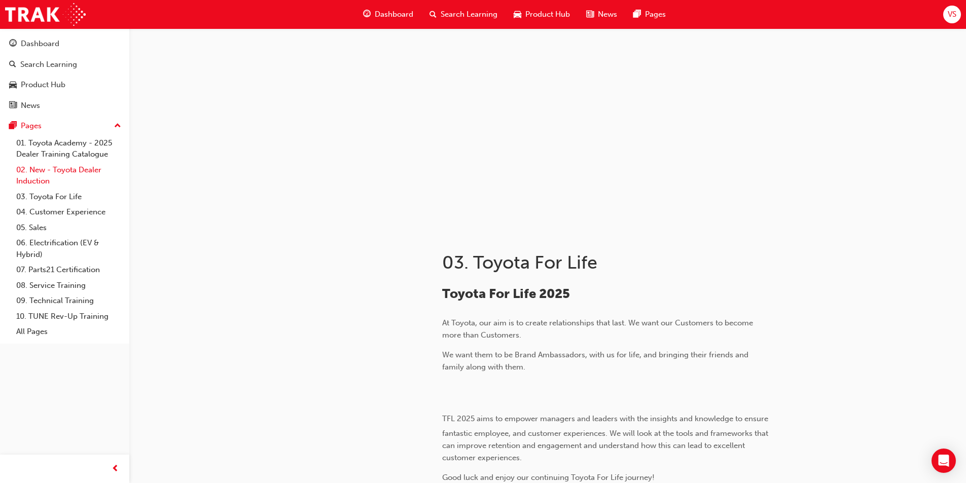
click at [94, 178] on link "02. New - Toyota Dealer Induction" at bounding box center [68, 175] width 113 height 27
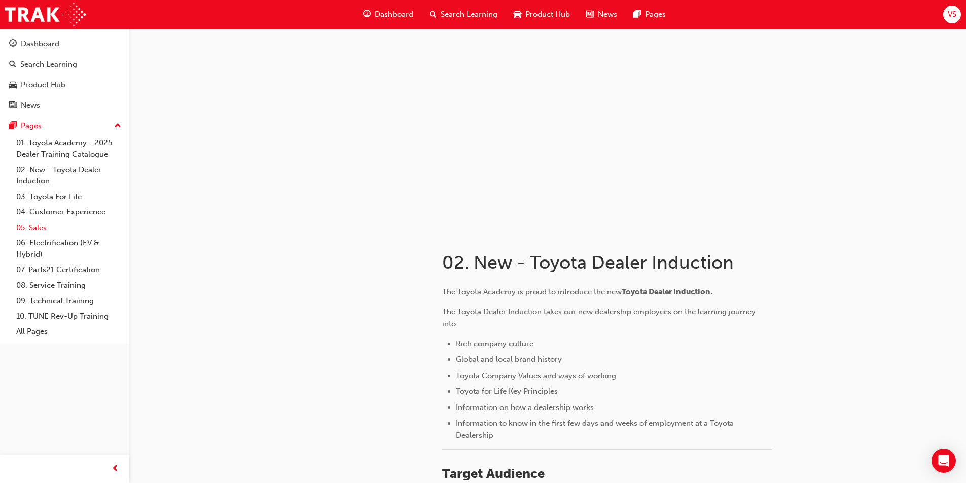
click at [97, 226] on link "05. Sales" at bounding box center [68, 228] width 113 height 16
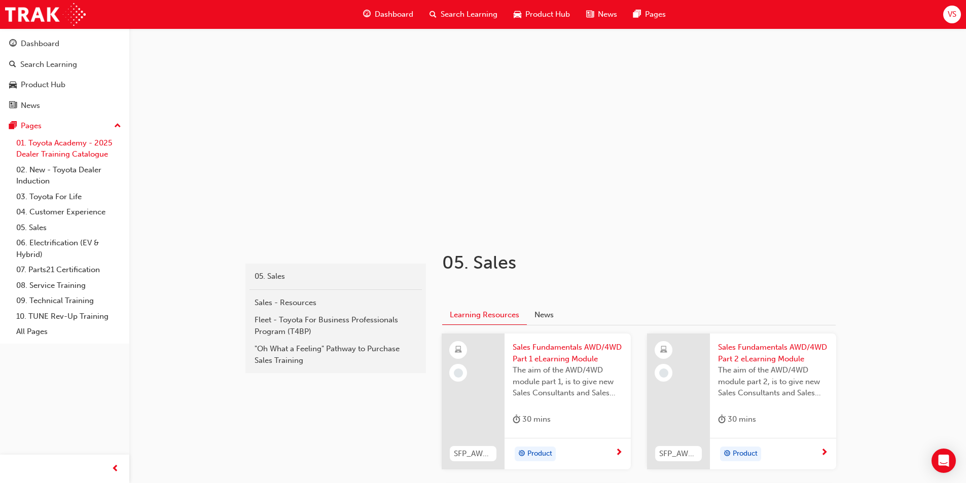
click at [47, 141] on link "01. Toyota Academy - 2025 Dealer Training Catalogue" at bounding box center [68, 148] width 113 height 27
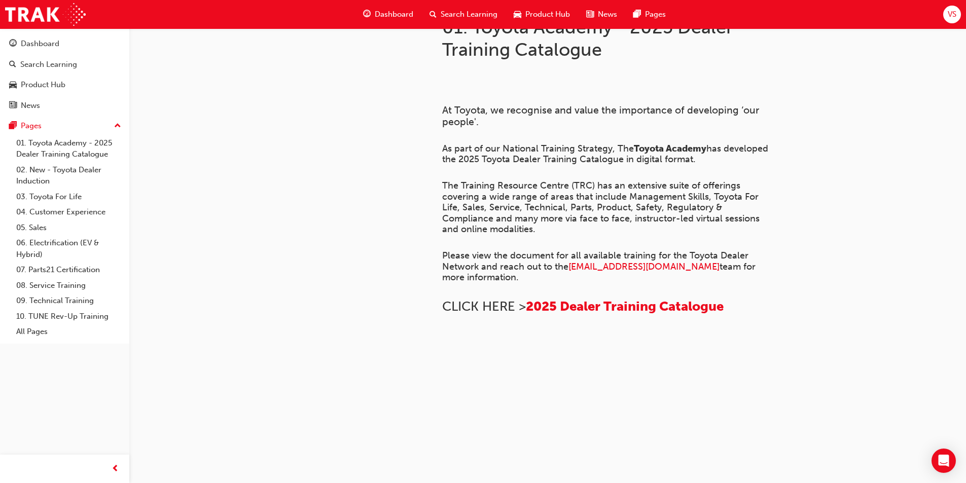
scroll to position [673, 0]
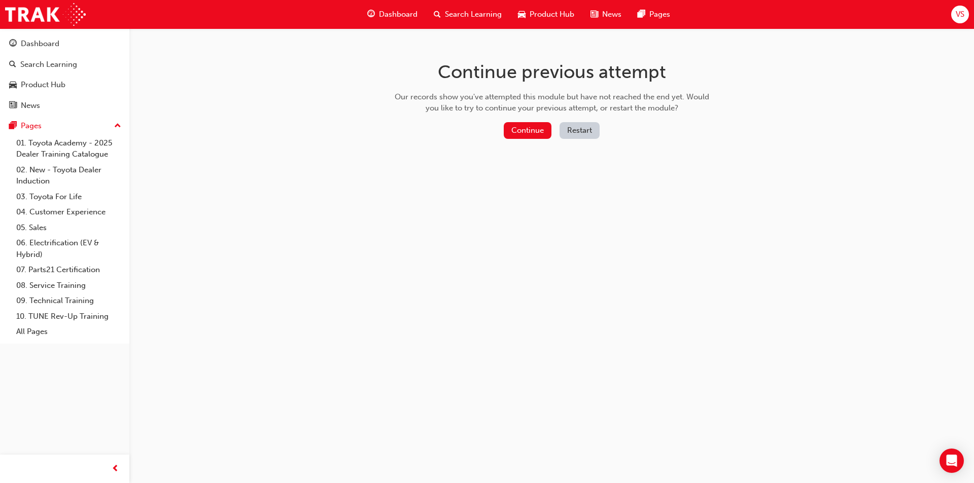
click at [518, 119] on div "Continue previous attempt Our records show you've attempted this module but hav…" at bounding box center [552, 101] width 330 height 147
click at [518, 129] on button "Continue" at bounding box center [528, 130] width 48 height 17
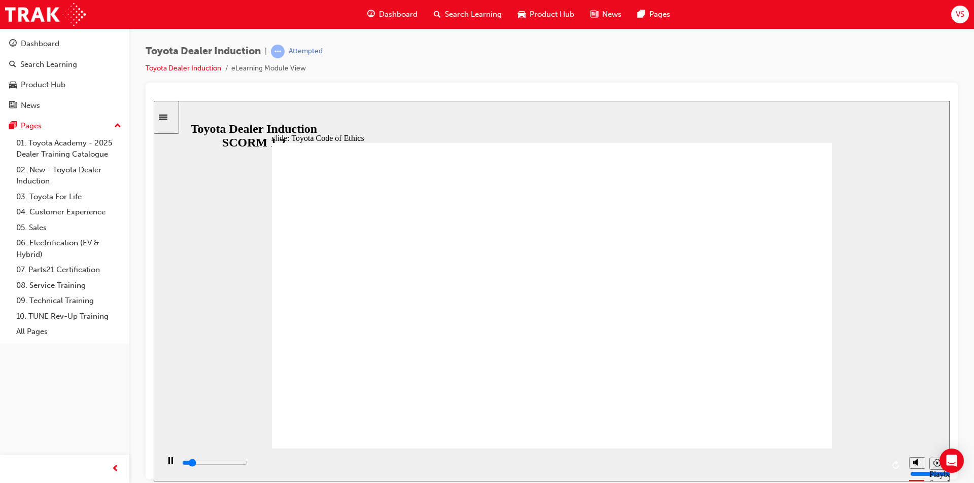
type input "2600"
type input "3800"
checkbox input "true"
type input "5000"
checkbox input "true"
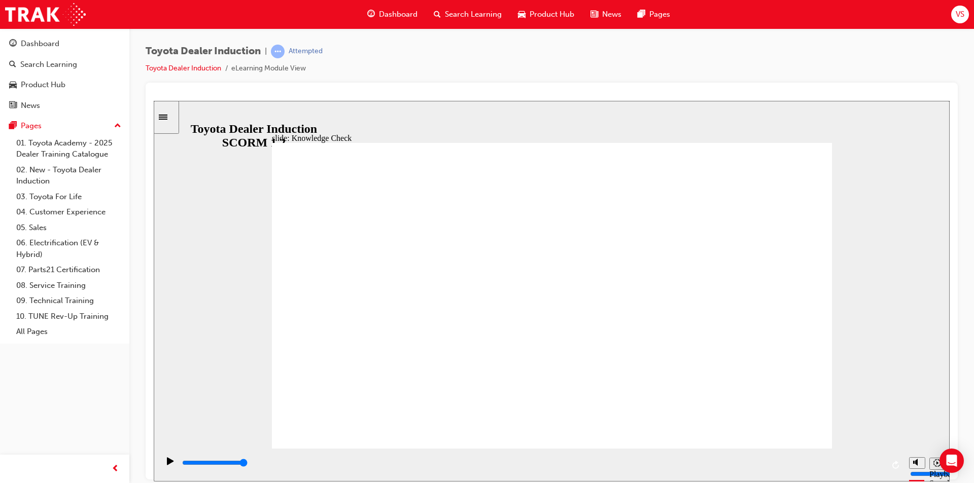
checkbox input "true"
type input "3300"
checkbox input "true"
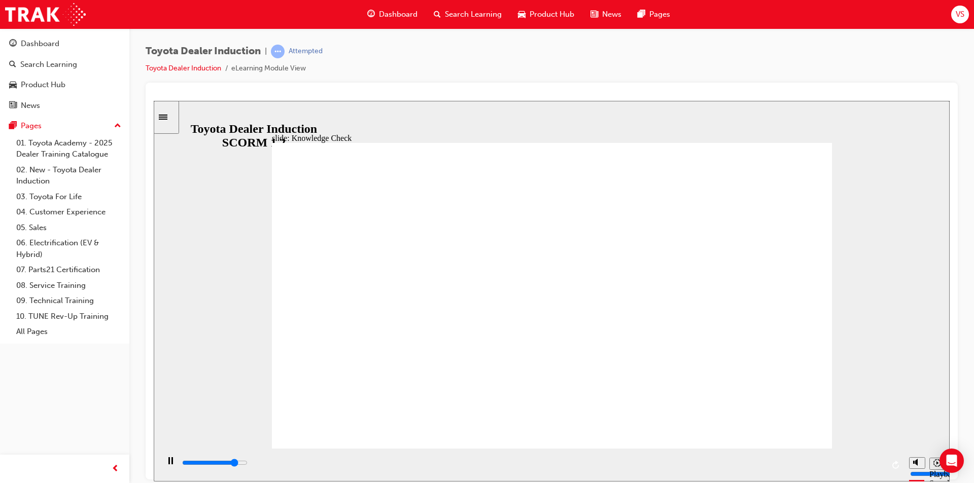
type input "4300"
checkbox input "true"
type input "4700"
checkbox input "true"
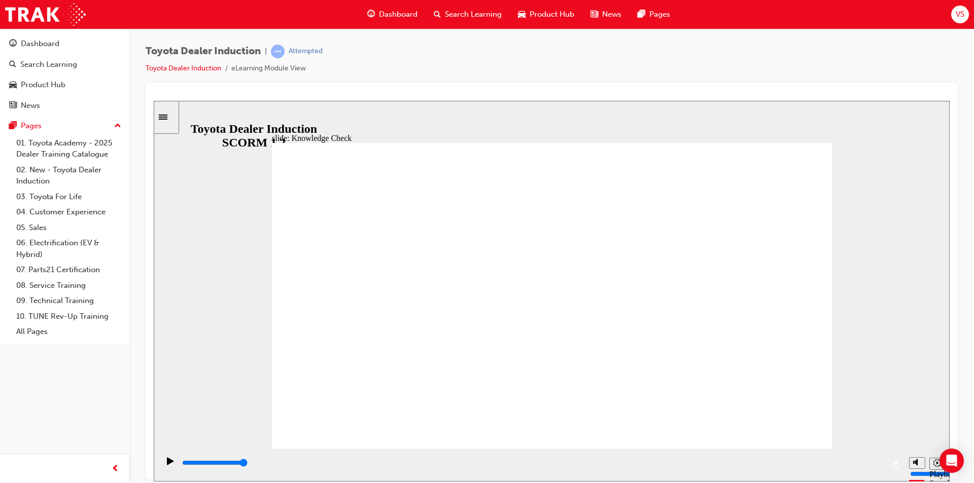
type input "3000"
checkbox input "true"
type input "3700"
checkbox input "true"
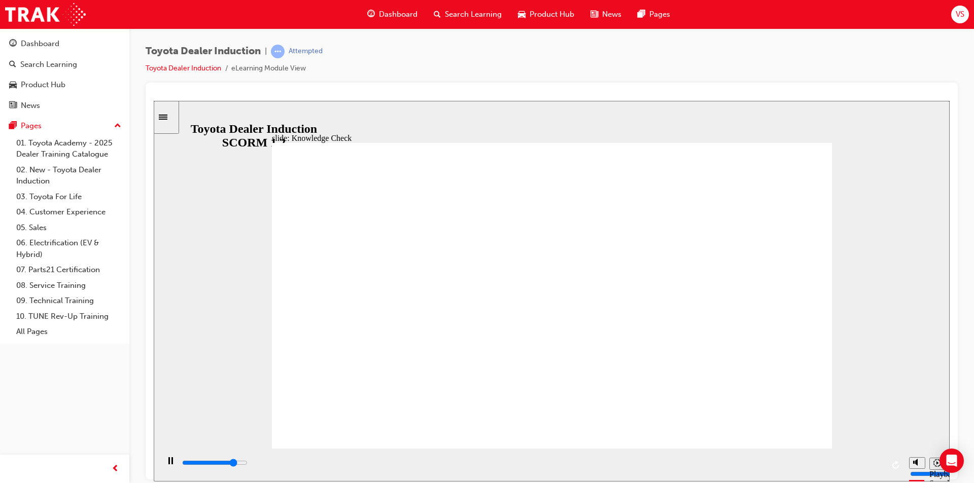
type input "4200"
checkbox input "true"
type input "4900"
checkbox input "true"
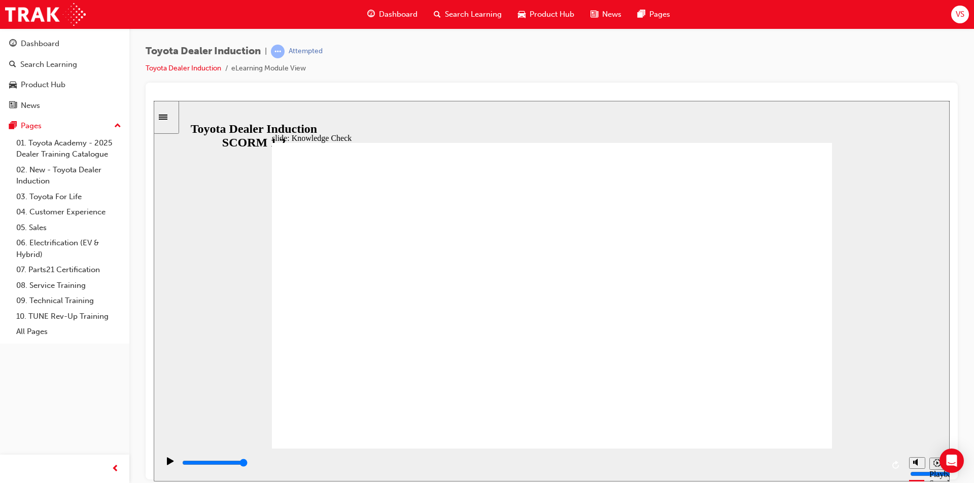
drag, startPoint x: 805, startPoint y: 142, endPoint x: 800, endPoint y: 150, distance: 9.8
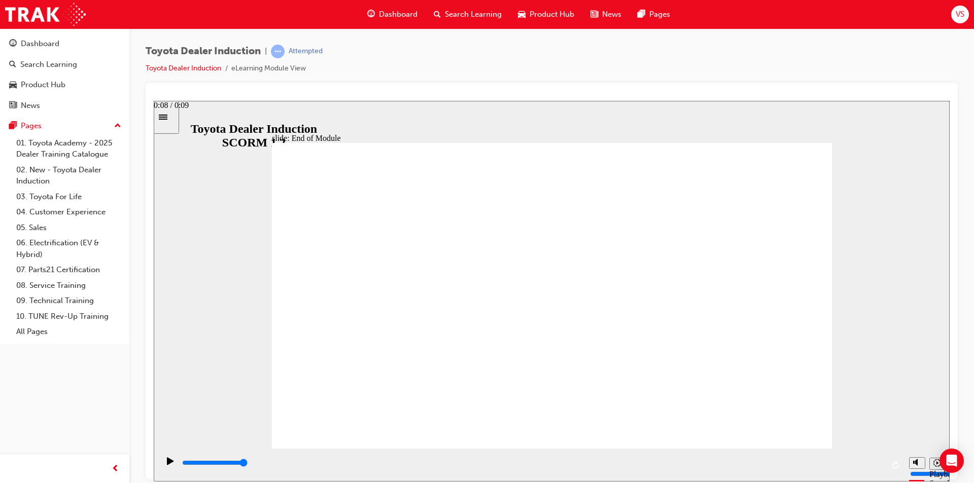
type input "9900"
